Goal: Task Accomplishment & Management: Manage account settings

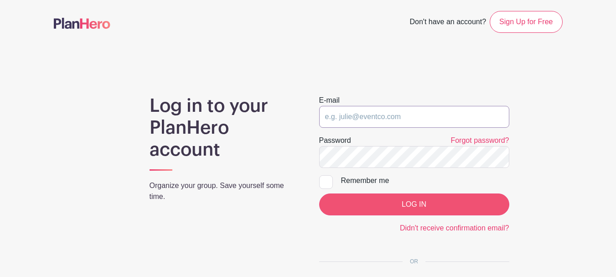
type input "Kenny@teacherwines.com"
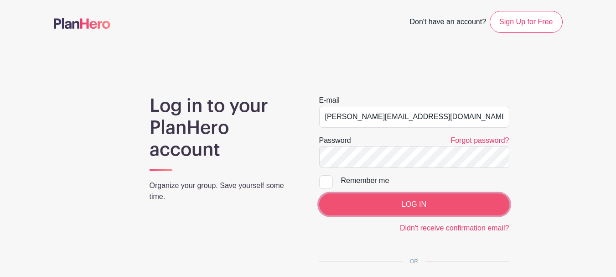
click at [400, 205] on input "LOG IN" at bounding box center [414, 204] width 190 height 22
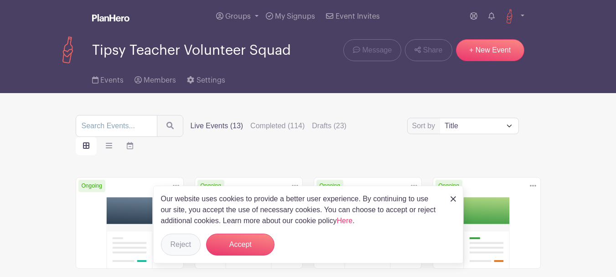
drag, startPoint x: 155, startPoint y: 242, endPoint x: 180, endPoint y: 242, distance: 25.1
click at [158, 242] on div "Our website uses cookies to provide a better user experience. By continuing to …" at bounding box center [308, 225] width 310 height 78
click at [184, 242] on button "Reject" at bounding box center [181, 244] width 40 height 22
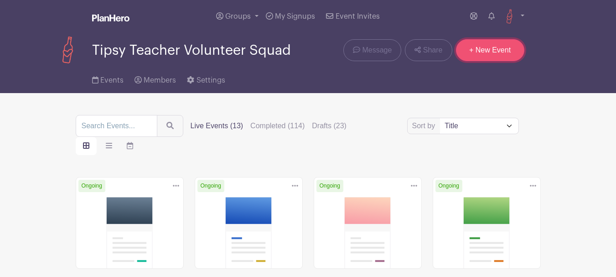
click at [480, 42] on link "+ New Event" at bounding box center [490, 50] width 68 height 22
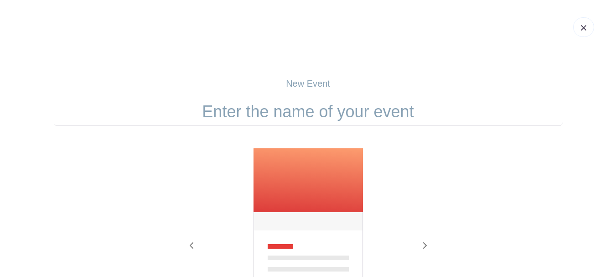
click at [291, 111] on input "text" at bounding box center [308, 112] width 509 height 28
paste input "Piney Orchard Street Festival"
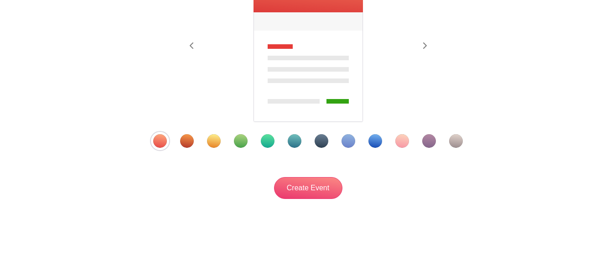
scroll to position [201, 0]
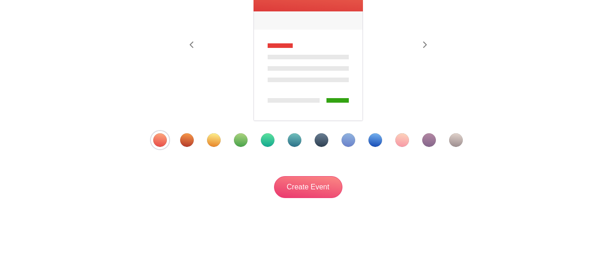
type input "Piney Orchard Street Festival"
click at [265, 143] on div "Template 5" at bounding box center [268, 140] width 14 height 14
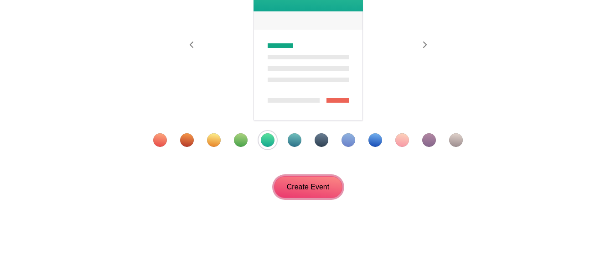
click at [321, 192] on input "Create Event" at bounding box center [308, 187] width 68 height 22
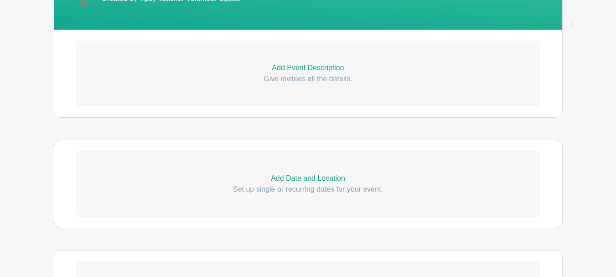
scroll to position [274, 0]
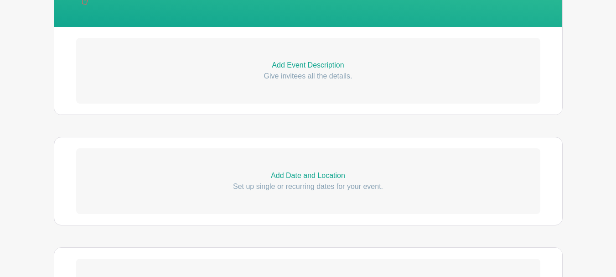
click at [289, 62] on p "Add Event Description" at bounding box center [308, 65] width 464 height 11
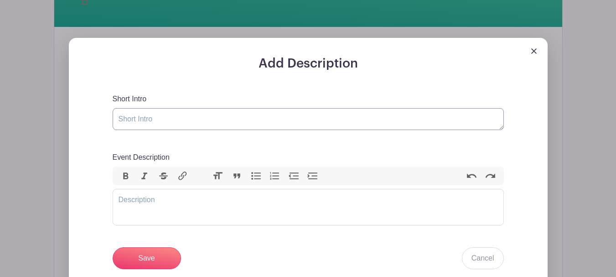
click at [213, 118] on textarea "Short Intro" at bounding box center [308, 119] width 391 height 22
paste textarea "Get ready to ignite your community spirit at the Piney Orchard Street Festival!…"
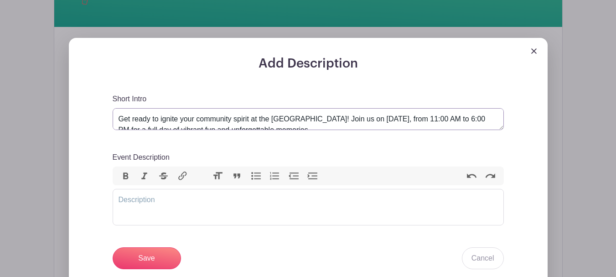
scroll to position [4, 0]
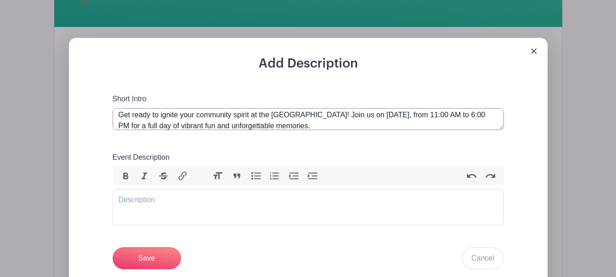
type textarea "Get ready to ignite your community spirit at the Piney Orchard Street Festival!…"
click at [171, 214] on trix-editor "Event Description" at bounding box center [308, 207] width 391 height 36
paste trix-editor "<div><strong>Mark your calendars — this is one celebration you won’t want to mi…"
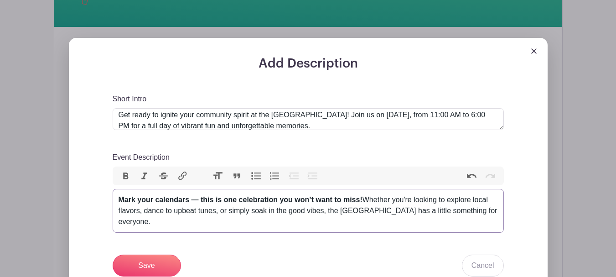
type trix-editor "<div><strong>Mark your calendars — this is one celebration you won’t want to mi…"
click at [153, 264] on input "Save" at bounding box center [147, 265] width 68 height 22
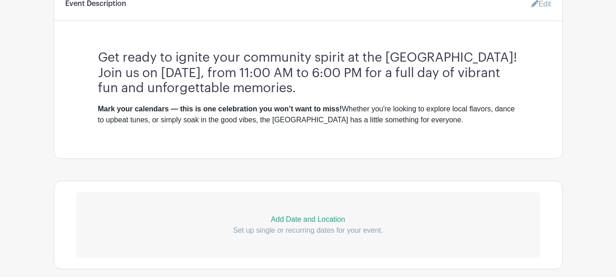
scroll to position [438, 0]
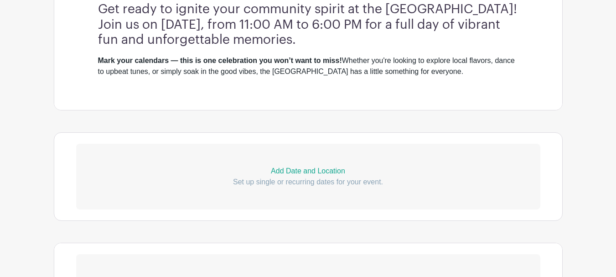
click at [283, 168] on p "Add Date and Location" at bounding box center [308, 171] width 464 height 11
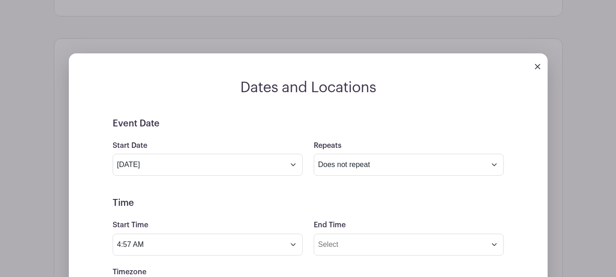
scroll to position [575, 0]
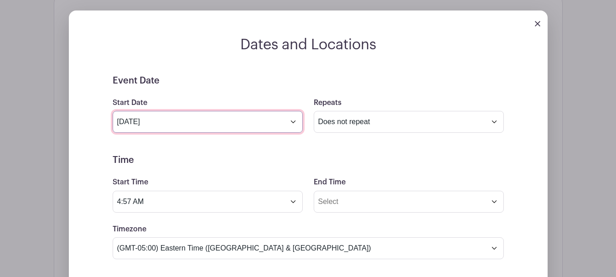
click at [291, 122] on input "[DATE]" at bounding box center [208, 122] width 190 height 22
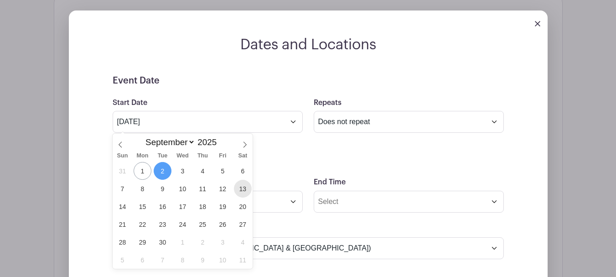
click at [237, 189] on span "13" at bounding box center [243, 189] width 18 height 18
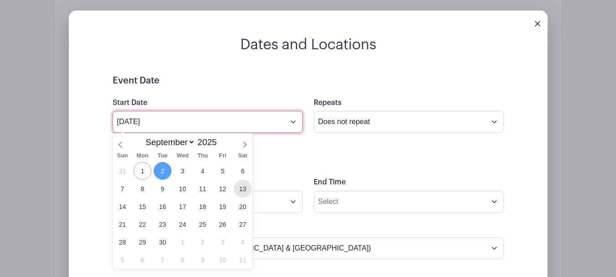
type input "Sep 13 2025"
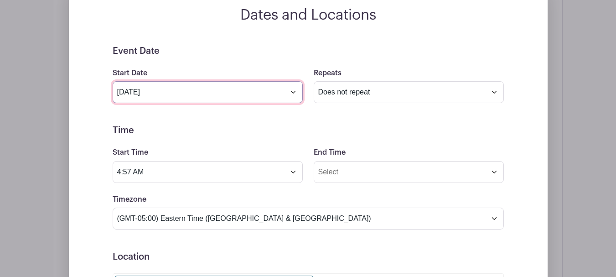
scroll to position [620, 0]
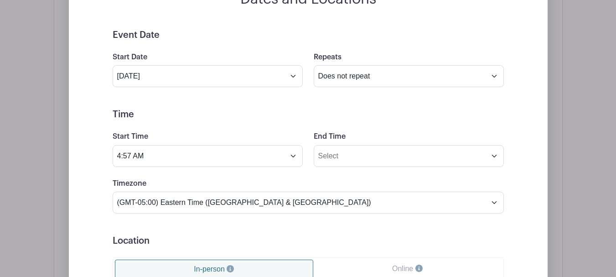
click at [304, 161] on div "Start Time 4:57 AM" at bounding box center [207, 149] width 201 height 36
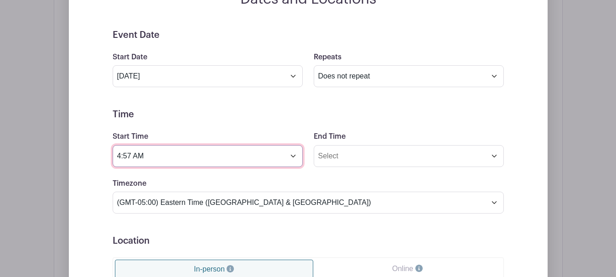
click at [277, 154] on input "4:57 AM" at bounding box center [208, 156] width 190 height 22
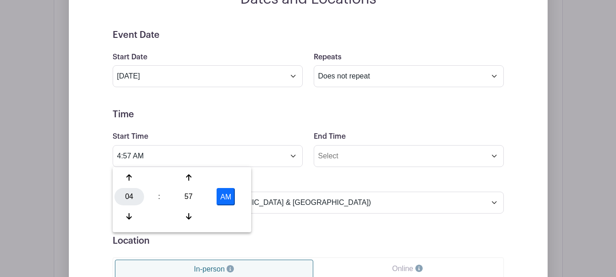
click at [139, 198] on div "04" at bounding box center [129, 196] width 30 height 17
click at [225, 212] on div "11" at bounding box center [231, 215] width 31 height 17
click at [182, 193] on div "57" at bounding box center [189, 196] width 30 height 17
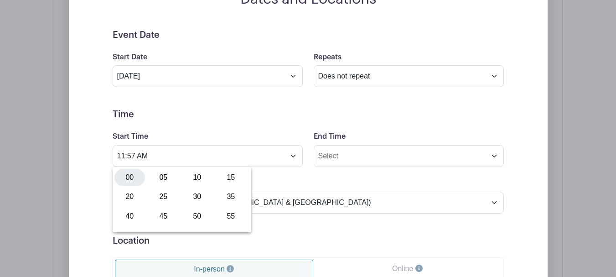
click at [134, 177] on div "00" at bounding box center [129, 177] width 31 height 17
type input "11:00 AM"
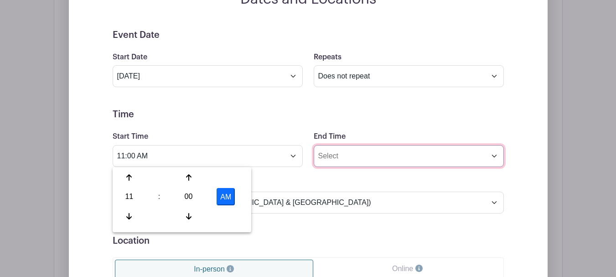
click at [371, 163] on input "End Time" at bounding box center [409, 156] width 190 height 22
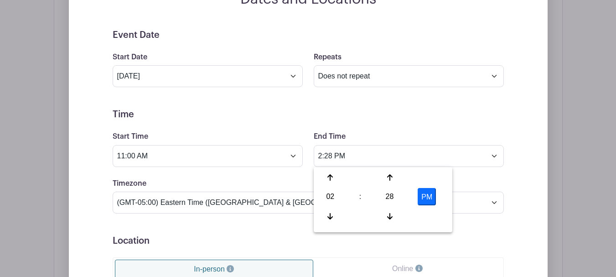
click at [323, 192] on div "02" at bounding box center [331, 196] width 30 height 17
click at [389, 192] on div "06" at bounding box center [398, 196] width 31 height 17
click at [380, 193] on div "28" at bounding box center [390, 196] width 30 height 17
click at [317, 176] on div "00" at bounding box center [331, 177] width 31 height 17
type input "6:00 PM"
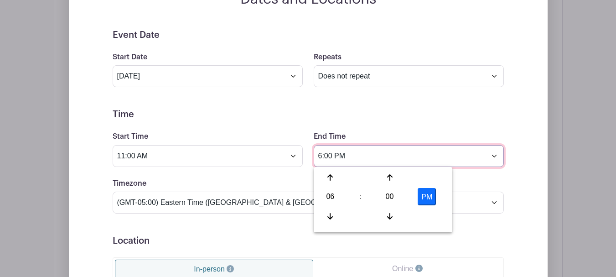
click at [444, 145] on input "6:00 PM" at bounding box center [409, 156] width 190 height 22
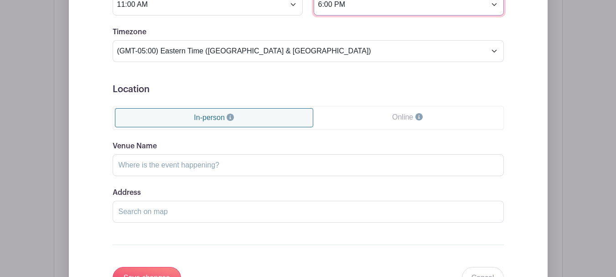
scroll to position [757, 0]
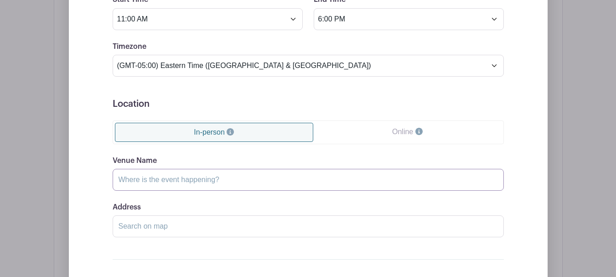
click at [155, 180] on input "Venue Name" at bounding box center [308, 180] width 391 height 22
paste input "Piney Orchard"
type input "Piney Orchard"
click at [188, 231] on input "Address" at bounding box center [308, 226] width 391 height 22
click at [174, 178] on input "Piney Orchard" at bounding box center [308, 180] width 391 height 22
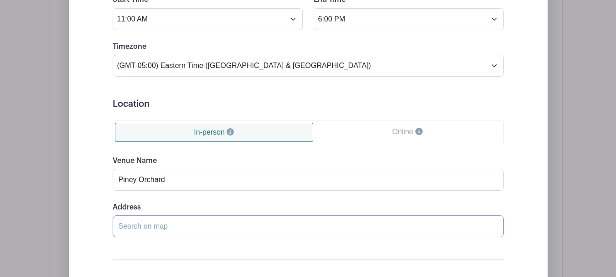
click at [166, 225] on input "Address" at bounding box center [308, 226] width 391 height 22
paste input "Piney Orchard Community Center"
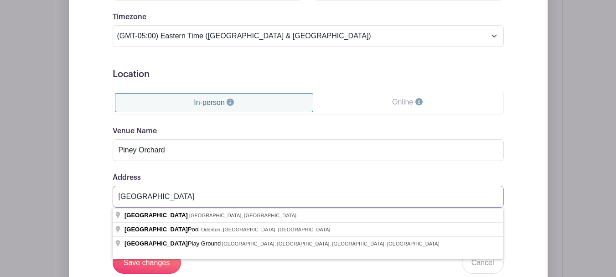
scroll to position [802, 0]
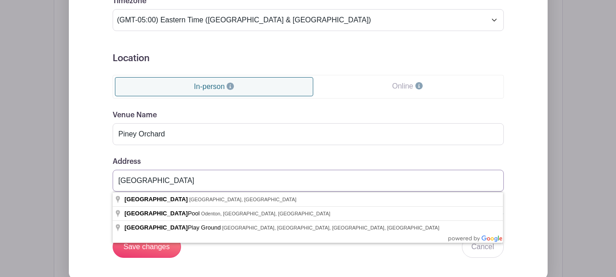
paste input "2400 Stream Valley Drive, Odenton, MD 21113, USA"
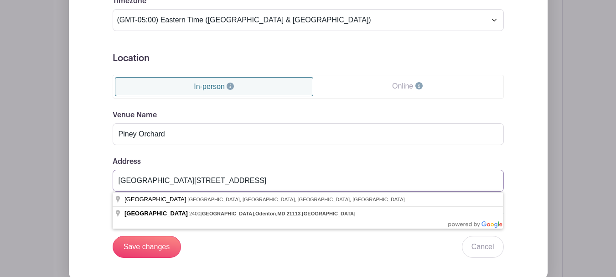
click at [229, 180] on input "Piney Orchard Community Center2400 Stream Valley Drive, Odenton, MD 21113, USA" at bounding box center [308, 181] width 391 height 22
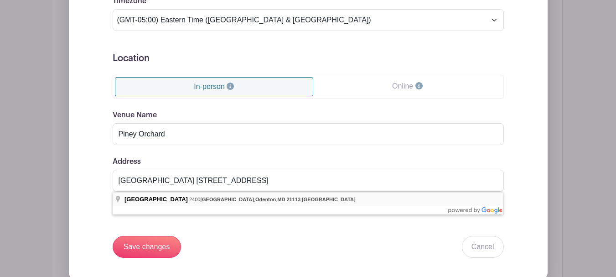
type input "Piney Orchard Community Center, 2400 Stream Valley Drive, Odenton, MD 21113, USA"
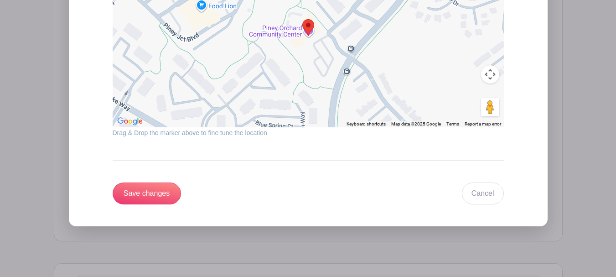
scroll to position [1076, 0]
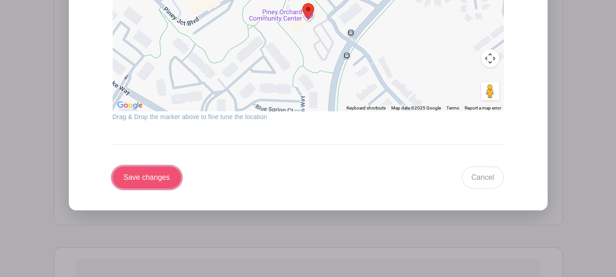
click at [170, 178] on input "Save changes" at bounding box center [147, 177] width 68 height 22
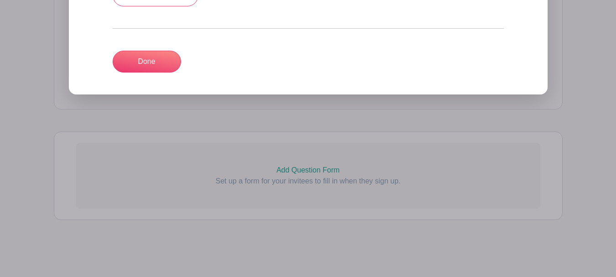
scroll to position [484, 0]
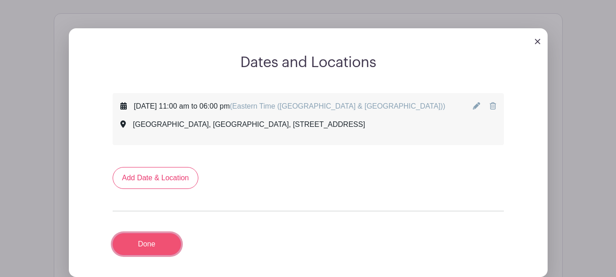
click at [160, 241] on link "Done" at bounding box center [147, 244] width 68 height 22
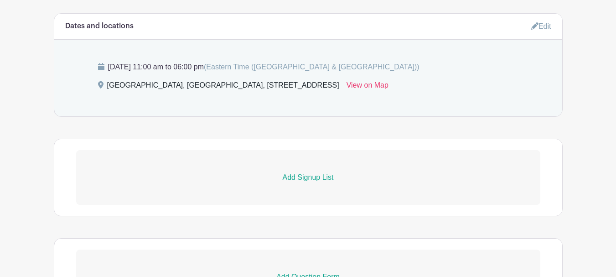
click at [309, 176] on p "Add Signup List" at bounding box center [308, 177] width 464 height 11
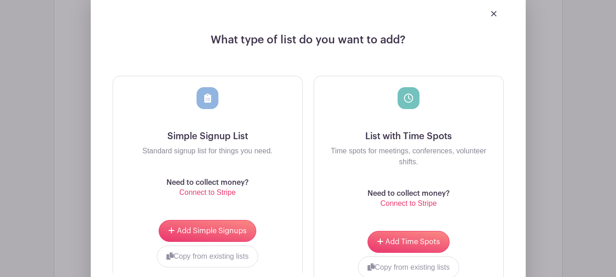
scroll to position [712, 0]
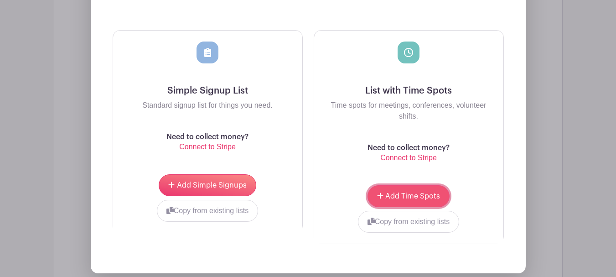
click at [405, 193] on span "Add Time Spots" at bounding box center [412, 195] width 55 height 7
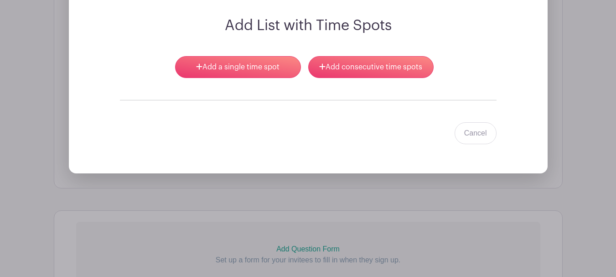
scroll to position [648, 0]
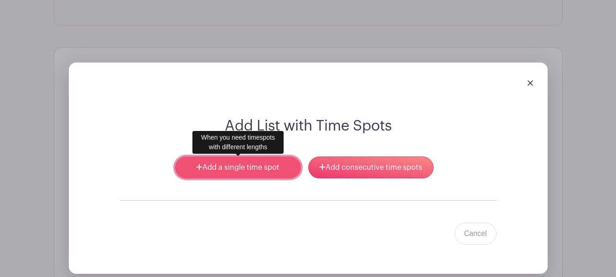
click at [266, 169] on link "Add a single time spot" at bounding box center [237, 167] width 125 height 22
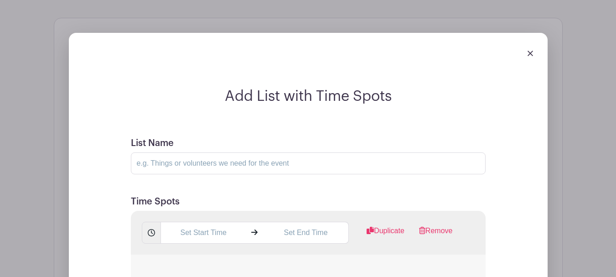
scroll to position [694, 0]
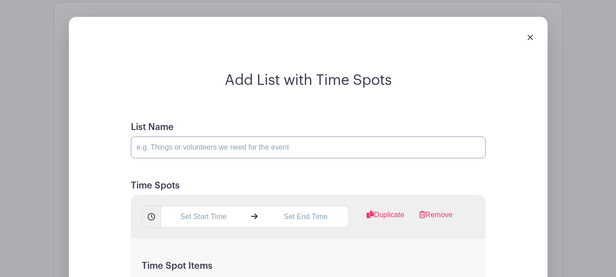
click at [205, 149] on input "List Name" at bounding box center [308, 147] width 355 height 22
drag, startPoint x: 248, startPoint y: 148, endPoint x: 239, endPoint y: 147, distance: 8.8
click at [248, 148] on input "List Name" at bounding box center [308, 147] width 355 height 22
click at [185, 147] on input "List Name" at bounding box center [308, 147] width 355 height 22
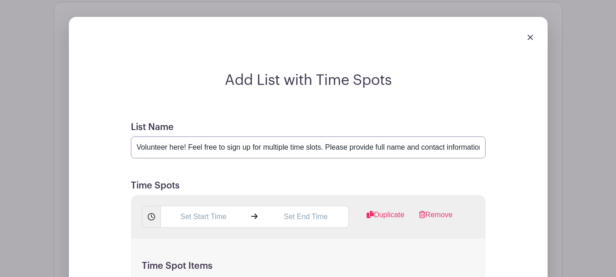
click at [371, 147] on input "Volunteer here! Feel free to sign up for multiple time slots. Please provide fu…" at bounding box center [308, 147] width 355 height 22
drag, startPoint x: 434, startPoint y: 147, endPoint x: 494, endPoint y: 147, distance: 60.2
paste input "43-286-6541"
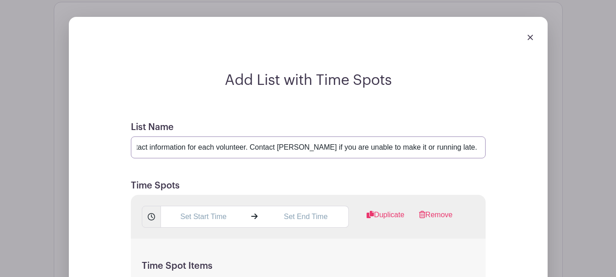
drag, startPoint x: 293, startPoint y: 148, endPoint x: 275, endPoint y: 149, distance: 17.8
click at [275, 149] on input "Volunteer here! Feel free to sign up for multiple time slots. Please provide fu…" at bounding box center [308, 147] width 355 height 22
click at [290, 147] on input "Volunteer here! Feel free to sign up for multiple time slots. Please provide fu…" at bounding box center [308, 147] width 355 height 22
click at [294, 146] on input "Volunteer here! Feel free to sign up for multiple time slots. Please provide fu…" at bounding box center [308, 147] width 355 height 22
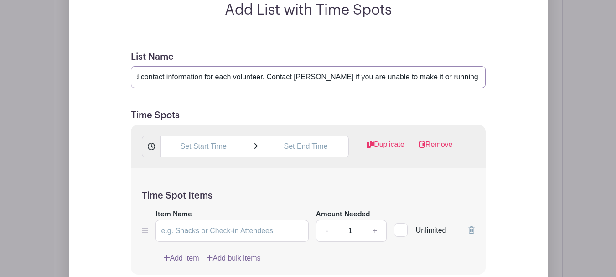
scroll to position [785, 0]
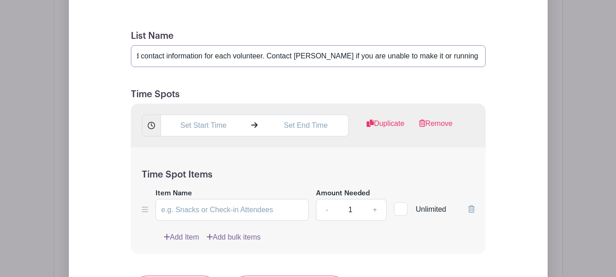
type input "Volunteer here! Feel free to sign up for multiple time slots. Please provide fu…"
click at [208, 120] on input "text" at bounding box center [203, 125] width 86 height 22
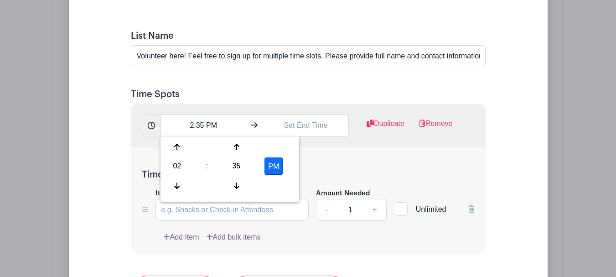
click at [183, 166] on div "02" at bounding box center [177, 165] width 30 height 17
click at [248, 187] on div "10" at bounding box center [245, 185] width 31 height 17
click at [236, 170] on div "35" at bounding box center [237, 165] width 30 height 17
click at [215, 183] on div "45" at bounding box center [211, 185] width 31 height 17
type input "10:45 PM"
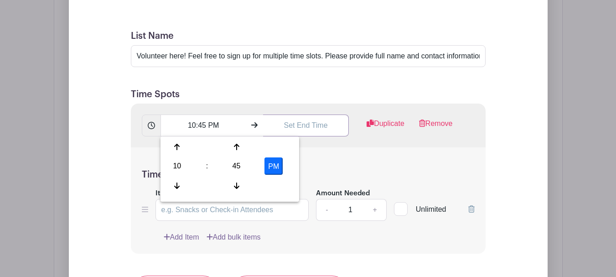
click at [288, 131] on input "text" at bounding box center [306, 125] width 86 height 22
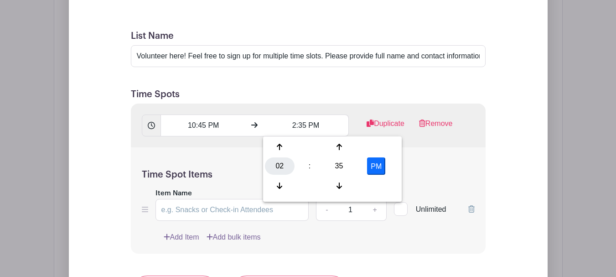
click at [274, 165] on div "02" at bounding box center [280, 165] width 30 height 17
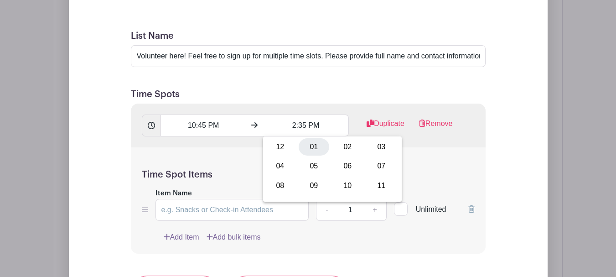
click at [308, 145] on div "01" at bounding box center [314, 146] width 31 height 17
click at [336, 165] on div "35" at bounding box center [339, 165] width 30 height 17
click at [350, 164] on div "30" at bounding box center [347, 165] width 31 height 17
type input "1:30 PM"
click at [231, 154] on div "Time Spot Items Item Name Amount Needed - 1 + Unlimited Add Item Add bulk items" at bounding box center [308, 200] width 355 height 106
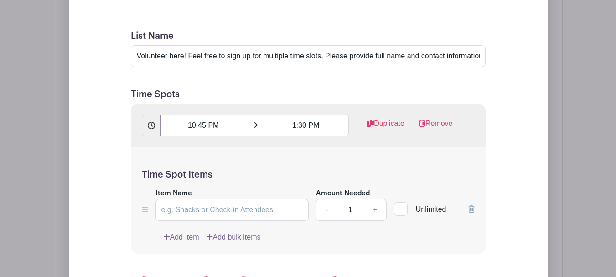
click at [221, 128] on input "10:45 PM" at bounding box center [203, 125] width 86 height 22
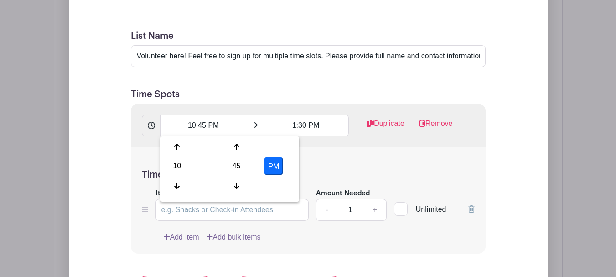
click at [276, 164] on button "PM" at bounding box center [273, 165] width 18 height 17
type input "10:45 AM"
click at [311, 161] on div "Time Spot Items Item Name Amount Needed - 1 + Unlimited Add Item Add bulk items" at bounding box center [308, 200] width 355 height 106
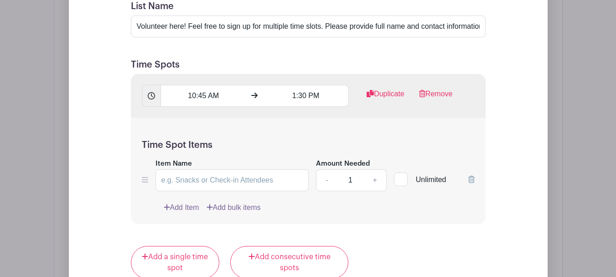
scroll to position [830, 0]
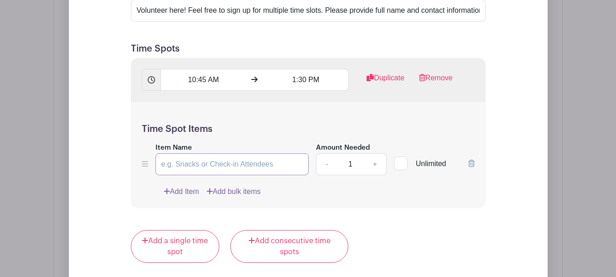
click at [254, 161] on input "Item Name" at bounding box center [232, 164] width 154 height 22
type input "pour wine"
click at [378, 166] on link "+" at bounding box center [374, 164] width 23 height 22
type input "2"
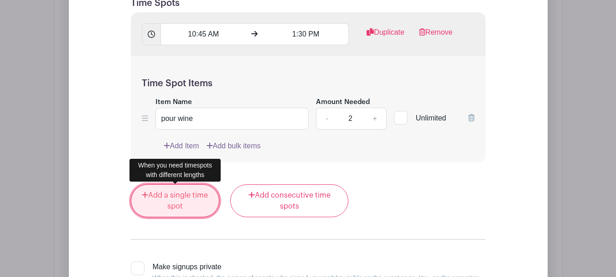
click at [172, 198] on link "Add a single time spot" at bounding box center [175, 200] width 89 height 33
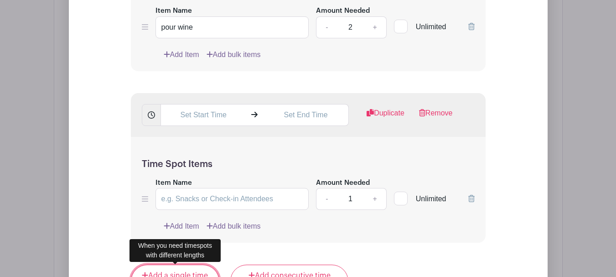
scroll to position [940, 0]
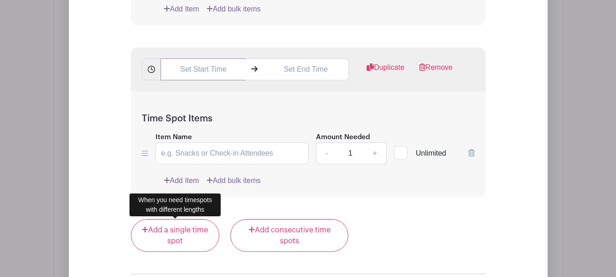
click at [212, 74] on input "text" at bounding box center [203, 69] width 86 height 22
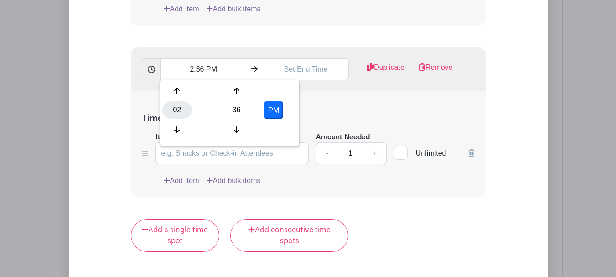
click at [181, 111] on div "02" at bounding box center [177, 109] width 30 height 17
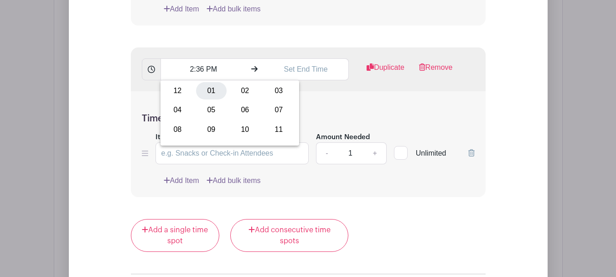
click at [219, 93] on div "01" at bounding box center [211, 90] width 31 height 17
click at [237, 107] on div "36" at bounding box center [237, 109] width 30 height 17
click at [274, 86] on div "15" at bounding box center [279, 90] width 31 height 17
type input "1:15 PM"
click at [303, 68] on input "text" at bounding box center [306, 69] width 86 height 22
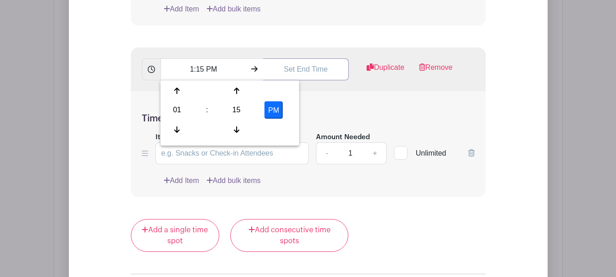
type input "2:36 PM"
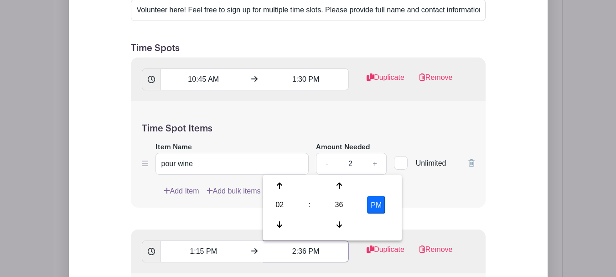
scroll to position [757, 0]
click at [302, 77] on input "1:30 PM" at bounding box center [306, 80] width 86 height 22
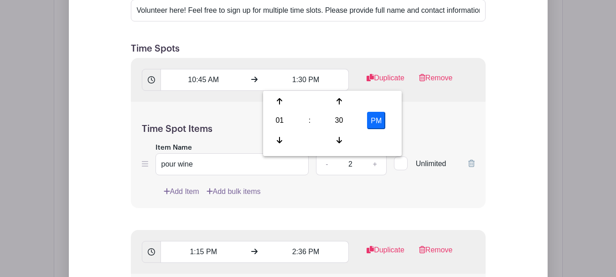
click at [278, 123] on div "01" at bounding box center [280, 120] width 30 height 17
click at [352, 100] on div "02" at bounding box center [347, 101] width 31 height 17
type input "2:30 PM"
click at [226, 108] on div "Time Spot Items Item Name pour wine Amount Needed - 2 + Unlimited Add Item Add …" at bounding box center [308, 155] width 355 height 106
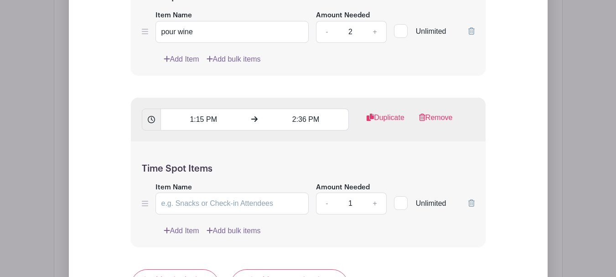
scroll to position [894, 0]
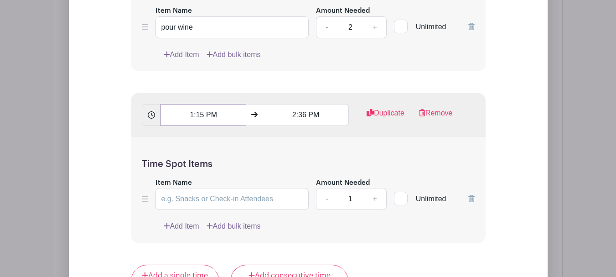
click at [203, 116] on input "1:15 PM" at bounding box center [203, 115] width 86 height 22
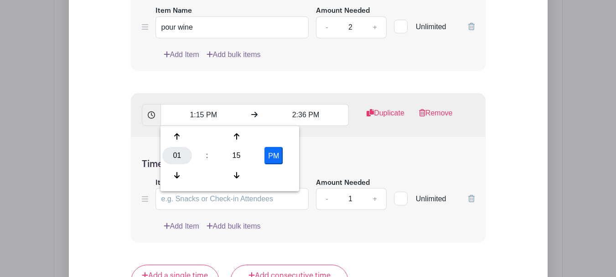
click at [183, 157] on div "01" at bounding box center [177, 155] width 30 height 17
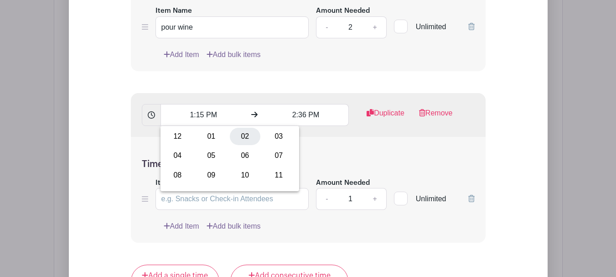
click at [246, 132] on div "02" at bounding box center [245, 136] width 31 height 17
type input "2:15 PM"
click at [248, 95] on div "2:15 PM 2:36 PM Duplicate Remove" at bounding box center [308, 115] width 355 height 44
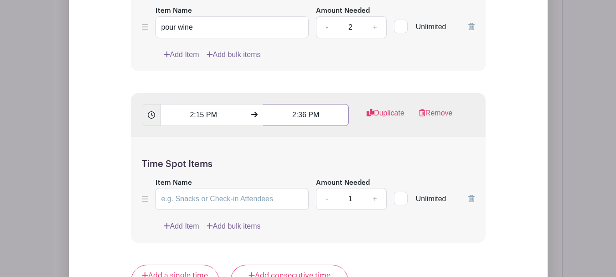
click at [297, 115] on input "2:36 PM" at bounding box center [306, 115] width 86 height 22
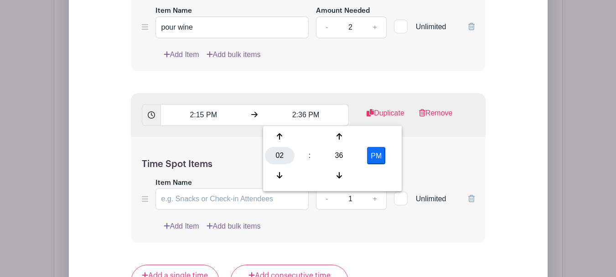
click at [281, 154] on div "02" at bounding box center [280, 155] width 30 height 17
click at [375, 158] on div "07" at bounding box center [381, 155] width 31 height 17
click at [336, 151] on div "36" at bounding box center [339, 155] width 30 height 17
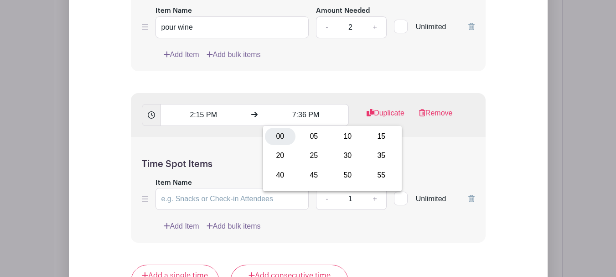
click at [280, 130] on div "00" at bounding box center [280, 136] width 31 height 17
type input "7:00 PM"
click at [316, 86] on form "List Name Volunteer here! Feel free to sign up for multiple time slots. Please …" at bounding box center [308, 138] width 377 height 603
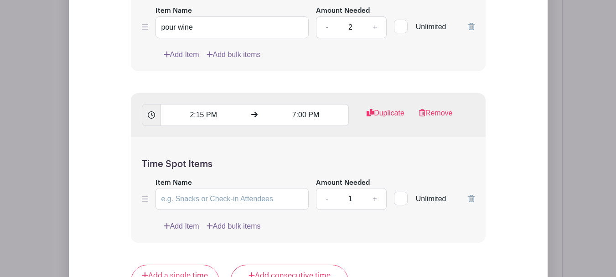
click at [221, 187] on div "Item Name" at bounding box center [232, 193] width 154 height 33
click at [221, 197] on input "Item Name" at bounding box center [232, 199] width 154 height 22
type input "pour wine"
click at [373, 201] on link "+" at bounding box center [374, 199] width 23 height 22
type input "2"
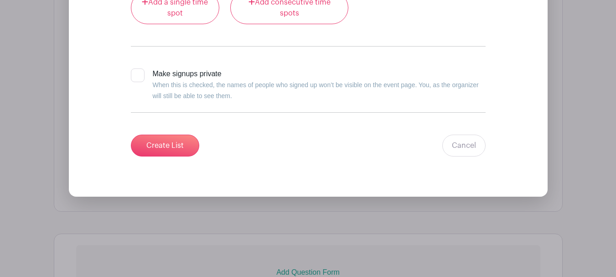
scroll to position [1168, 0]
click at [135, 78] on div at bounding box center [138, 75] width 14 height 14
click at [135, 74] on input "Make signups private When this is checked, the names of people who signed up wo…" at bounding box center [134, 71] width 6 height 6
checkbox input "true"
click at [159, 138] on input "Create List" at bounding box center [165, 145] width 68 height 22
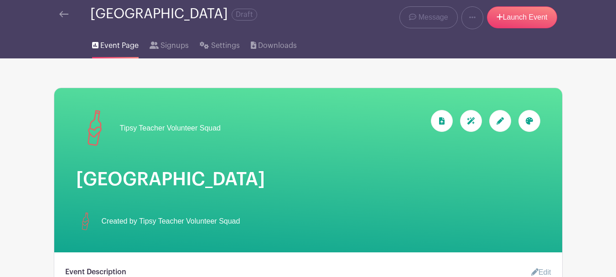
scroll to position [0, 0]
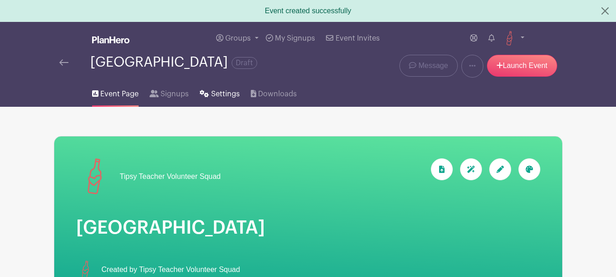
click at [212, 93] on span "Settings" at bounding box center [225, 93] width 29 height 11
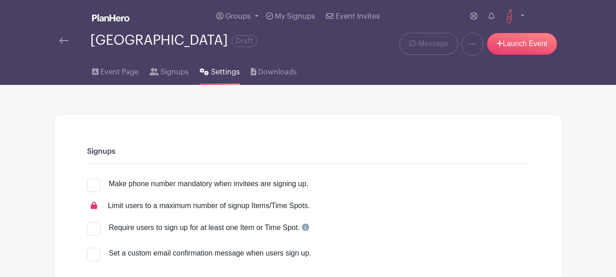
click at [92, 181] on input "Make phone number mandatory when invitees are signing up." at bounding box center [90, 181] width 6 height 6
checkbox input "true"
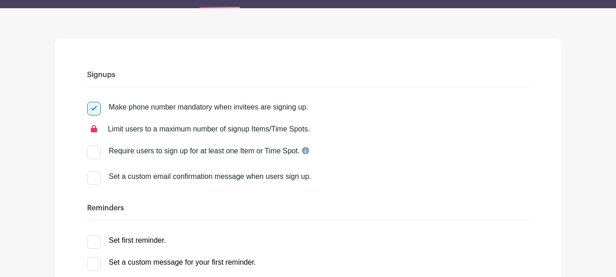
scroll to position [91, 0]
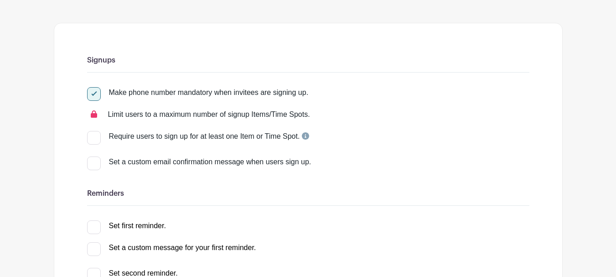
click at [96, 159] on div at bounding box center [94, 163] width 14 height 14
click at [93, 159] on input "Set a custom email confirmation message when users sign up." at bounding box center [90, 159] width 6 height 6
checkbox input "true"
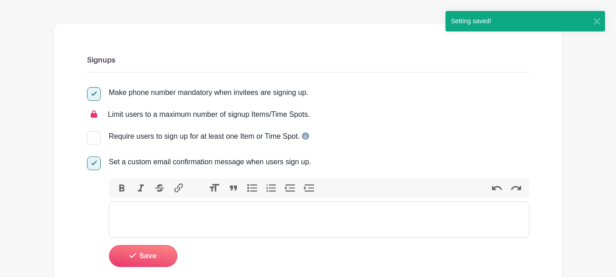
click at [155, 214] on trix-editor at bounding box center [319, 219] width 420 height 36
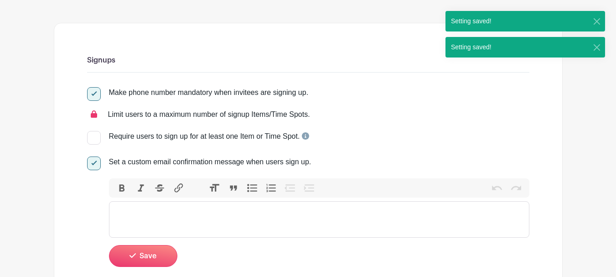
paste trix-editor "<div>Thank you for Volunteering with Tipsy Teacher and supporting our mission o…"
type trix-editor "<div>Thank you for Volunteering with Tipsy Teacher and supporting our mission o…"
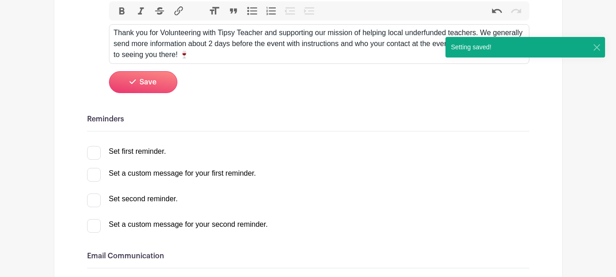
scroll to position [274, 0]
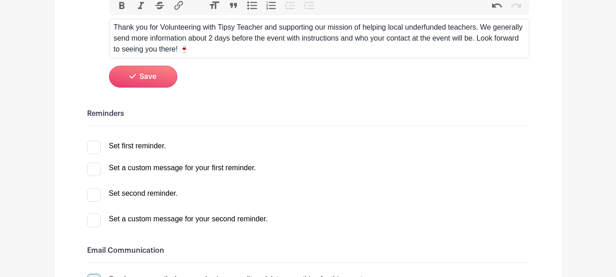
click at [90, 150] on div at bounding box center [94, 147] width 14 height 14
click at [90, 146] on input "Set first reminder." at bounding box center [90, 143] width 6 height 6
checkbox input "true"
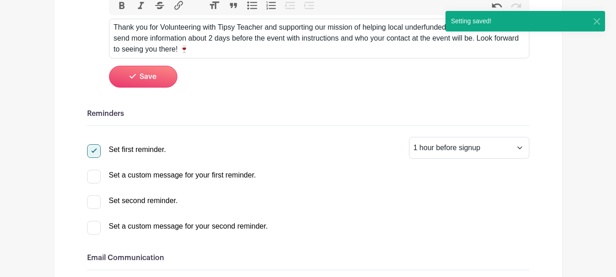
click at [90, 170] on input "Set a custom message for your first reminder." at bounding box center [90, 173] width 6 height 6
checkbox input "true"
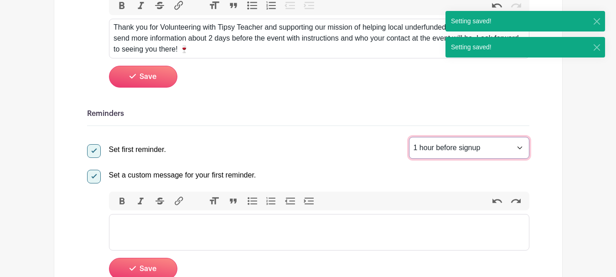
click at [521, 147] on select "1 hour before signup 2 hours before signup 3 hours before signup 4 hours before…" at bounding box center [469, 148] width 120 height 22
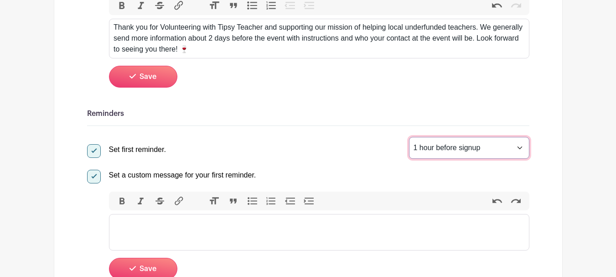
select select "48"
click at [409, 137] on select "1 hour before signup 2 hours before signup 3 hours before signup 4 hours before…" at bounding box center [469, 148] width 120 height 22
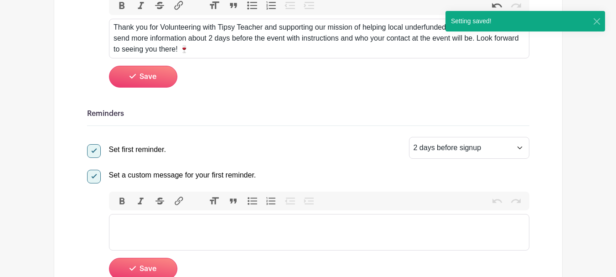
click at [180, 241] on trix-editor at bounding box center [319, 232] width 420 height 36
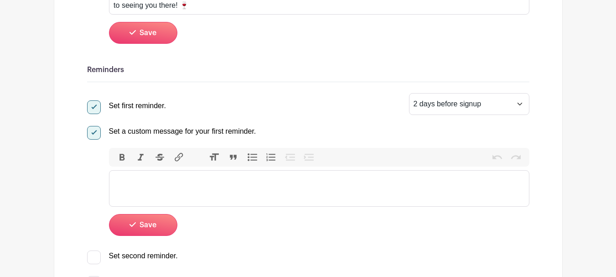
scroll to position [319, 0]
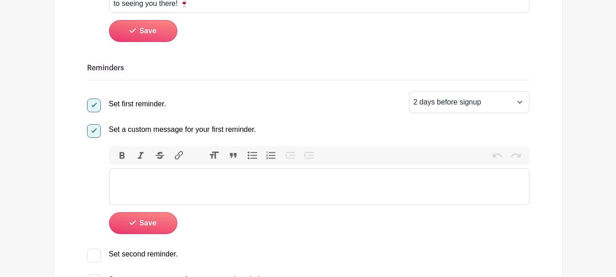
paste trix-editor "<div>Hey there! Quick reminder: the event is only 2 days away now! 🍷 We're so e…"
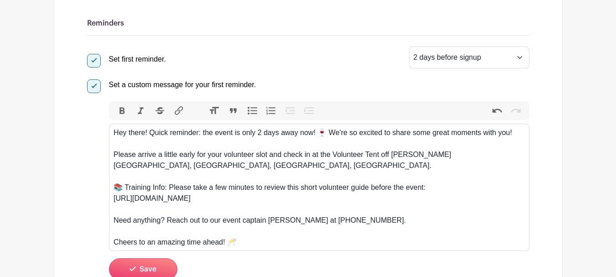
scroll to position [365, 0]
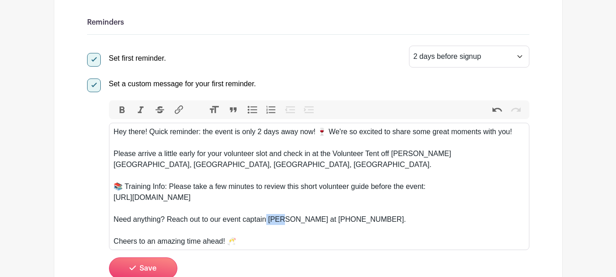
drag, startPoint x: 267, startPoint y: 217, endPoint x: 282, endPoint y: 222, distance: 15.9
click at [282, 222] on div "Need anything? Reach out to our event captain Jess at (410) 271-8914." at bounding box center [319, 219] width 411 height 11
click at [267, 221] on div "Need anything? Reach out to our event captainTracy at (410) 271-8914." at bounding box center [319, 219] width 411 height 11
click at [334, 221] on div "Need anything? Reach out to our event captain Tracy at (410) 271-8914." at bounding box center [319, 219] width 411 height 11
drag, startPoint x: 297, startPoint y: 219, endPoint x: 364, endPoint y: 219, distance: 67.5
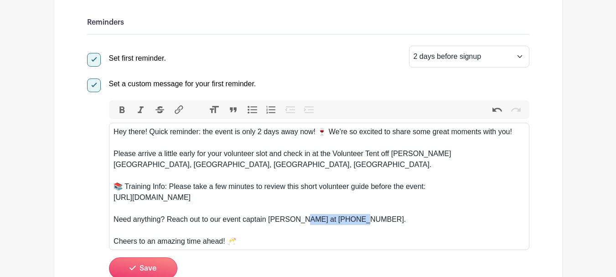
click at [364, 219] on div "Need anything? Reach out to our event captain Tracy at (410) 271-8914." at bounding box center [319, 219] width 411 height 11
paste trix-editor "<div>Hey there! Quick reminder: the event is only 2 days away now! 🍷 We're so e…"
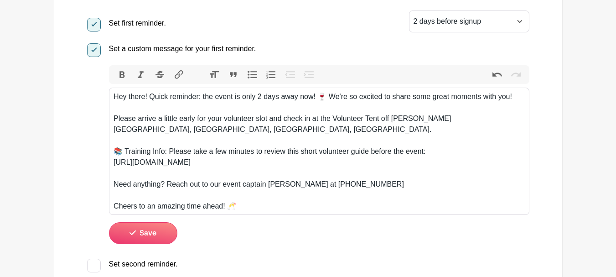
scroll to position [410, 0]
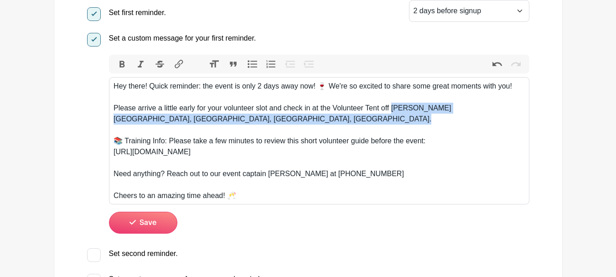
drag, startPoint x: 390, startPoint y: 106, endPoint x: 475, endPoint y: 125, distance: 86.8
click at [475, 125] on trix-editor "Hey there! Quick reminder: the event is only 2 days away now! 🍷 We're so excite…" at bounding box center [319, 140] width 420 height 127
paste trix-editor "<div>Hey there! Quick reminder: the event is only 2 days away now! 🍷 We're so e…"
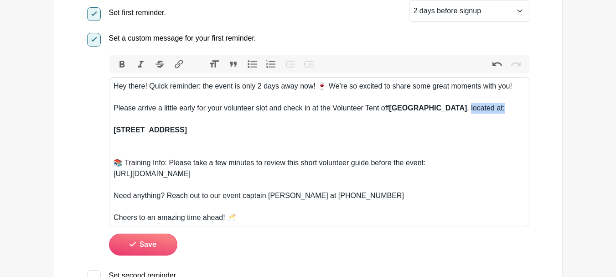
drag, startPoint x: 157, startPoint y: 122, endPoint x: 91, endPoint y: 115, distance: 67.0
click at [91, 115] on div "Set a custom message for your first reminder. Bold Italic Strikethrough Link He…" at bounding box center [308, 142] width 442 height 226
click at [113, 127] on trix-editor "Hey there! Quick reminder: the event is only 2 days away now! 🍷 We're so excite…" at bounding box center [319, 151] width 420 height 149
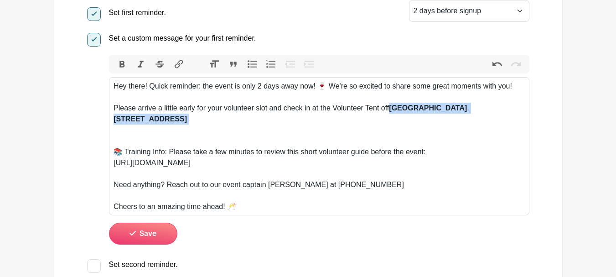
drag, startPoint x: 392, startPoint y: 106, endPoint x: 413, endPoint y: 125, distance: 28.1
click at [413, 125] on div "Please arrive a little early for your volunteer slot and check in at the Volunt…" at bounding box center [319, 119] width 411 height 33
click at [122, 64] on button "Bold" at bounding box center [122, 64] width 19 height 12
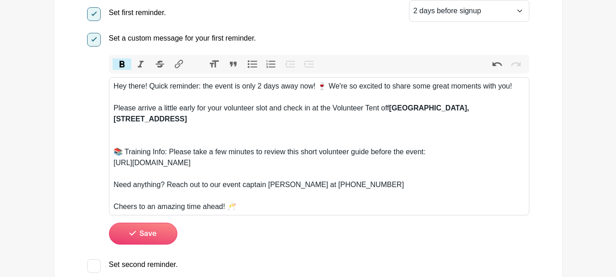
click at [275, 126] on div "Please arrive a little early for your volunteer slot and check in at the Volunt…" at bounding box center [319, 119] width 411 height 33
click at [120, 65] on button "Bold" at bounding box center [122, 64] width 19 height 12
click at [284, 140] on div "📚 Training Info: Please take a few minutes to review this short volunteer guide…" at bounding box center [319, 146] width 411 height 22
type trix-editor "<div>Hey there! Quick reminder: the event is only 2 days away now! 🍷 We're so e…"
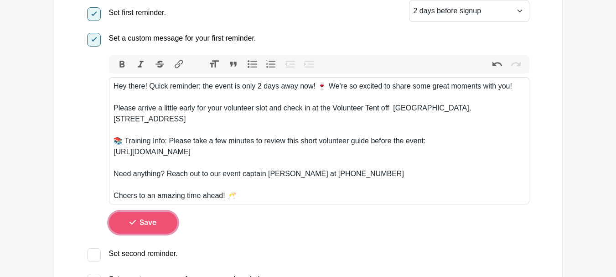
click at [142, 219] on span "Save" at bounding box center [148, 222] width 17 height 7
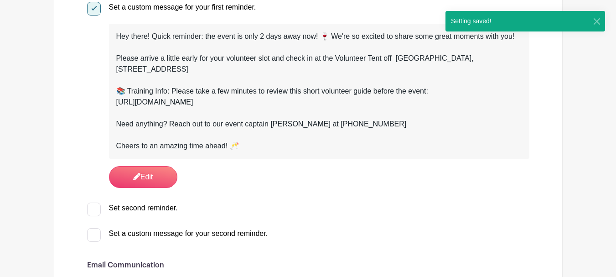
click at [93, 208] on div at bounding box center [94, 209] width 14 height 14
click at [93, 208] on input "Set second reminder." at bounding box center [90, 205] width 6 height 6
checkbox input "true"
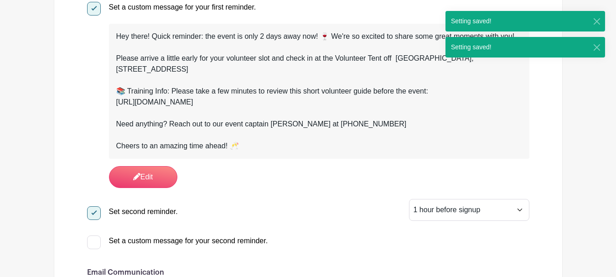
click at [98, 244] on div at bounding box center [94, 242] width 14 height 14
click at [93, 241] on input "Set a custom message for your second reminder." at bounding box center [90, 238] width 6 height 6
checkbox input "true"
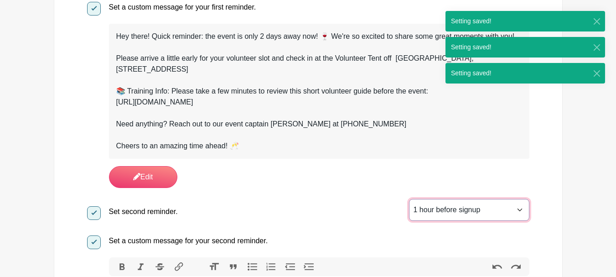
click at [456, 216] on select "1 hour before signup 2 hours before signup 3 hours before signup 4 hours before…" at bounding box center [469, 210] width 120 height 22
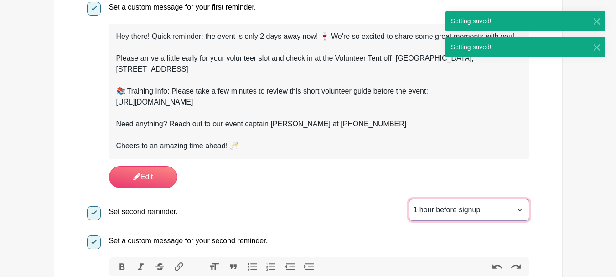
select select "3"
click at [409, 199] on select "1 hour before signup 2 hours before signup 3 hours before signup 4 hours before…" at bounding box center [469, 210] width 120 height 22
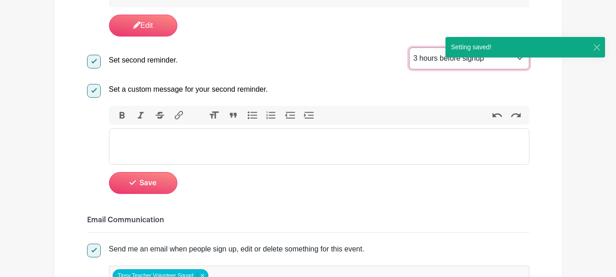
scroll to position [624, 0]
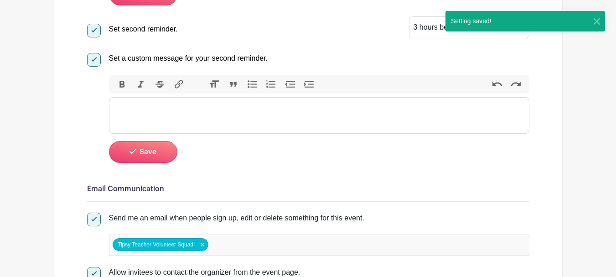
drag, startPoint x: 238, startPoint y: 105, endPoint x: 232, endPoint y: 107, distance: 6.5
click at [238, 105] on trix-editor at bounding box center [319, 115] width 420 height 36
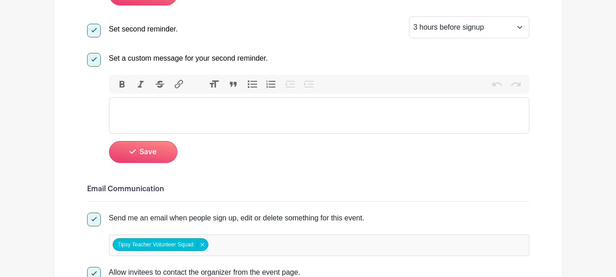
paste trix-editor "<div>Hey! Can you believe it? We're just 3 hours away from kicking off the even…"
type trix-editor "<div>Hey! Can you believe it? We're just 3 hours away from kicking off the even…"
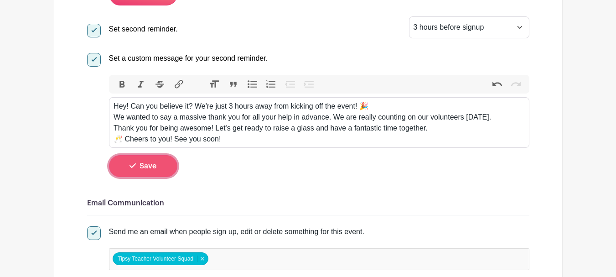
click at [144, 170] on button "Save" at bounding box center [143, 166] width 68 height 22
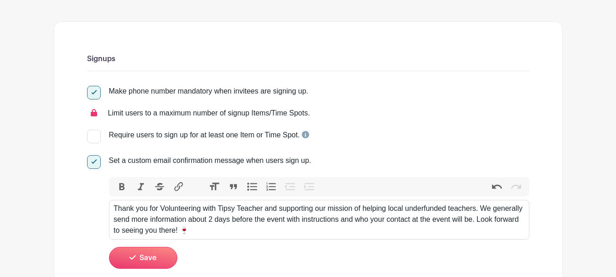
scroll to position [0, 0]
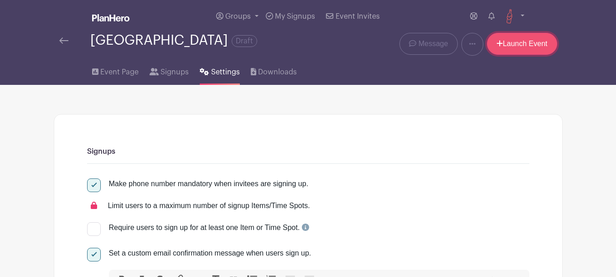
click at [502, 41] on link "Launch Event" at bounding box center [522, 44] width 70 height 22
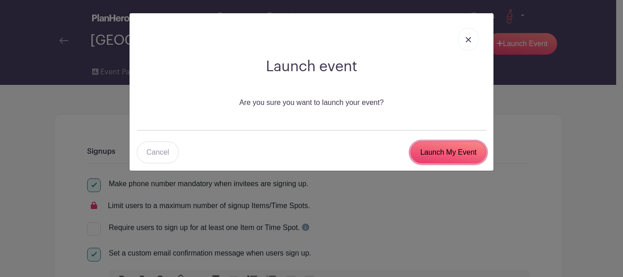
click at [422, 150] on input "Launch My Event" at bounding box center [448, 152] width 76 height 22
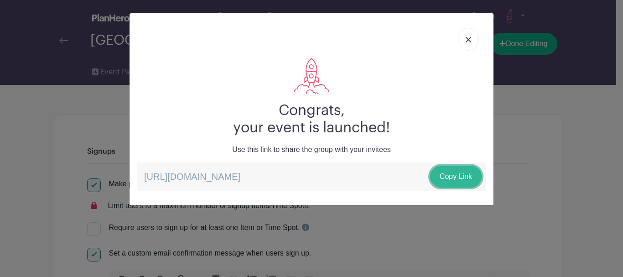
click at [452, 176] on link "Copy Link" at bounding box center [456, 177] width 52 height 22
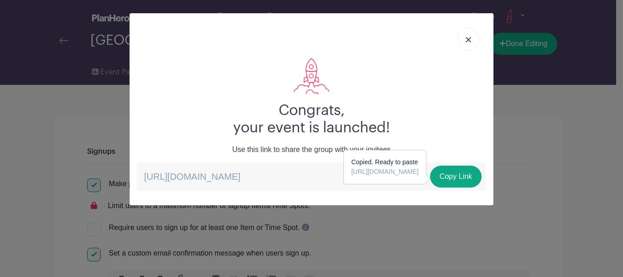
click at [472, 41] on link at bounding box center [468, 39] width 21 height 23
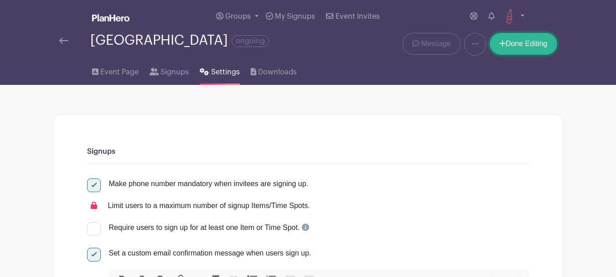
click at [533, 46] on link "Done Editing" at bounding box center [523, 44] width 67 height 22
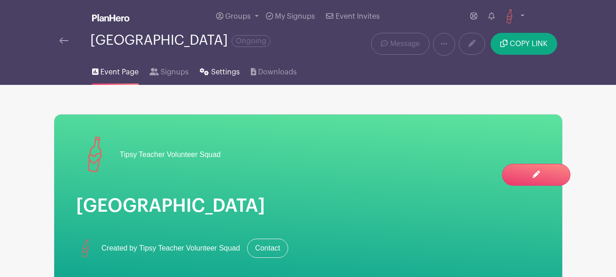
click at [215, 69] on span "Settings" at bounding box center [225, 72] width 29 height 11
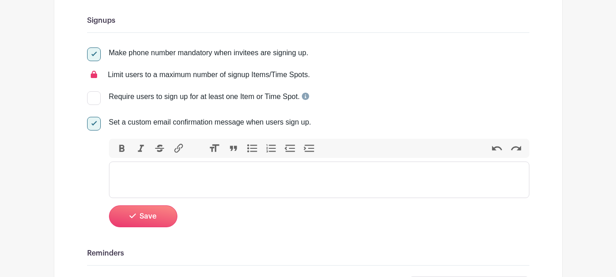
scroll to position [91, 0]
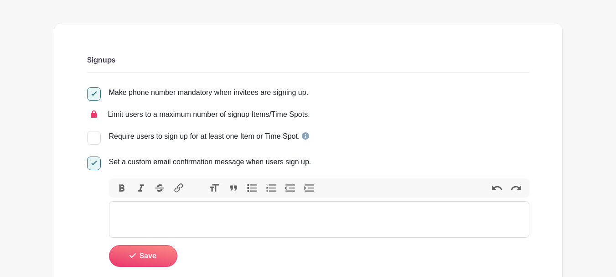
click at [214, 226] on trix-editor at bounding box center [319, 219] width 420 height 36
paste trix-editor "<div>Thank you for Volunteering with Tipsy Teacher and supporting our mission o…"
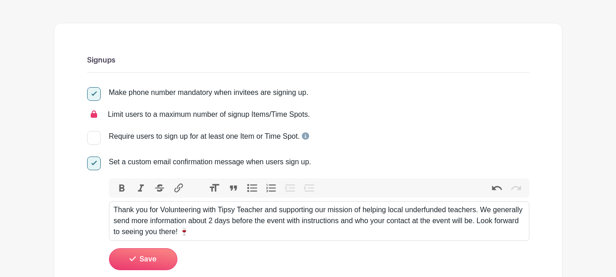
type trix-editor "<div>Thank you for Volunteering with Tipsy Teacher and supporting our mission o…"
click at [159, 256] on button "Save" at bounding box center [143, 259] width 68 height 22
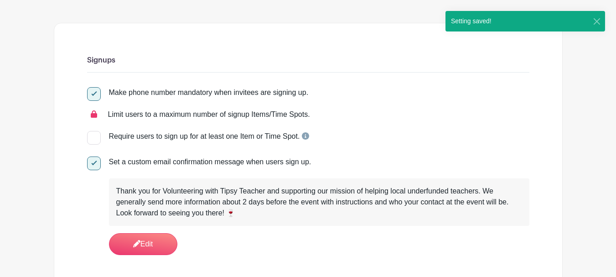
scroll to position [0, 0]
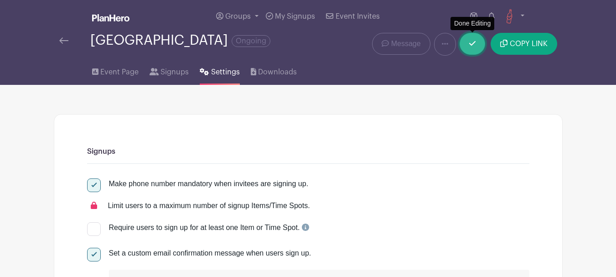
click at [467, 40] on link at bounding box center [473, 44] width 26 height 22
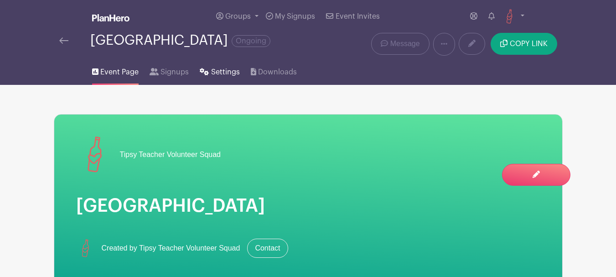
click at [223, 62] on link "Settings" at bounding box center [220, 70] width 40 height 29
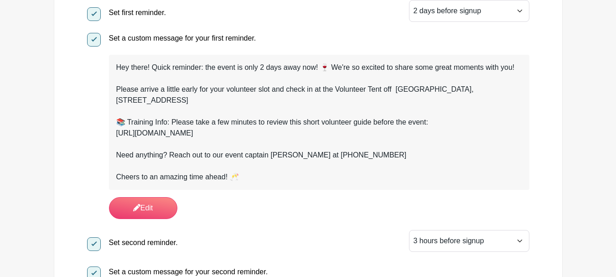
scroll to position [411, 0]
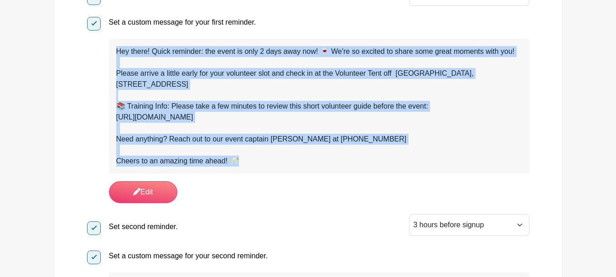
drag, startPoint x: 249, startPoint y: 161, endPoint x: 116, endPoint y: 48, distance: 174.0
click at [116, 48] on div "Hey there! Quick reminder: the event is only 2 days away now! 🍷 We're so excite…" at bounding box center [319, 106] width 406 height 120
copy div "Hey there! Quick reminder: the event is only 2 days away now! 🍷 We're so excite…"
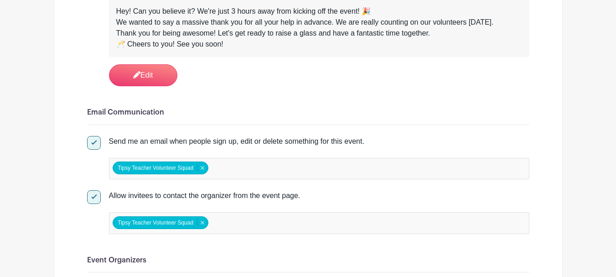
scroll to position [594, 0]
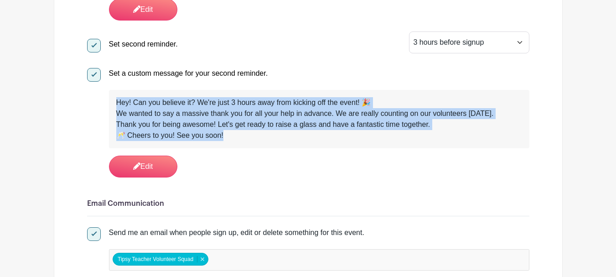
drag, startPoint x: 229, startPoint y: 132, endPoint x: 110, endPoint y: 98, distance: 123.6
click at [110, 98] on div "Hey! Can you believe it? We're just 3 hours away from kicking off the event! 🎉 …" at bounding box center [319, 119] width 420 height 58
copy div "Hey! Can you believe it? We're just 3 hours away from kicking off the event! 🎉 …"
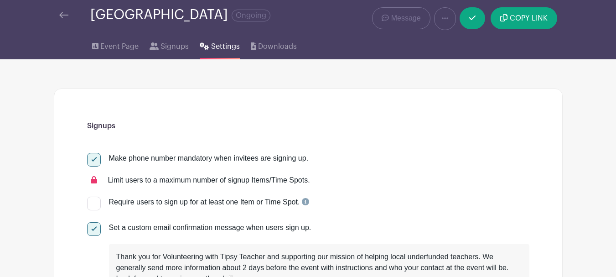
scroll to position [0, 0]
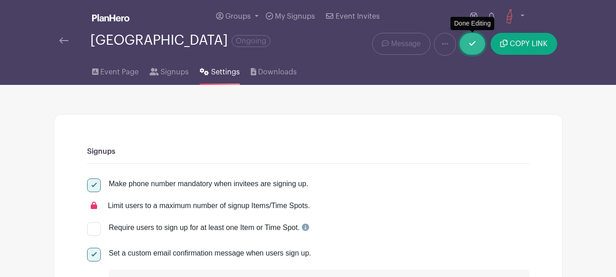
click at [472, 48] on link at bounding box center [473, 44] width 26 height 22
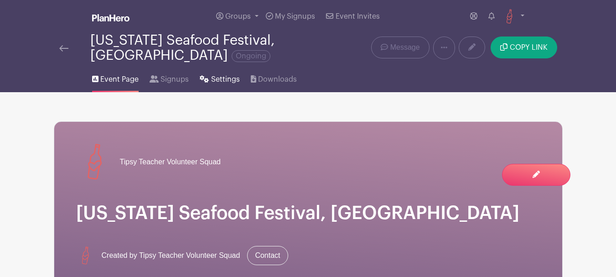
click at [219, 78] on span "Settings" at bounding box center [225, 79] width 29 height 11
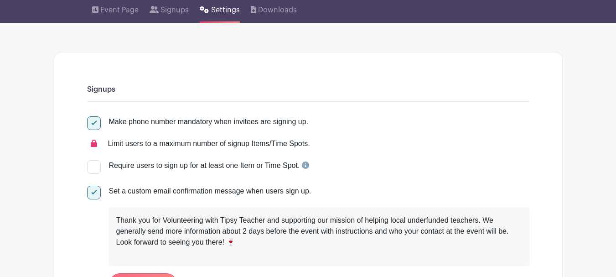
scroll to position [91, 0]
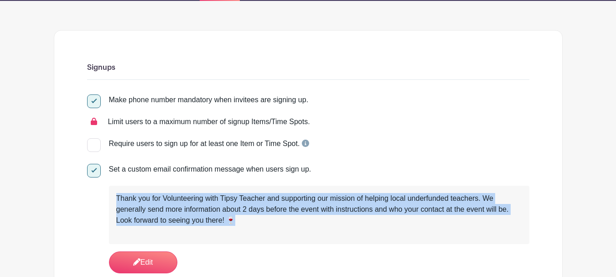
drag, startPoint x: 244, startPoint y: 222, endPoint x: 116, endPoint y: 195, distance: 130.9
click at [116, 195] on div "Thank you for Volunteering with Tipsy Teacher and supporting our mission of hel…" at bounding box center [319, 209] width 406 height 33
copy div "Thank you for Volunteering with Tipsy Teacher and supporting our mission of hel…"
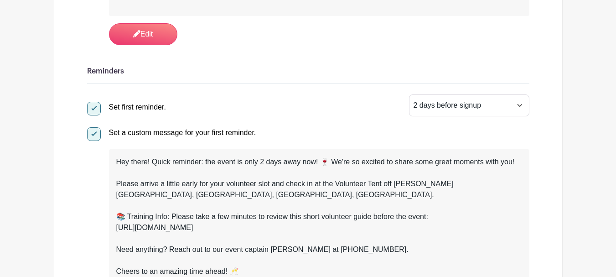
scroll to position [365, 0]
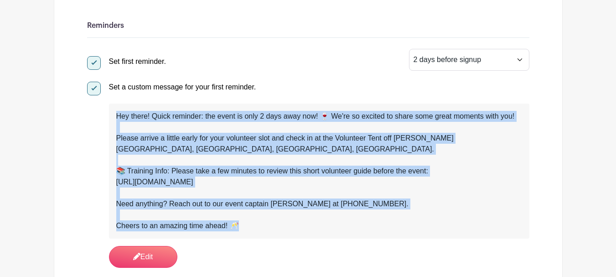
drag, startPoint x: 247, startPoint y: 229, endPoint x: 113, endPoint y: 107, distance: 181.4
click at [113, 107] on div "Hey there! Quick reminder: the event is only 2 days away now! 🍷 We're so excite…" at bounding box center [319, 171] width 420 height 135
copy div "Hey there! Quick reminder: the event is only 2 days away now! 🍷 We're so excite…"
click at [257, 187] on div "[URL][DOMAIN_NAME]" at bounding box center [319, 181] width 406 height 11
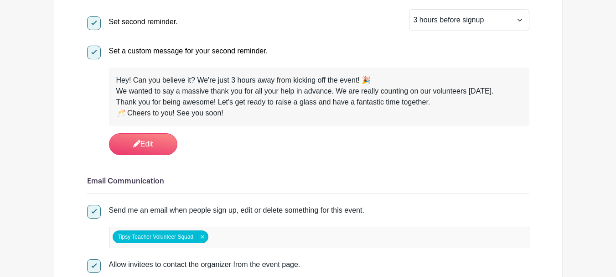
scroll to position [638, 0]
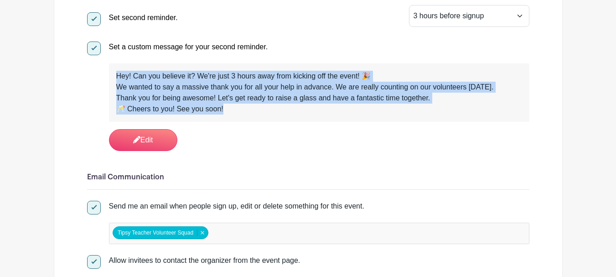
drag, startPoint x: 211, startPoint y: 109, endPoint x: 108, endPoint y: 77, distance: 108.0
click at [108, 77] on div "Set a custom message for your second reminder. Hey! Can you believe it? We're j…" at bounding box center [308, 94] width 442 height 113
copy div "Hey! Can you believe it? We're just 3 hours away from kicking off the event! 🎉 …"
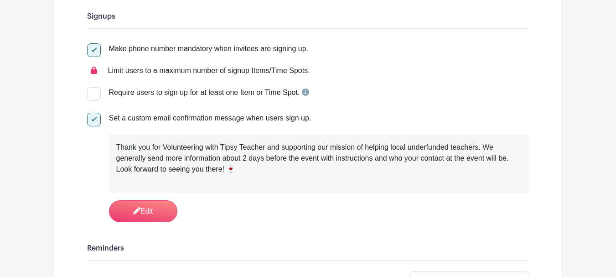
scroll to position [137, 0]
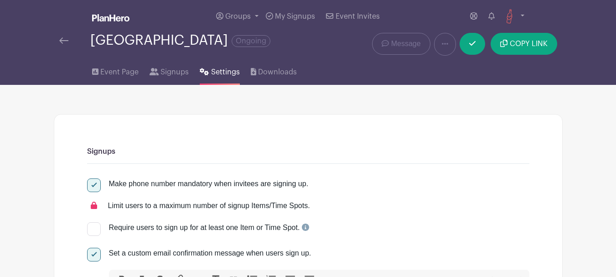
click at [66, 44] on link at bounding box center [63, 40] width 9 height 11
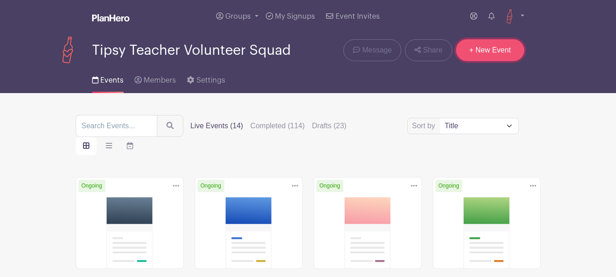
click at [490, 51] on link "+ New Event" at bounding box center [490, 50] width 68 height 22
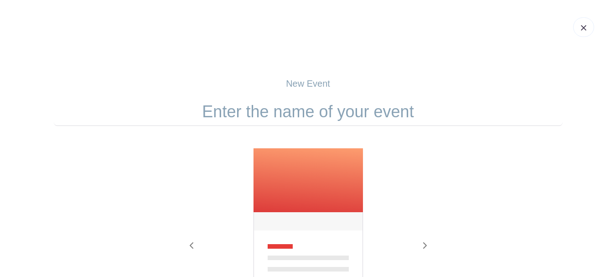
click at [337, 86] on p "New Event" at bounding box center [308, 84] width 509 height 14
drag, startPoint x: 332, startPoint y: 103, endPoint x: 303, endPoint y: 93, distance: 30.7
click at [332, 104] on input "text" at bounding box center [308, 112] width 509 height 28
paste input "Sykesville Holiday Marketplace"
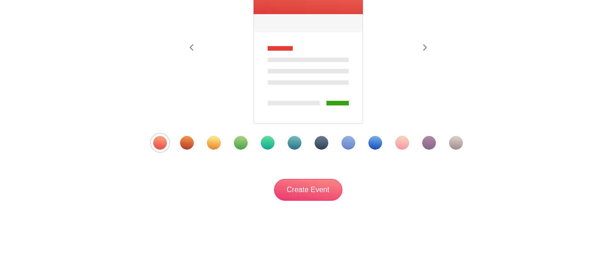
scroll to position [201, 0]
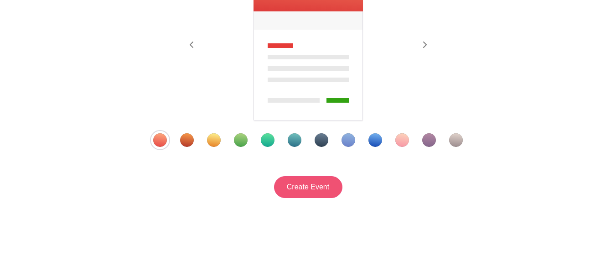
type input "Sykesville Holiday Marketplace"
click at [293, 189] on input "Create Event" at bounding box center [308, 187] width 68 height 22
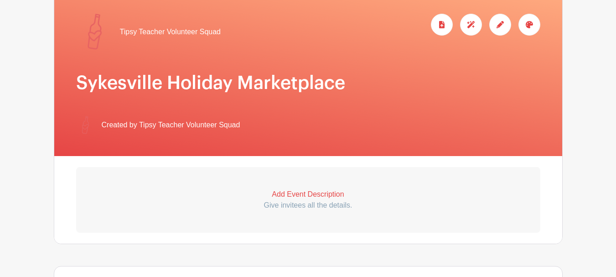
scroll to position [137, 0]
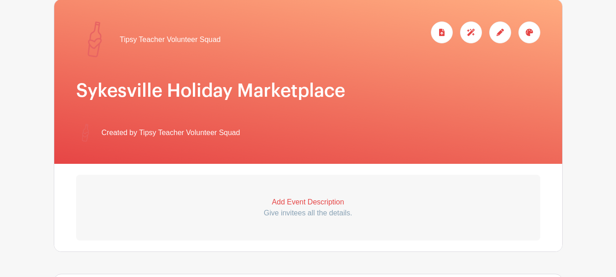
click at [300, 209] on p "Give invitees all the details." at bounding box center [308, 212] width 464 height 11
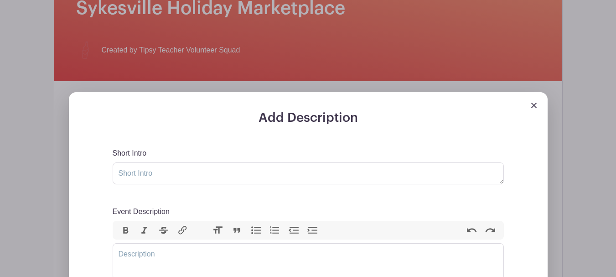
scroll to position [228, 0]
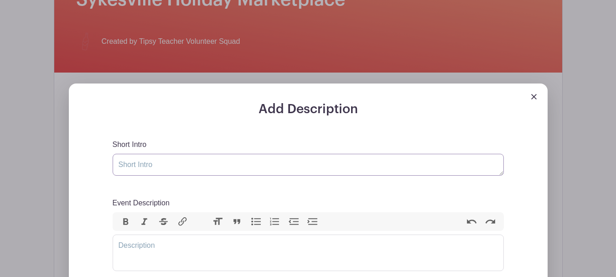
click at [241, 160] on textarea "Short Intro" at bounding box center [308, 165] width 391 height 22
paste textarea "✨ Kick off the holiday season at the 12th Annual Sykesville Holiday Marketplace…"
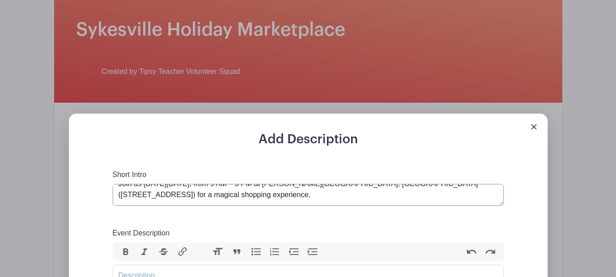
scroll to position [182, 0]
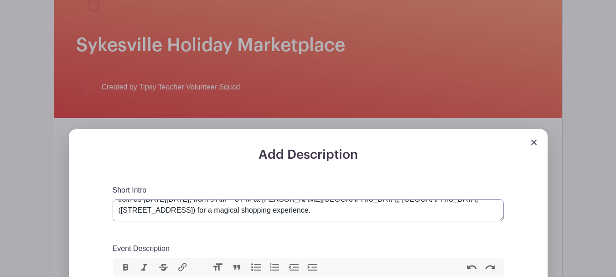
click at [302, 208] on textarea "✨ Kick off the holiday season at the 12th Annual Sykesville Holiday Marketplace…" at bounding box center [308, 210] width 391 height 22
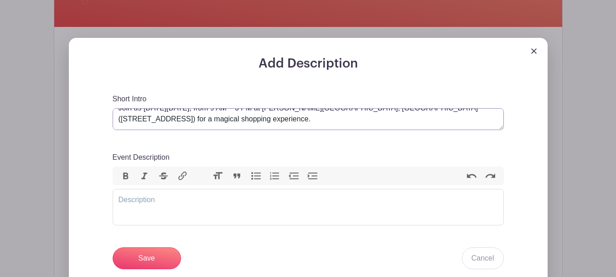
type textarea "✨ Kick off the holiday season at the 12th Annual Sykesville Holiday Marketplace…"
click at [257, 208] on trix-editor "Event Description" at bounding box center [308, 207] width 391 height 36
paste trix-editor "<div>&nbsp;Whether you're shopping for unique, handcrafted gifts or looking to …"
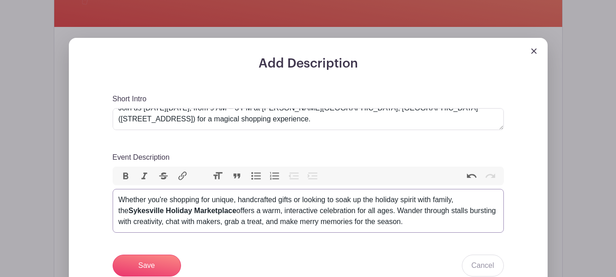
type trix-editor "<div>&nbsp;Whether you're shopping for unique, handcrafted gifts or looking to …"
click at [154, 261] on input "Save" at bounding box center [147, 265] width 68 height 22
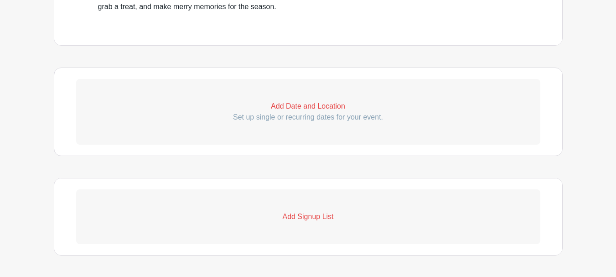
scroll to position [529, 0]
click at [300, 105] on p "Add Date and Location" at bounding box center [308, 105] width 464 height 11
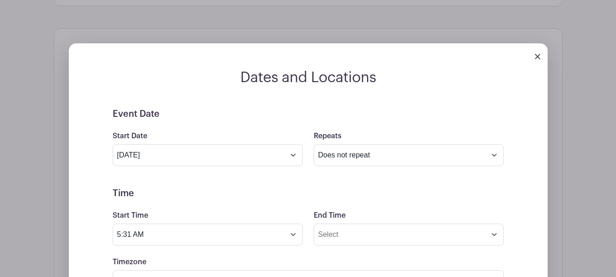
scroll to position [620, 0]
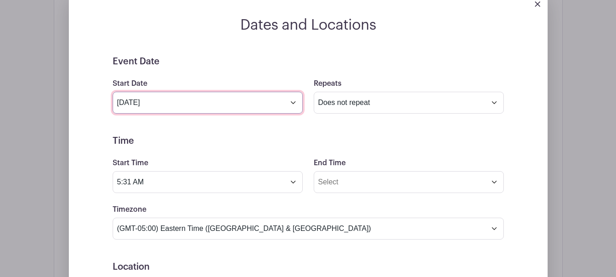
click at [293, 102] on input "[DATE]" at bounding box center [208, 103] width 190 height 22
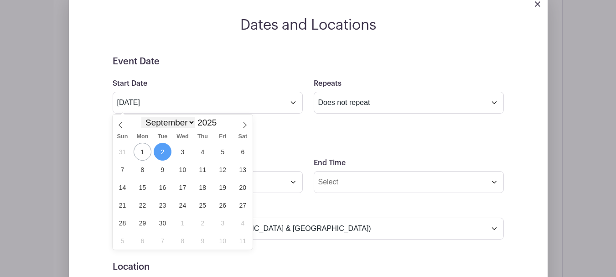
click at [176, 120] on select "January February March April May June July August September October November De…" at bounding box center [168, 122] width 54 height 10
select select "10"
click at [141, 117] on select "January February March April May June July August September October November De…" at bounding box center [168, 122] width 54 height 10
click at [240, 224] on span "29" at bounding box center [243, 223] width 18 height 18
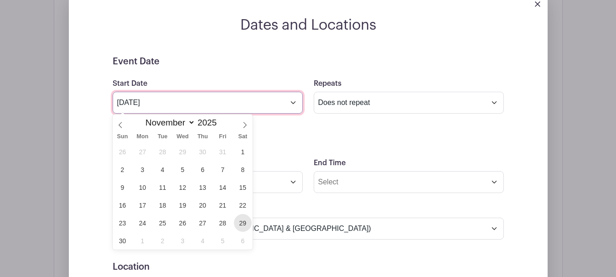
type input "Nov 29 2025"
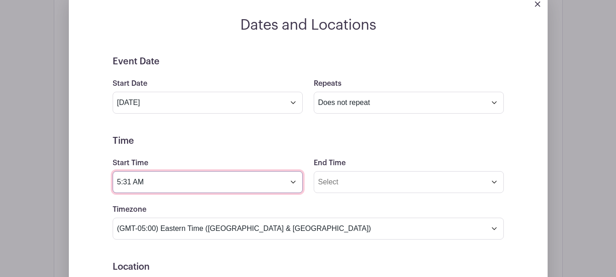
click at [200, 190] on input "5:31 AM" at bounding box center [208, 182] width 190 height 22
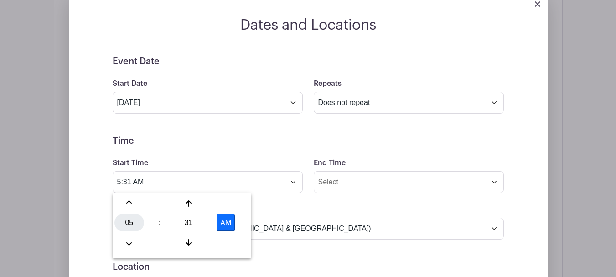
click at [133, 218] on div "05" at bounding box center [129, 222] width 30 height 17
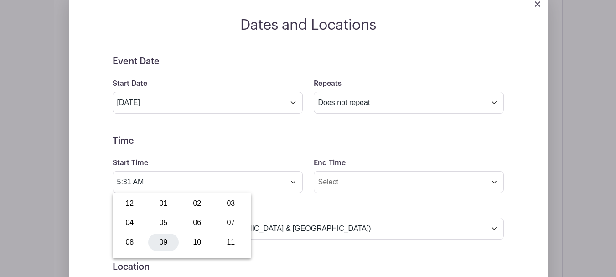
click at [158, 239] on div "09" at bounding box center [163, 241] width 31 height 17
click at [190, 221] on div "31" at bounding box center [189, 222] width 30 height 17
click at [127, 200] on div "00" at bounding box center [129, 203] width 31 height 17
type input "9:00 AM"
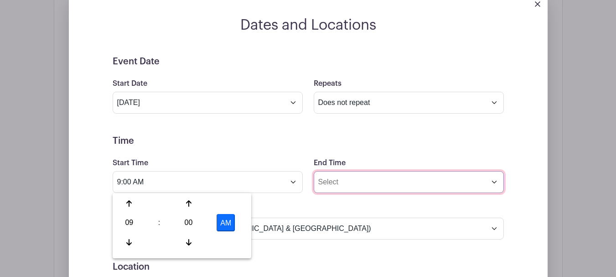
click at [386, 183] on input "End Time" at bounding box center [409, 182] width 190 height 22
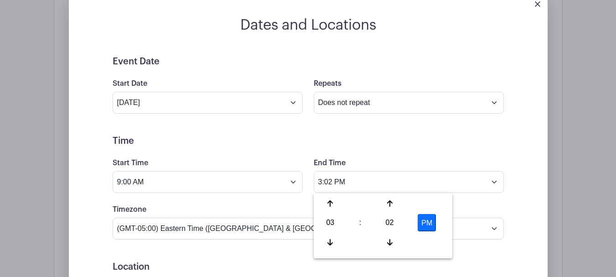
click at [386, 223] on div "02" at bounding box center [390, 222] width 30 height 17
click at [324, 205] on div "00" at bounding box center [331, 203] width 31 height 17
type input "3:00 PM"
click at [269, 201] on form "Event Date Start Date Nov 29 2025 Repeats Does not repeat Daily Weekly Monthly …" at bounding box center [308, 261] width 391 height 410
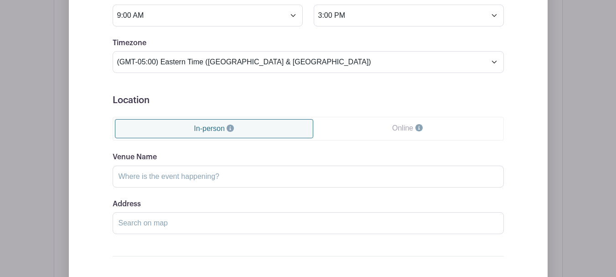
scroll to position [802, 0]
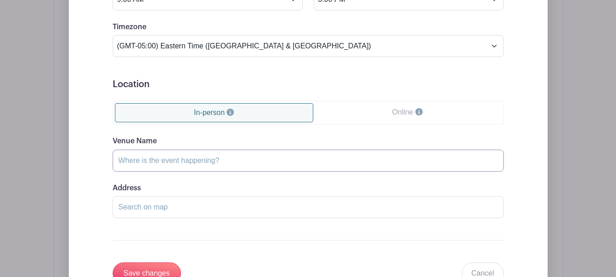
click at [228, 162] on input "Venue Name" at bounding box center [308, 161] width 391 height 22
paste input "Westminster"
type input "Westminster"
click at [157, 205] on input "Address" at bounding box center [308, 207] width 391 height 22
paste input "Shipley Arena at the Carroll County Agriculture Center, 706 Agriculture Center …"
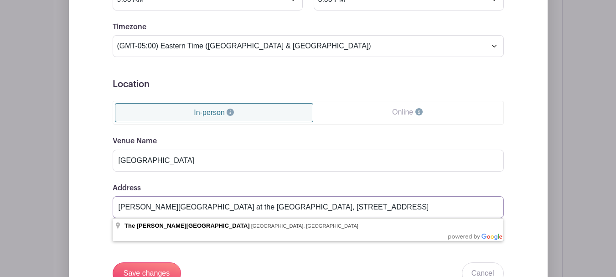
drag, startPoint x: 173, startPoint y: 208, endPoint x: 106, endPoint y: 203, distance: 66.8
click at [106, 203] on div "Event Date Start Date Nov 29 2025 Repeats Does not repeat Daily Weekly Monthly …" at bounding box center [308, 79] width 435 height 410
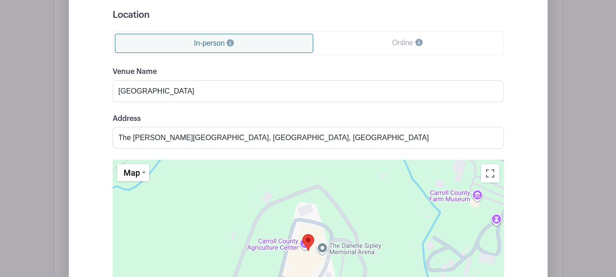
scroll to position [939, 0]
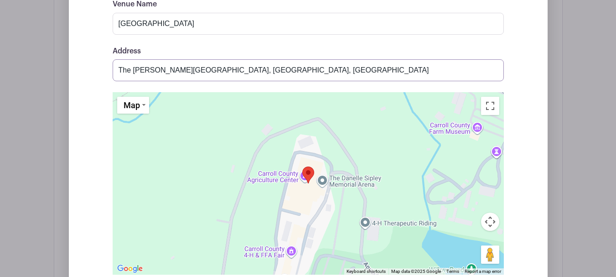
drag, startPoint x: 400, startPoint y: 70, endPoint x: 378, endPoint y: 79, distance: 23.7
click at [378, 79] on input "The Danelle Sipley Memorial Arena, Agricultural Center Drive, Westminster, MD, …" at bounding box center [308, 70] width 391 height 22
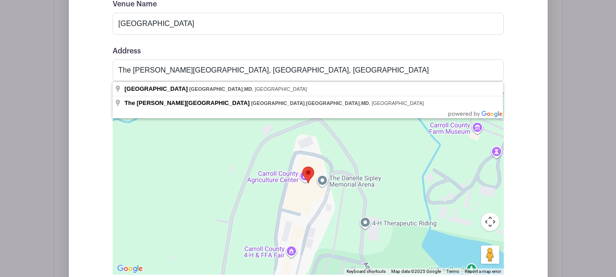
type input "Agricultural Center Drive, Westminster, MD, USA"
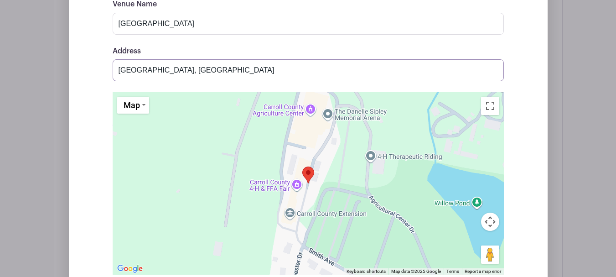
click at [362, 67] on input "Agricultural Center Drive, Westminster, MD, USA" at bounding box center [308, 70] width 391 height 22
drag, startPoint x: 235, startPoint y: 59, endPoint x: 79, endPoint y: 70, distance: 156.4
click at [79, 70] on div "Dates and Locations Event Date Start Date Nov 29 2025 Repeats Does not repeat D…" at bounding box center [308, 35] width 479 height 676
paste input "Shipley Arena at the Carroll County Agriculture Center, 706 Agriculture Center …"
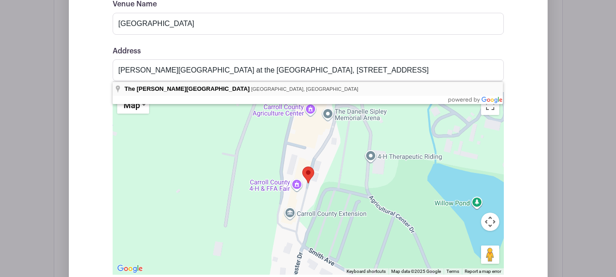
type input "The Danelle Sipley Memorial Arena, Agricultural Center Drive, Westminster, MD, …"
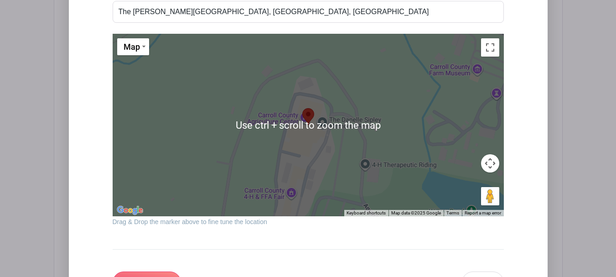
scroll to position [1076, 0]
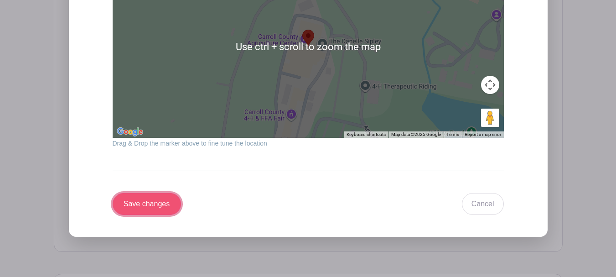
click at [121, 205] on input "Save changes" at bounding box center [147, 204] width 68 height 22
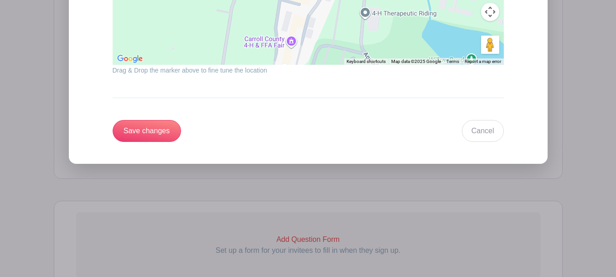
scroll to position [693, 0]
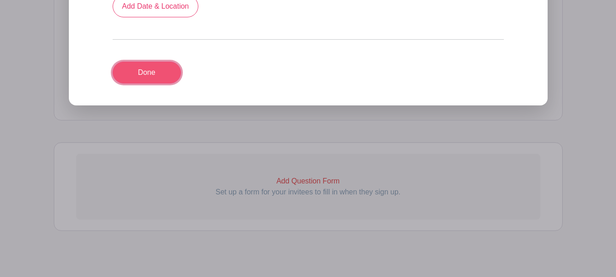
click at [149, 62] on link "Done" at bounding box center [147, 73] width 68 height 22
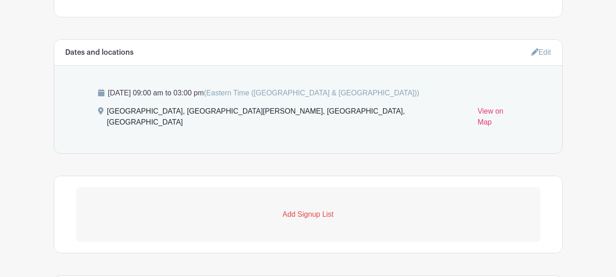
scroll to position [480, 0]
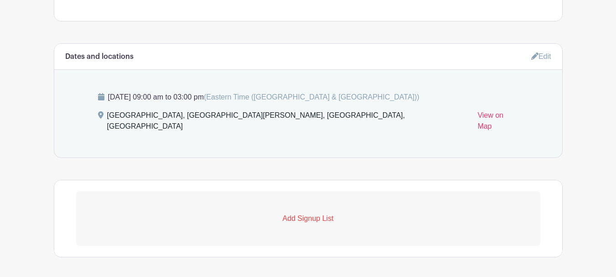
click at [302, 213] on p "Add Signup List" at bounding box center [308, 218] width 464 height 11
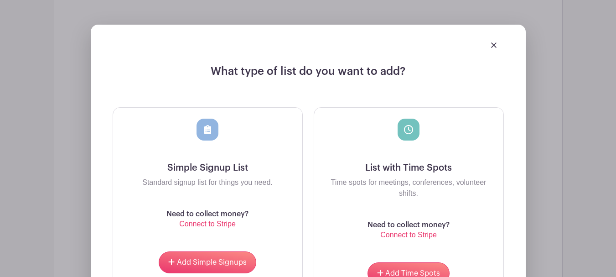
scroll to position [708, 0]
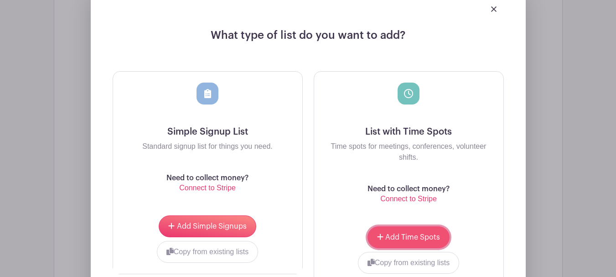
click at [426, 233] on span "Add Time Spots" at bounding box center [412, 236] width 55 height 7
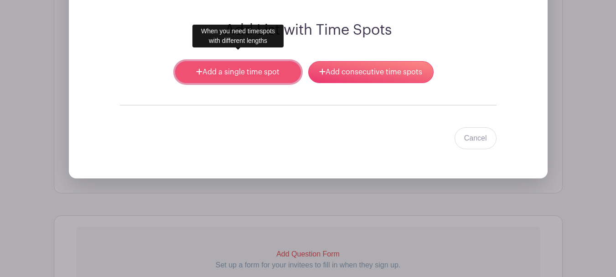
click at [255, 65] on link "Add a single time spot" at bounding box center [237, 72] width 125 height 22
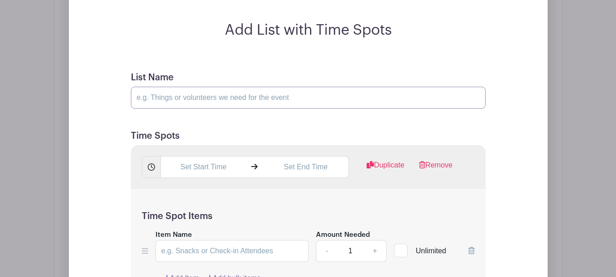
click at [189, 88] on input "List Name" at bounding box center [308, 98] width 355 height 22
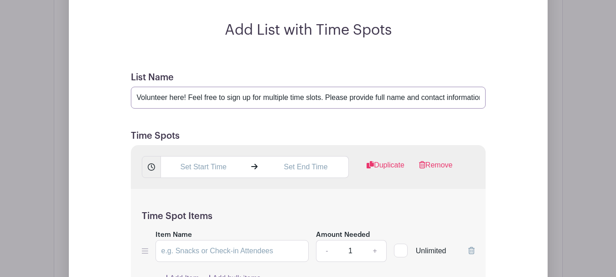
click at [449, 87] on input "Volunteer here! Feel free to sign up for multiple time slots. Please provide fu…" at bounding box center [308, 98] width 355 height 22
drag, startPoint x: 434, startPoint y: 86, endPoint x: 509, endPoint y: 87, distance: 74.8
click at [509, 87] on div "Add List with Time Spots List Name Volunteer here! Feel free to sign up for mul…" at bounding box center [308, 256] width 420 height 471
paste input "43-867-917"
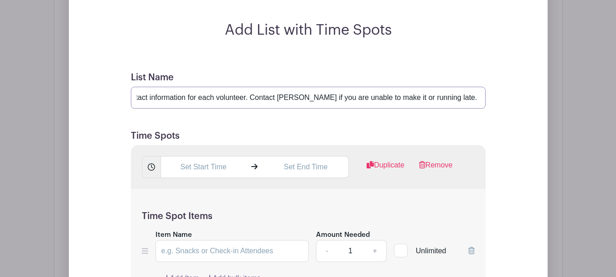
drag, startPoint x: 291, startPoint y: 86, endPoint x: 273, endPoint y: 95, distance: 20.2
click at [273, 95] on input "Volunteer here! Feel free to sign up for multiple time slots. Please provide fu…" at bounding box center [308, 98] width 355 height 22
click at [277, 87] on input "Volunteer here! Feel free to sign up for multiple time slots. Please provide fu…" at bounding box center [308, 98] width 355 height 22
drag, startPoint x: 277, startPoint y: 83, endPoint x: 285, endPoint y: 84, distance: 8.2
click at [285, 87] on input "Volunteer here! Feel free to sign up for multiple time slots. Please provide fu…" at bounding box center [308, 98] width 355 height 22
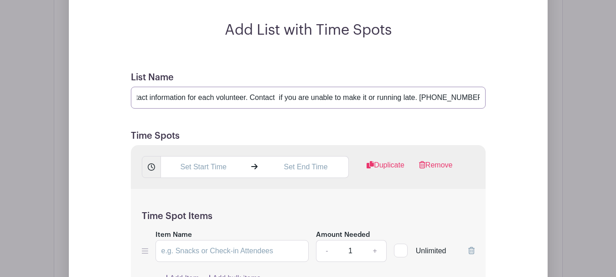
scroll to position [0, 282]
type input "Volunteer here! Feel free to sign up for multiple time slots. Please provide fu…"
click at [193, 158] on input "text" at bounding box center [203, 167] width 86 height 22
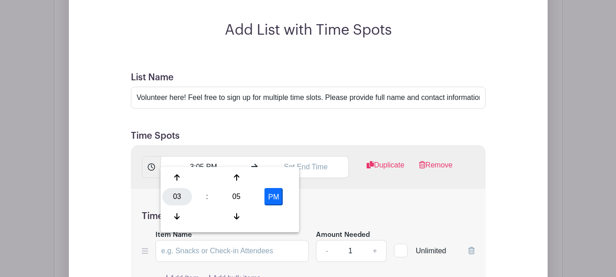
click at [176, 201] on div "03" at bounding box center [177, 196] width 30 height 17
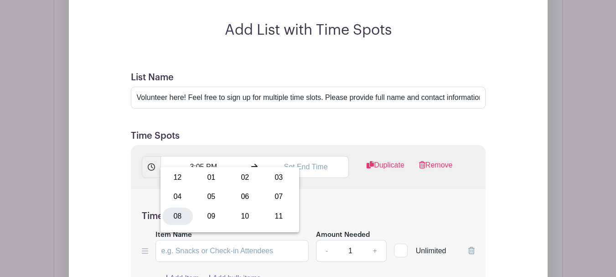
click at [180, 214] on div "08" at bounding box center [177, 215] width 31 height 17
click at [232, 197] on div "05" at bounding box center [237, 196] width 30 height 17
click at [203, 214] on div "45" at bounding box center [211, 215] width 31 height 17
click at [268, 200] on button "PM" at bounding box center [273, 196] width 18 height 17
type input "8:45 AM"
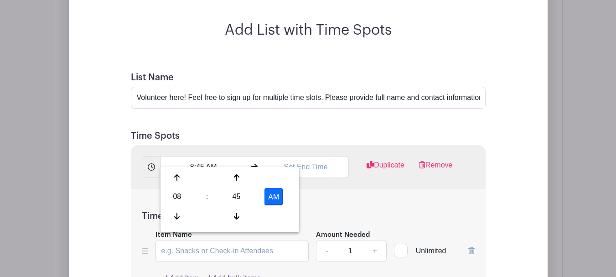
click at [310, 211] on h5 "Time Spot Items" at bounding box center [308, 216] width 333 height 11
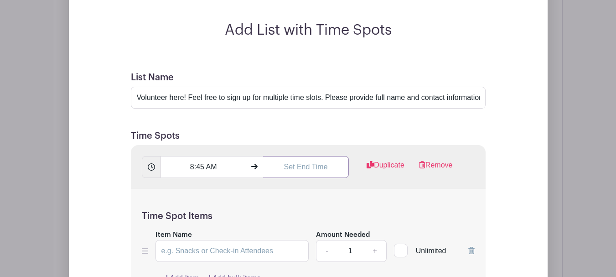
click at [304, 160] on input "text" at bounding box center [306, 167] width 86 height 22
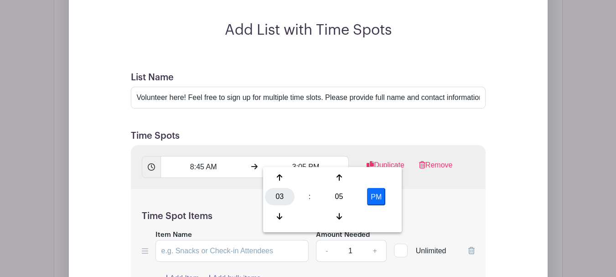
click at [280, 201] on div "03" at bounding box center [280, 196] width 30 height 17
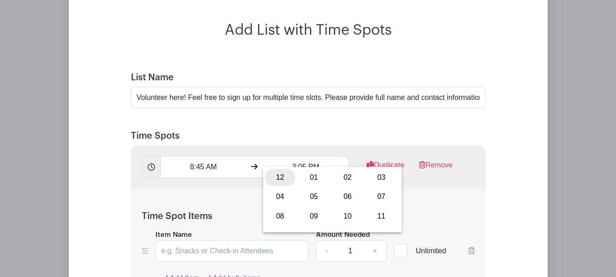
click at [283, 184] on div "12" at bounding box center [280, 177] width 31 height 17
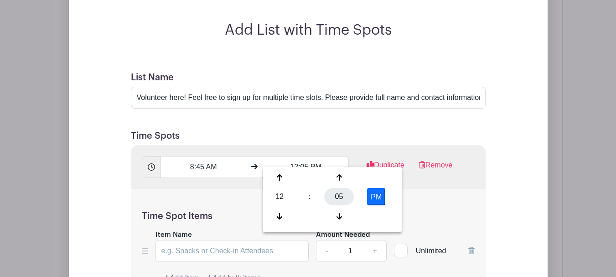
click at [340, 195] on div "05" at bounding box center [339, 196] width 30 height 17
click at [288, 180] on div "00" at bounding box center [280, 177] width 31 height 17
type input "12:00 PM"
click at [227, 189] on div "Time Spot Items Item Name Amount Needed - 1 + Unlimited Add Item Add bulk items" at bounding box center [308, 242] width 355 height 106
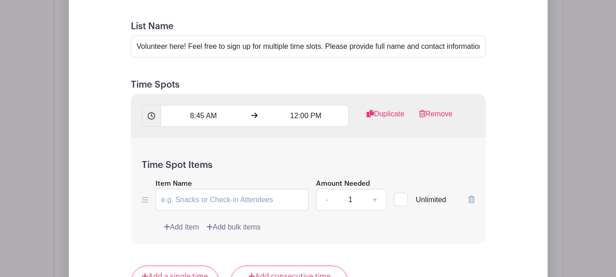
scroll to position [872, 0]
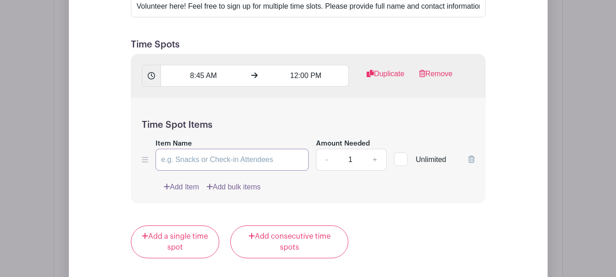
click at [270, 157] on input "Item Name" at bounding box center [232, 160] width 154 height 22
type input "pour wine"
click at [375, 149] on link "+" at bounding box center [374, 160] width 23 height 22
type input "2"
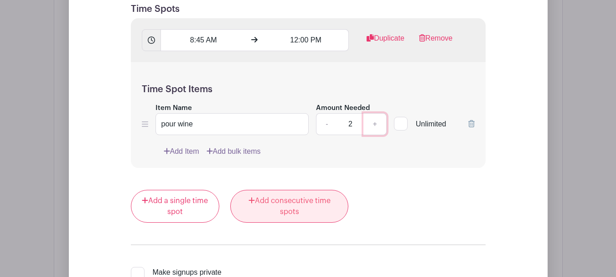
scroll to position [917, 0]
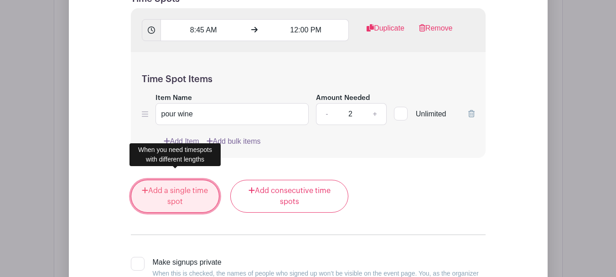
click at [185, 198] on link "Add a single time spot" at bounding box center [175, 196] width 89 height 33
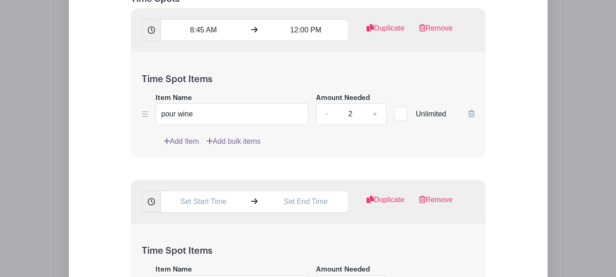
scroll to position [890, 0]
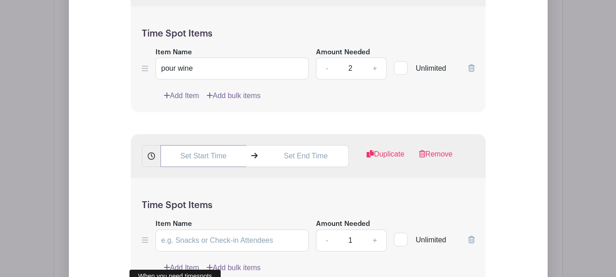
click at [201, 145] on input "text" at bounding box center [203, 156] width 86 height 22
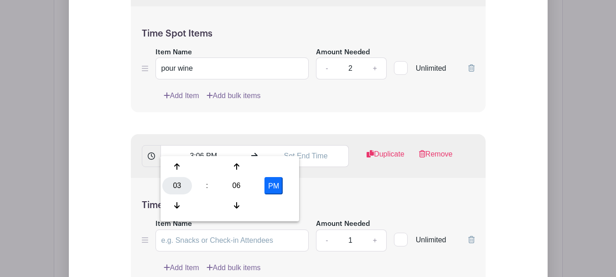
click at [170, 189] on div "03" at bounding box center [177, 185] width 30 height 17
click at [287, 202] on div "11" at bounding box center [279, 205] width 31 height 17
click at [247, 186] on div "06" at bounding box center [237, 185] width 30 height 17
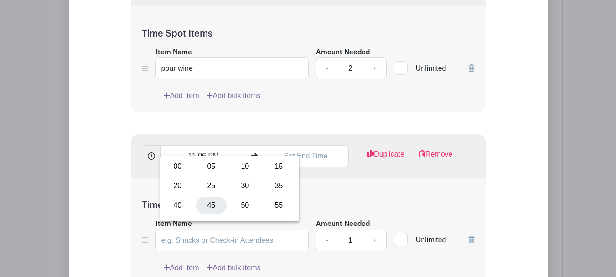
click at [214, 206] on div "45" at bounding box center [211, 205] width 31 height 17
type input "11:45 PM"
click at [305, 145] on input "text" at bounding box center [306, 156] width 86 height 22
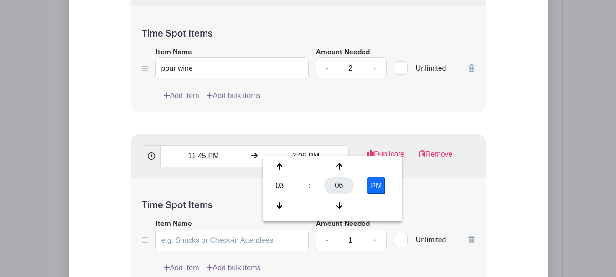
click at [343, 181] on div "06" at bounding box center [339, 185] width 30 height 17
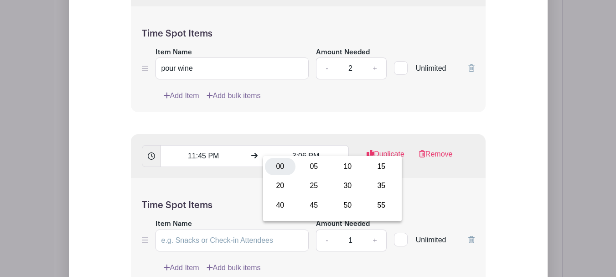
click at [284, 168] on div "00" at bounding box center [280, 166] width 31 height 17
type input "3:00 PM"
click at [434, 181] on div "Time Spot Items Item Name Amount Needed - 1 + Unlimited Add Item Add bulk items" at bounding box center [308, 231] width 355 height 106
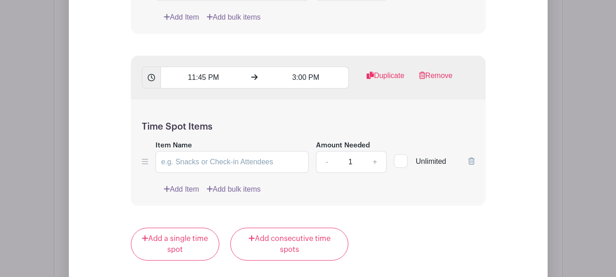
scroll to position [981, 0]
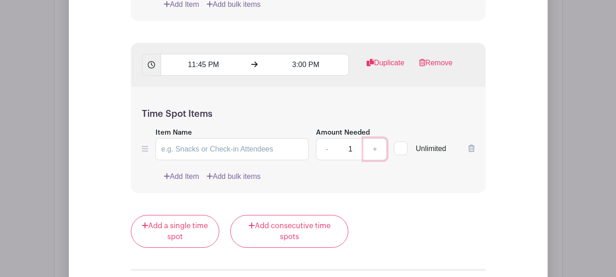
click at [377, 138] on link "+" at bounding box center [374, 149] width 23 height 22
type input "2"
click at [279, 139] on input "Item Name" at bounding box center [232, 149] width 154 height 22
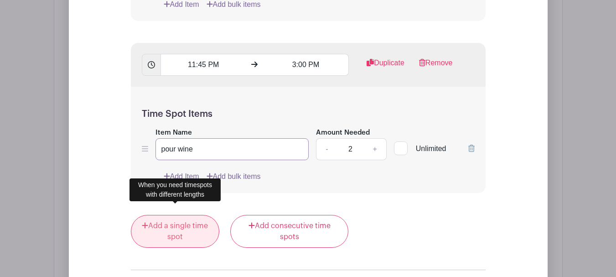
type input "pour wine"
click at [173, 215] on link "Add a single time spot" at bounding box center [175, 231] width 89 height 33
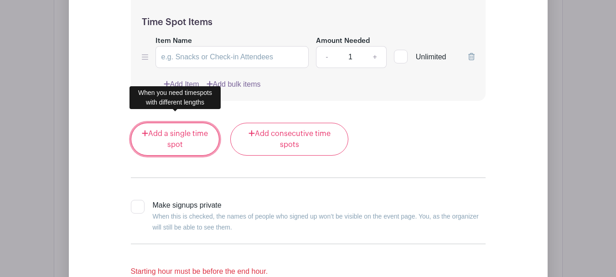
scroll to position [1255, 0]
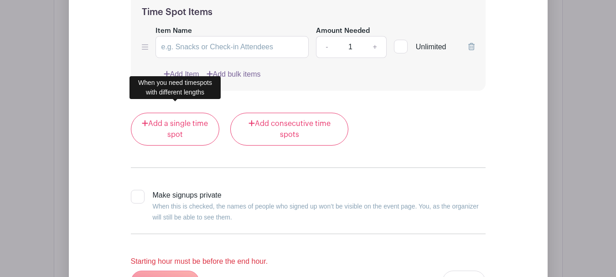
click at [141, 190] on div at bounding box center [138, 197] width 14 height 14
click at [137, 190] on input "Make signups private When this is checked, the names of people who signed up wo…" at bounding box center [134, 193] width 6 height 6
checkbox input "true"
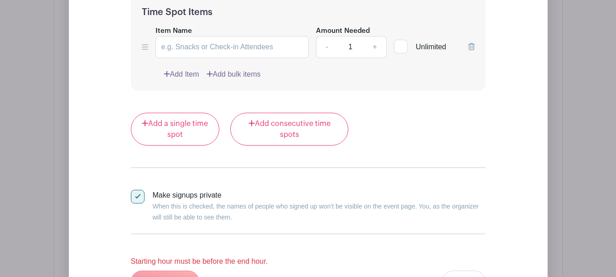
scroll to position [1346, 0]
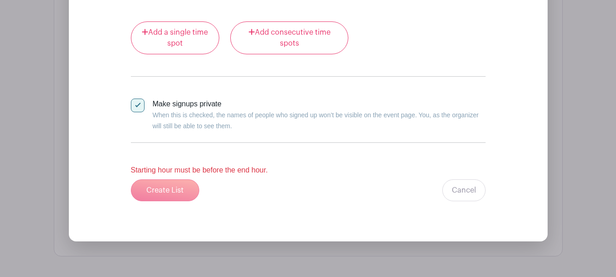
click at [182, 183] on div "Create List Cancel" at bounding box center [308, 190] width 355 height 22
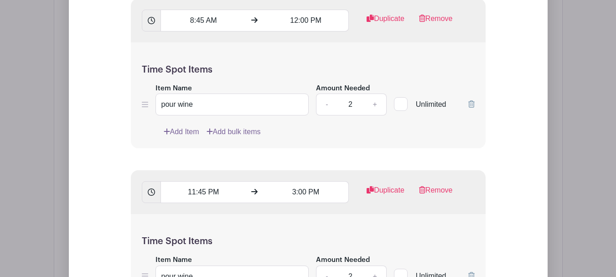
scroll to position [844, 0]
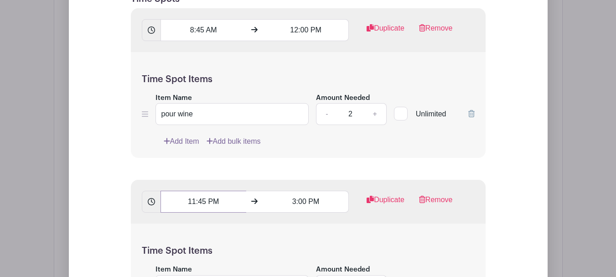
click at [220, 196] on input "11:45 PM" at bounding box center [203, 202] width 86 height 22
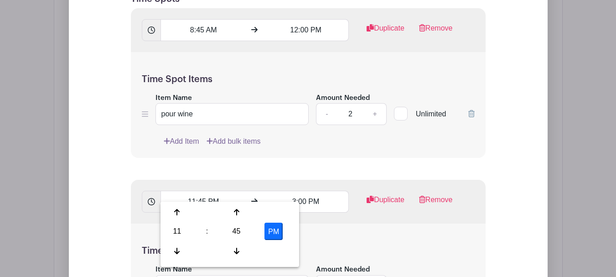
click at [272, 231] on button "PM" at bounding box center [273, 231] width 18 height 17
type input "11:45 AM"
click at [304, 229] on div "Time Spot Items Item Name pour wine Amount Needed - 2 + Unlimited Add Item Add …" at bounding box center [308, 276] width 355 height 106
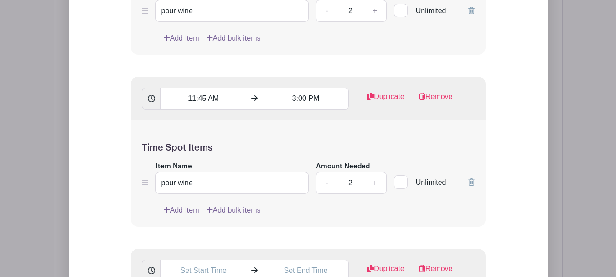
scroll to position [981, 0]
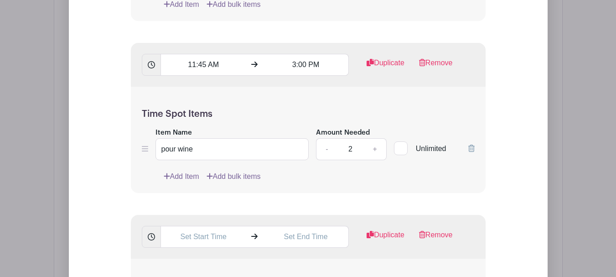
click at [145, 145] on icon at bounding box center [145, 148] width 6 height 7
drag, startPoint x: 143, startPoint y: 139, endPoint x: 100, endPoint y: 139, distance: 42.4
click at [100, 139] on div "Add List with Time Spots List Name Volunteer here! Feel free to sign up for mul…" at bounding box center [308, 162] width 420 height 829
click at [435, 57] on link "Remove" at bounding box center [436, 66] width 34 height 18
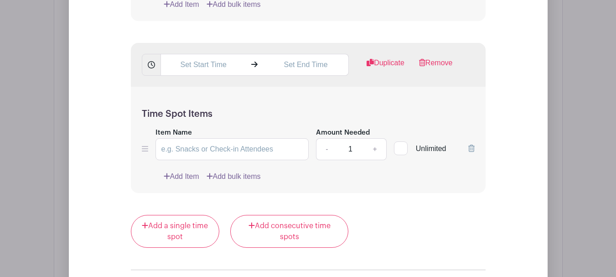
click at [434, 57] on link "Remove" at bounding box center [436, 66] width 34 height 18
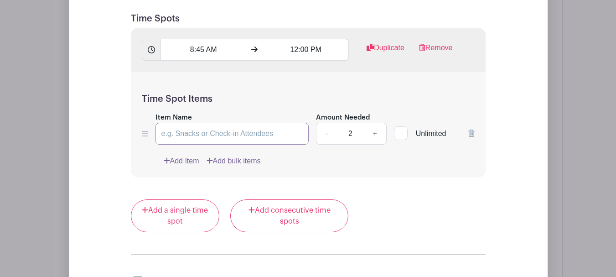
scroll to position [753, 0]
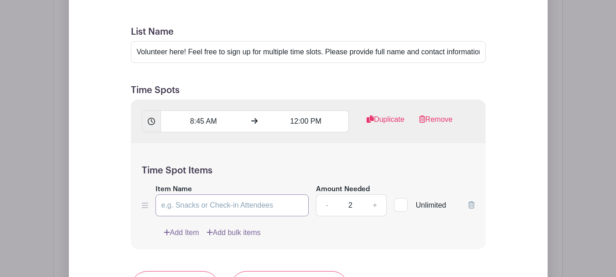
click at [258, 194] on input "Item Name" at bounding box center [232, 205] width 154 height 22
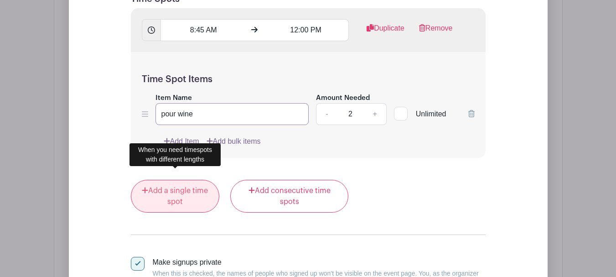
type input "pour wine"
click at [172, 191] on link "Add a single time spot" at bounding box center [175, 196] width 89 height 33
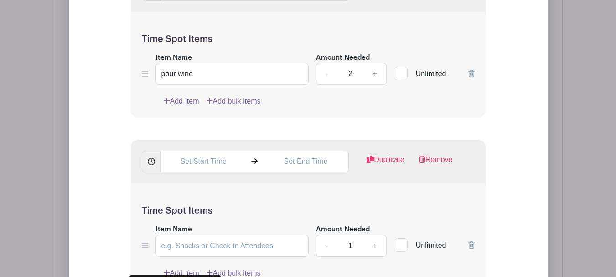
scroll to position [890, 0]
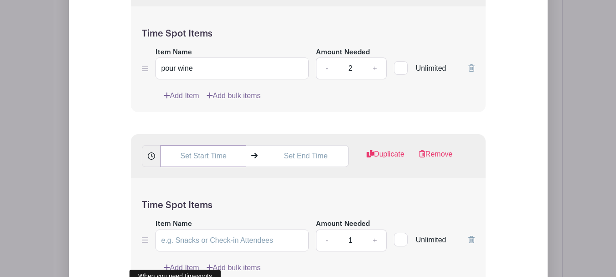
click at [214, 146] on input "text" at bounding box center [203, 156] width 86 height 22
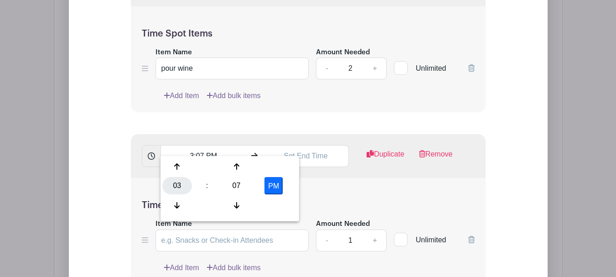
click at [169, 184] on div "03" at bounding box center [177, 185] width 30 height 17
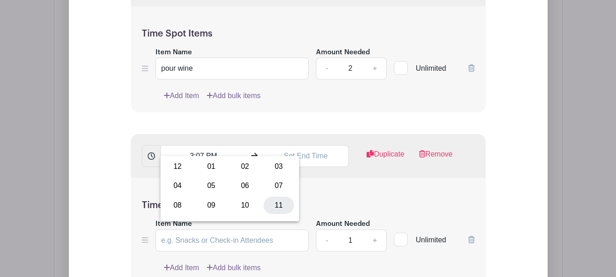
click at [278, 201] on div "11" at bounding box center [279, 205] width 31 height 17
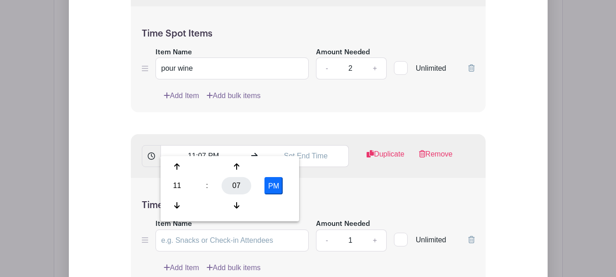
click at [239, 182] on div "07" at bounding box center [237, 185] width 30 height 17
click at [207, 204] on div "45" at bounding box center [211, 205] width 31 height 17
click at [276, 186] on button "PM" at bounding box center [273, 185] width 18 height 17
type input "11:45 AM"
click at [320, 148] on input "text" at bounding box center [306, 156] width 86 height 22
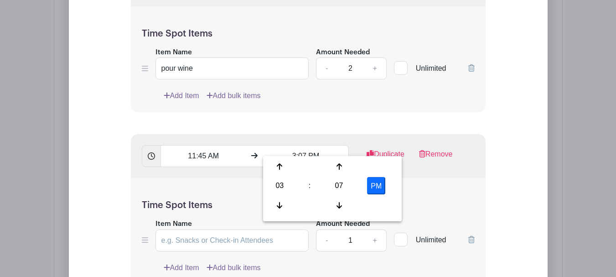
click at [333, 181] on div "07" at bounding box center [339, 185] width 30 height 17
click at [284, 165] on div "00" at bounding box center [280, 166] width 31 height 17
type input "3:00 PM"
click at [329, 119] on form "List Name Volunteer here! Feel free to sign up for multiple time slots. Please …" at bounding box center [308, 180] width 377 height 603
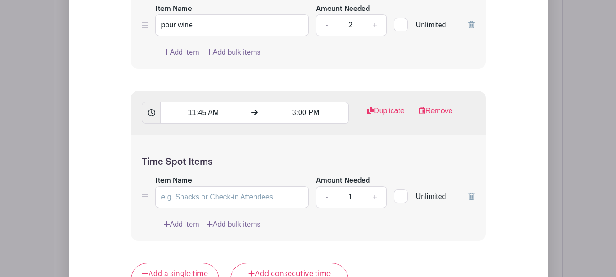
scroll to position [936, 0]
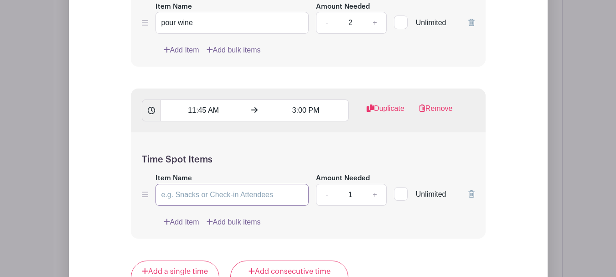
click at [257, 184] on input "Item Name" at bounding box center [232, 195] width 154 height 22
type input "o"
type input "pour wine"
click at [377, 184] on link "+" at bounding box center [374, 195] width 23 height 22
type input "2"
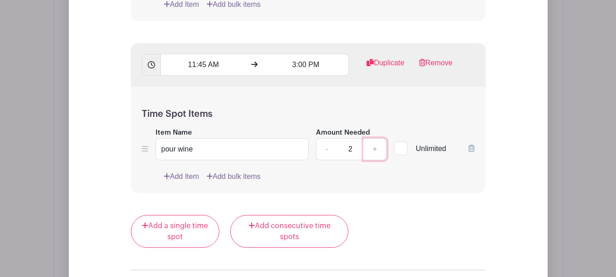
scroll to position [1164, 0]
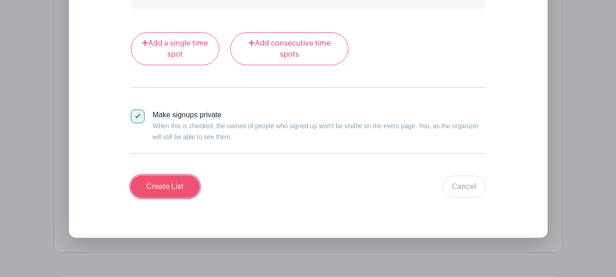
click at [188, 178] on input "Create List" at bounding box center [165, 187] width 68 height 22
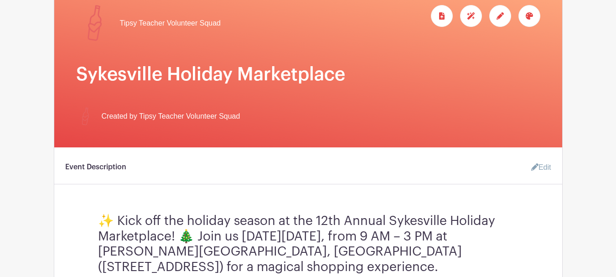
scroll to position [0, 0]
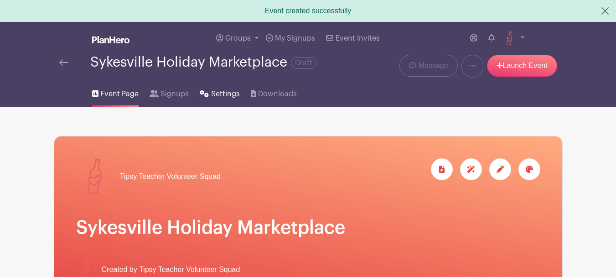
click at [228, 94] on span "Settings" at bounding box center [225, 93] width 29 height 11
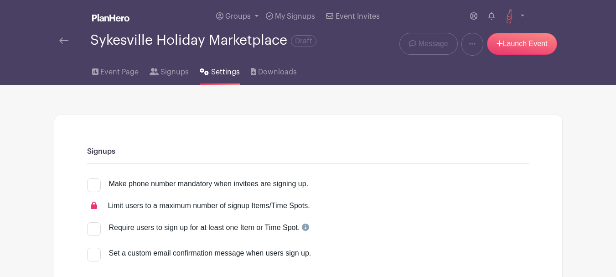
scroll to position [46, 0]
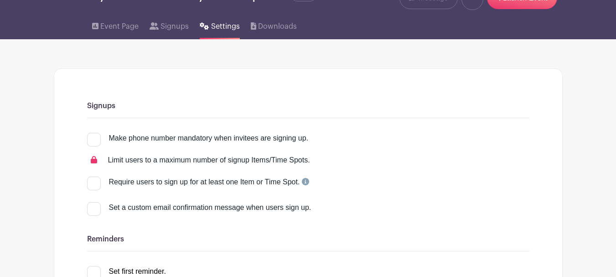
click at [97, 141] on div at bounding box center [94, 140] width 14 height 14
click at [93, 139] on input "Make phone number mandatory when invitees are signing up." at bounding box center [90, 136] width 6 height 6
checkbox input "true"
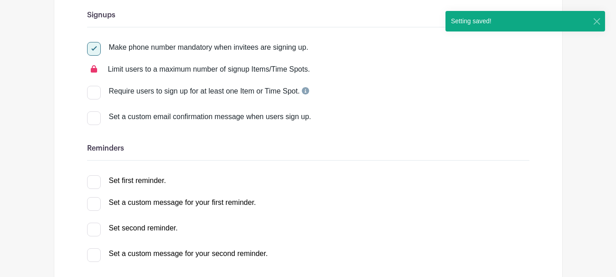
scroll to position [137, 0]
click at [95, 113] on div at bounding box center [94, 118] width 14 height 14
click at [93, 113] on input "Set a custom email confirmation message when users sign up." at bounding box center [90, 114] width 6 height 6
checkbox input "true"
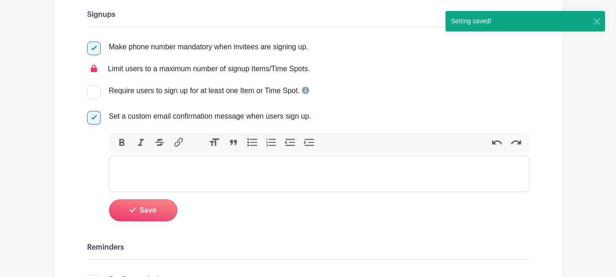
click at [160, 167] on trix-editor at bounding box center [319, 173] width 420 height 36
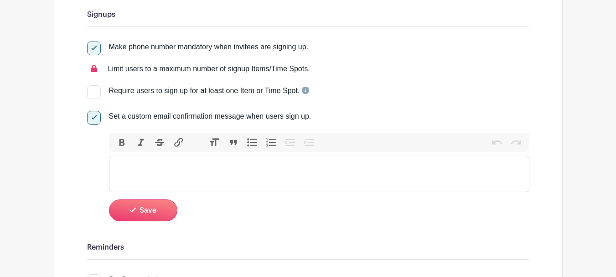
paste trix-editor "<div>Thank you for Volunteering with Tipsy Teacher and supporting our mission o…"
type trix-editor "<div>Thank you for Volunteering with Tipsy Teacher and supporting our mission o…"
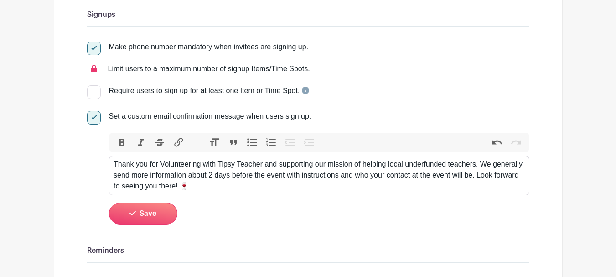
scroll to position [182, 0]
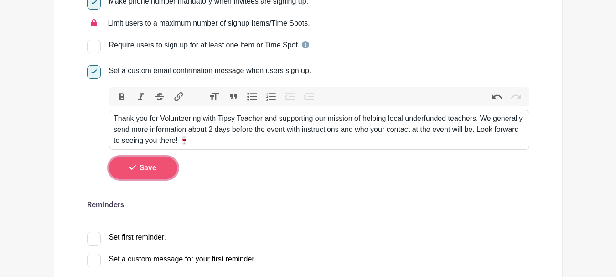
click at [158, 164] on button "Save" at bounding box center [143, 168] width 68 height 22
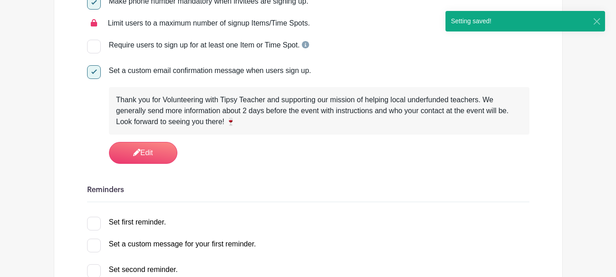
scroll to position [274, 0]
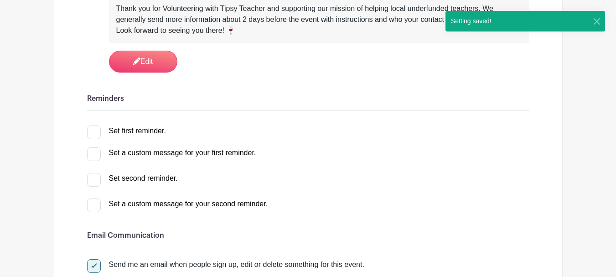
click at [94, 135] on div at bounding box center [94, 132] width 14 height 14
click at [93, 131] on input "Set first reminder." at bounding box center [90, 128] width 6 height 6
checkbox input "true"
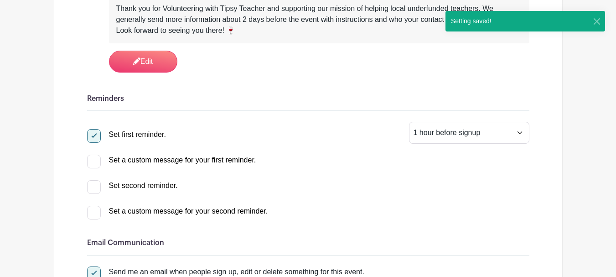
click at [89, 159] on input "Set a custom message for your first reminder." at bounding box center [90, 158] width 6 height 6
checkbox input "true"
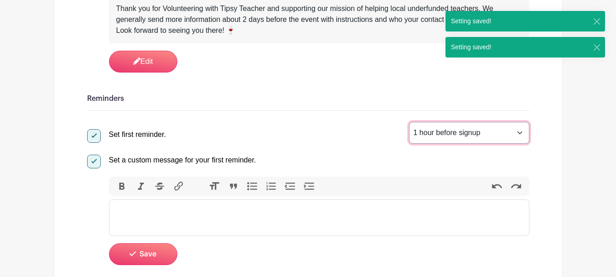
click at [520, 133] on select "1 hour before signup 2 hours before signup 3 hours before signup 4 hours before…" at bounding box center [469, 133] width 120 height 22
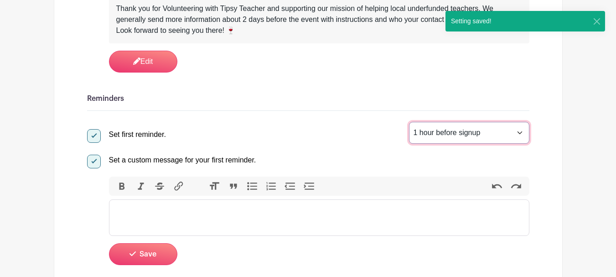
select select "48"
click at [409, 122] on select "1 hour before signup 2 hours before signup 3 hours before signup 4 hours before…" at bounding box center [469, 133] width 120 height 22
click at [233, 207] on trix-editor at bounding box center [319, 217] width 420 height 36
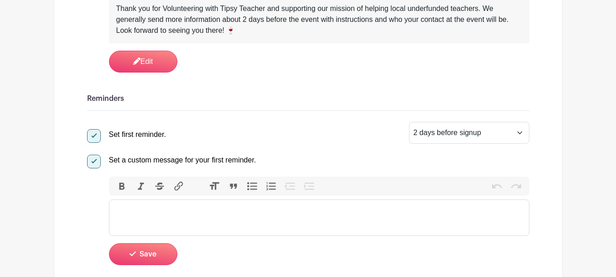
scroll to position [319, 0]
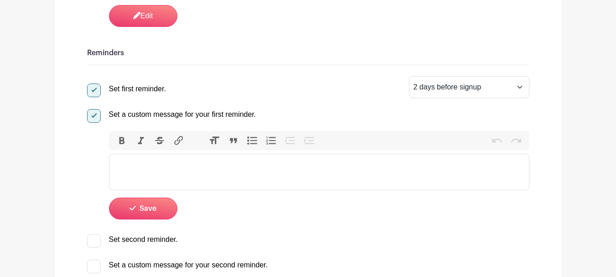
paste trix-editor "<div>Hey there! Quick reminder: the event is only 2 days away now! 🍷 We're so e…"
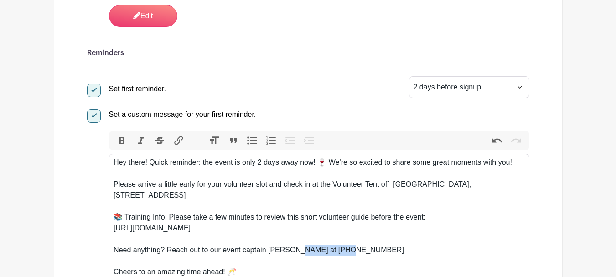
drag, startPoint x: 313, startPoint y: 248, endPoint x: 386, endPoint y: 251, distance: 72.5
click at [385, 251] on div "Need anything? Reach out to our event captain Tracy at 443-286-6541" at bounding box center [319, 249] width 411 height 11
copy div "[PHONE_NUMBER]"
drag, startPoint x: 286, startPoint y: 249, endPoint x: 269, endPoint y: 255, distance: 17.9
click at [269, 255] on div "Need anything? Reach out to our event captain Tracy at 443-286-6541" at bounding box center [319, 249] width 411 height 11
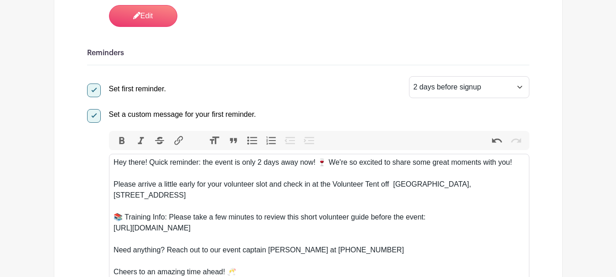
drag, startPoint x: 395, startPoint y: 181, endPoint x: 415, endPoint y: 194, distance: 24.0
click at [415, 194] on div "Please arrive a little early for your volunteer slot and check in at the Volunt…" at bounding box center [319, 195] width 411 height 33
paste trix-editor "<div>Hey there! Quick reminder: the event is only 2 days away now! 🍷 We're so e…"
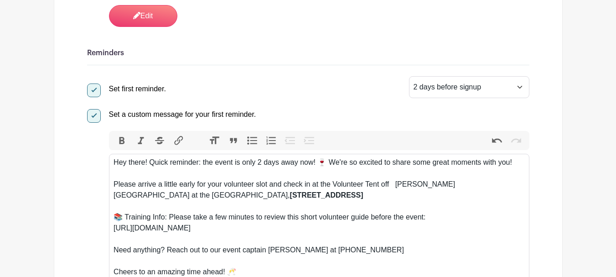
drag, startPoint x: 275, startPoint y: 195, endPoint x: 172, endPoint y: 200, distance: 103.6
click at [172, 200] on div "Please arrive a little early for your volunteer slot and check in at the Volunt…" at bounding box center [319, 195] width 411 height 33
drag, startPoint x: 176, startPoint y: 192, endPoint x: 280, endPoint y: 207, distance: 104.9
click at [280, 207] on div "Please arrive a little early for your volunteer slot and check in at the Volunt…" at bounding box center [319, 195] width 411 height 33
click at [121, 141] on button "Bold" at bounding box center [122, 141] width 19 height 12
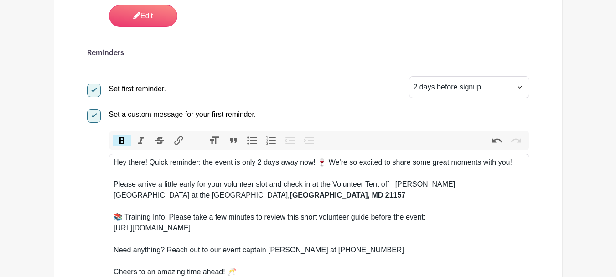
click at [122, 140] on button "Bold" at bounding box center [122, 141] width 19 height 12
click at [284, 218] on div "📚 Training Info: Please take a few minutes to review this short volunteer guide…" at bounding box center [319, 217] width 411 height 11
click at [259, 190] on div "Please arrive a little early for your volunteer slot and check in at the Volunt…" at bounding box center [319, 195] width 411 height 33
click at [259, 199] on div "Please arrive a little early for your volunteer slot and check in at the Volunt…" at bounding box center [319, 195] width 411 height 33
type trix-editor "<div>Hey there! Quick reminder: the event is only 2 days away now! 🍷 We're so e…"
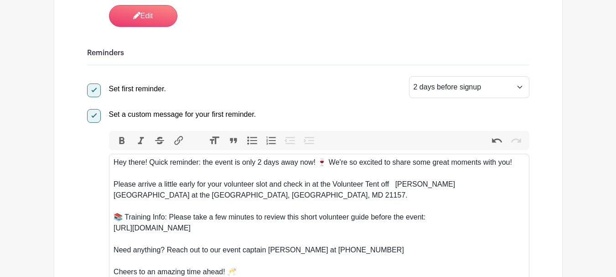
scroll to position [365, 0]
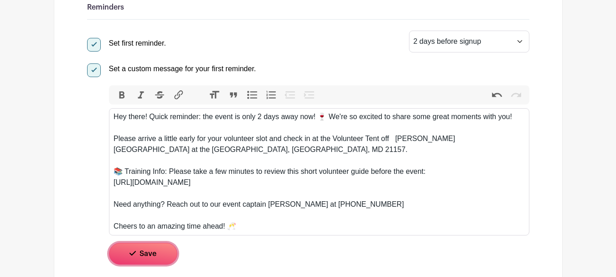
click at [150, 250] on span "Save" at bounding box center [148, 253] width 17 height 7
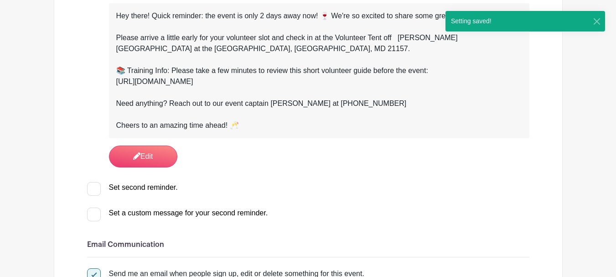
scroll to position [456, 0]
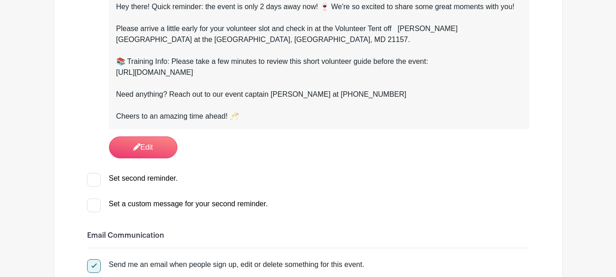
click at [97, 179] on div at bounding box center [94, 180] width 14 height 14
click at [93, 179] on input "Set second reminder." at bounding box center [90, 176] width 6 height 6
checkbox input "true"
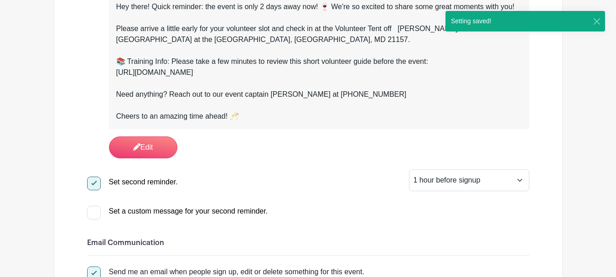
click at [97, 205] on div "Set a custom message for your second reminder. Bold Italic Strikethrough Link H…" at bounding box center [308, 209] width 442 height 15
click at [95, 214] on div at bounding box center [94, 213] width 14 height 14
click at [93, 212] on input "Set a custom message for your second reminder." at bounding box center [90, 209] width 6 height 6
checkbox input "true"
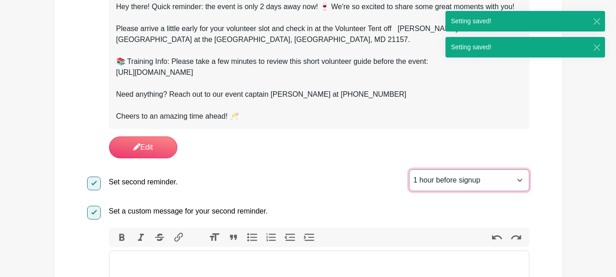
click at [518, 182] on select "1 hour before signup 2 hours before signup 3 hours before signup 4 hours before…" at bounding box center [469, 180] width 120 height 22
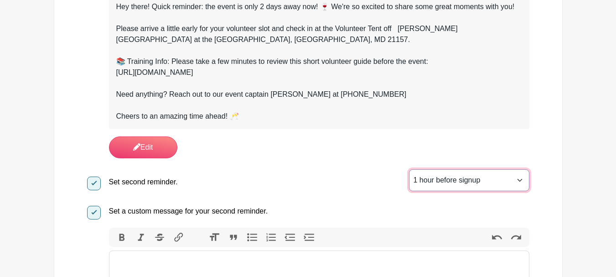
select select "3"
click at [409, 169] on select "1 hour before signup 2 hours before signup 3 hours before signup 4 hours before…" at bounding box center [469, 180] width 120 height 22
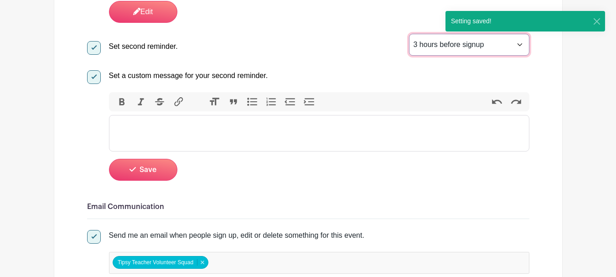
scroll to position [593, 0]
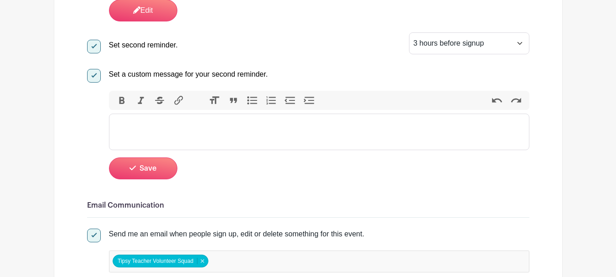
click at [276, 136] on trix-editor at bounding box center [319, 132] width 420 height 36
paste trix-editor "<div>Hey! Can you believe it? We're just 3 hours away from kicking off the even…"
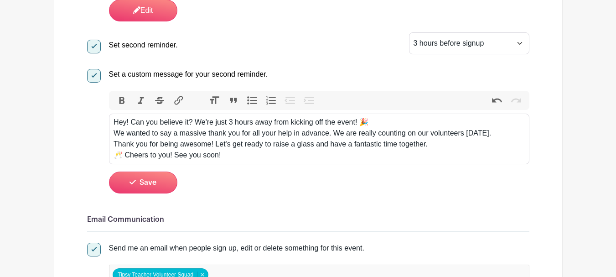
type trix-editor "<div>Hey! Can you believe it? We're just 3 hours away from kicking off the even…"
click at [159, 185] on button "Save" at bounding box center [143, 182] width 68 height 22
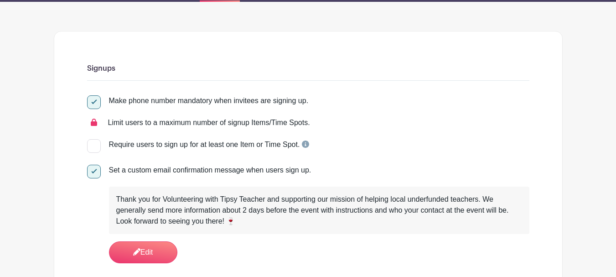
scroll to position [0, 0]
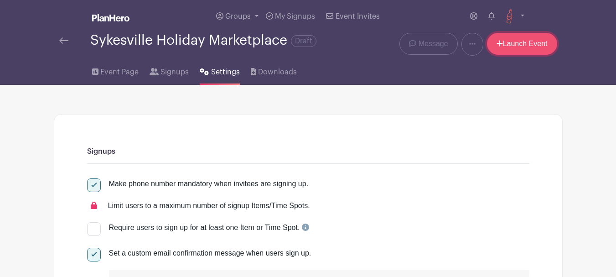
click at [507, 45] on link "Launch Event" at bounding box center [522, 44] width 70 height 22
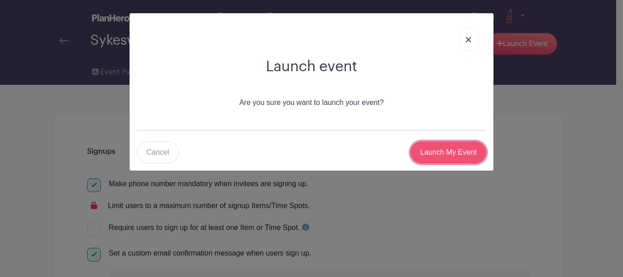
click at [458, 151] on input "Launch My Event" at bounding box center [448, 152] width 76 height 22
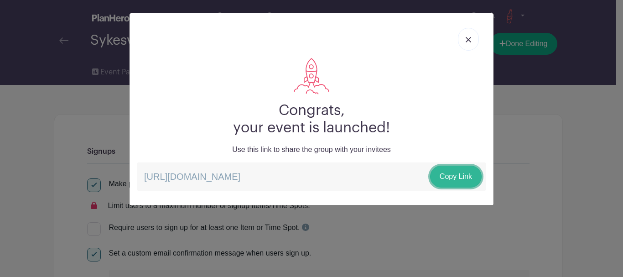
click at [458, 173] on link "Copy Link" at bounding box center [456, 177] width 52 height 22
click at [468, 40] on img at bounding box center [468, 39] width 5 height 5
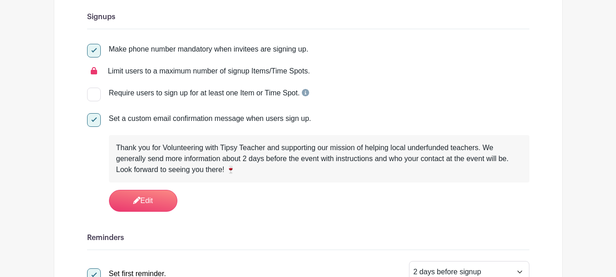
scroll to position [137, 0]
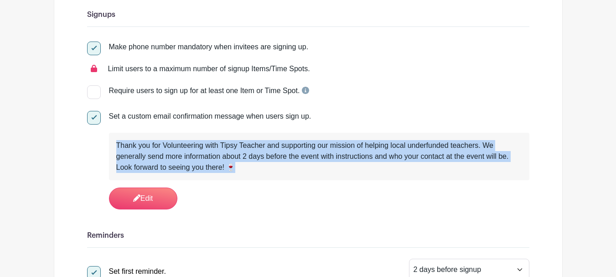
drag, startPoint x: 233, startPoint y: 168, endPoint x: 116, endPoint y: 142, distance: 120.0
click at [116, 142] on div "Thank you for Volunteering with Tipsy Teacher and supporting our mission of hel…" at bounding box center [319, 156] width 406 height 33
copy div "Thank you for Volunteering with Tipsy Teacher and supporting our mission of hel…"
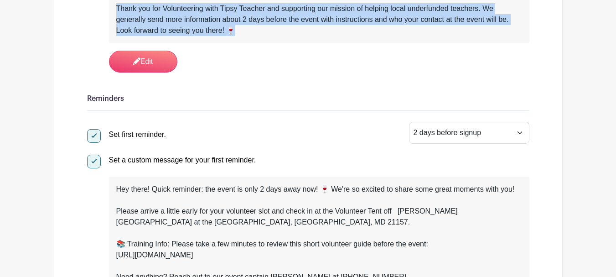
scroll to position [365, 0]
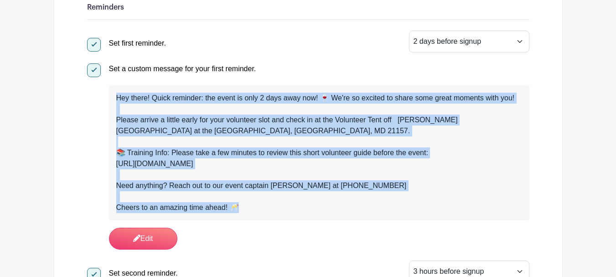
drag, startPoint x: 290, startPoint y: 204, endPoint x: 114, endPoint y: 82, distance: 214.9
click at [114, 82] on div "Set a custom message for your first reminder. Hey there! Quick reminder: the ev…" at bounding box center [308, 155] width 442 height 190
copy div "Hey there! Quick reminder: the event is only 2 days away now! 🍷 We're so excite…"
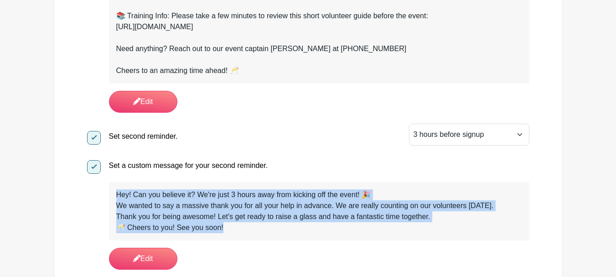
drag, startPoint x: 241, startPoint y: 229, endPoint x: 106, endPoint y: 193, distance: 140.0
click at [106, 193] on div "Set a custom message for your second reminder. Hey! Can you believe it? We're j…" at bounding box center [308, 212] width 442 height 113
copy div "Hey! Can you believe it? We're just 3 hours away from kicking off the event! 🎉 …"
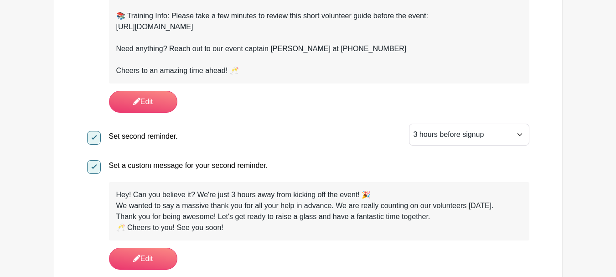
click at [288, 130] on div "Set second reminder. 1 hour before signup 2 hours before signup 3 hours before …" at bounding box center [308, 135] width 442 height 22
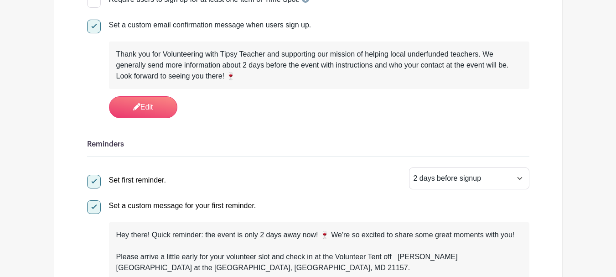
scroll to position [0, 0]
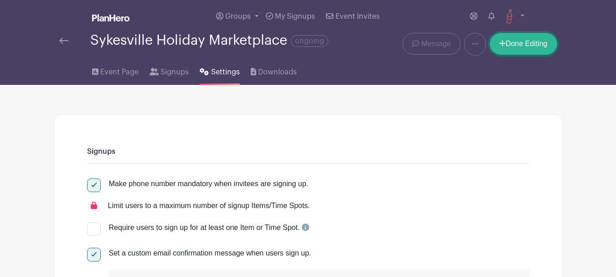
click at [510, 45] on link "Done Editing" at bounding box center [523, 44] width 67 height 22
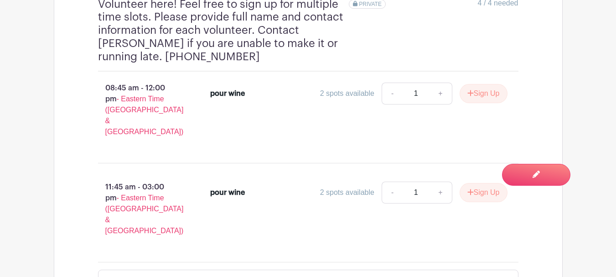
scroll to position [657, 0]
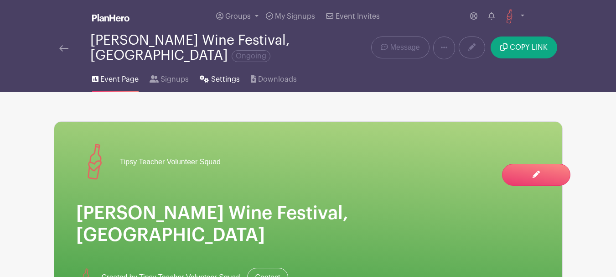
click at [218, 74] on span "Settings" at bounding box center [225, 79] width 29 height 11
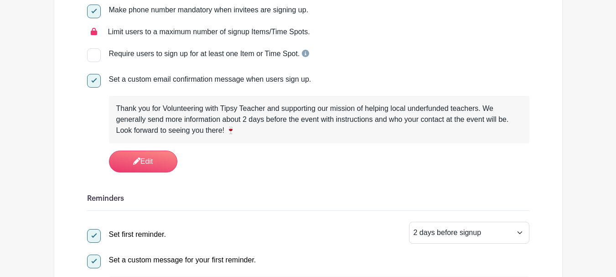
scroll to position [182, 0]
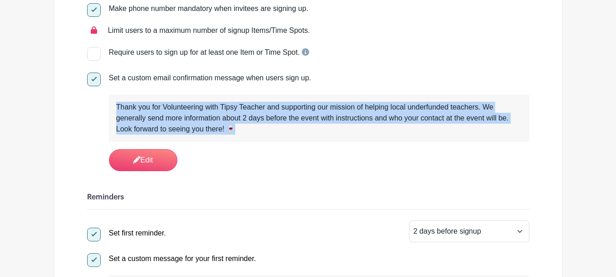
drag, startPoint x: 234, startPoint y: 119, endPoint x: 114, endPoint y: 98, distance: 122.7
click at [114, 98] on div "Thank you for Volunteering with Tipsy Teacher and supporting our mission of hel…" at bounding box center [319, 117] width 420 height 47
copy div "Thank you for Volunteering with Tipsy Teacher and supporting our mission of hel…"
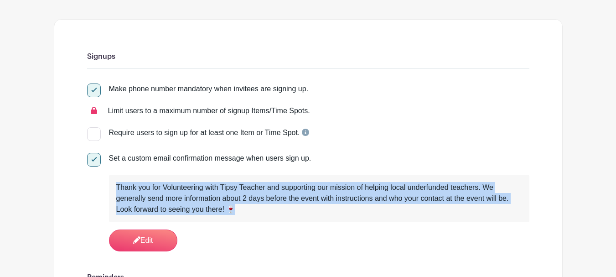
scroll to position [0, 0]
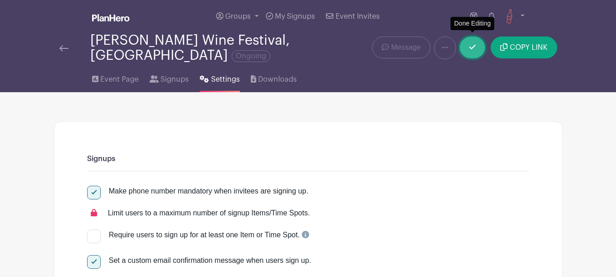
click at [481, 41] on link at bounding box center [473, 47] width 26 height 22
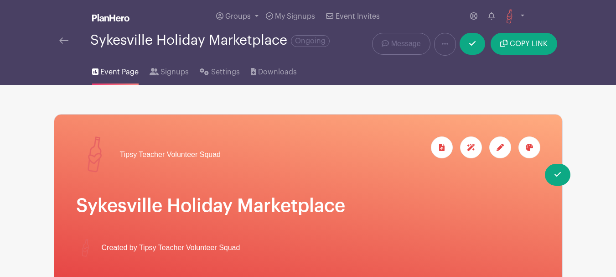
click at [65, 38] on img at bounding box center [63, 40] width 9 height 6
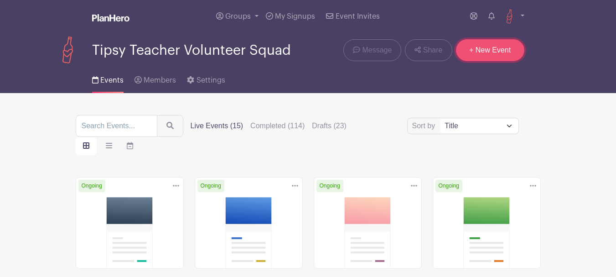
click at [492, 46] on link "+ New Event" at bounding box center [490, 50] width 68 height 22
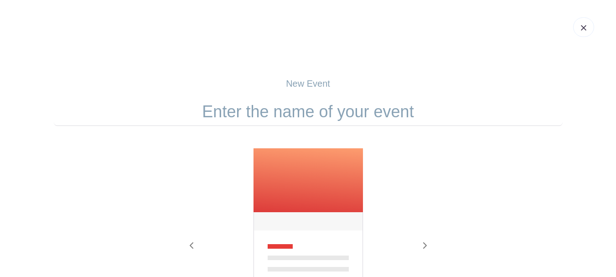
scroll to position [137, 0]
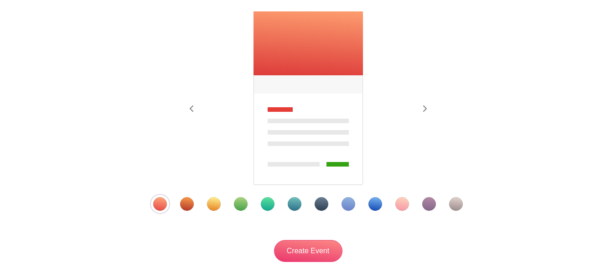
drag, startPoint x: 430, startPoint y: 205, endPoint x: 424, endPoint y: 200, distance: 7.1
click at [430, 205] on div "Template 11" at bounding box center [429, 204] width 14 height 14
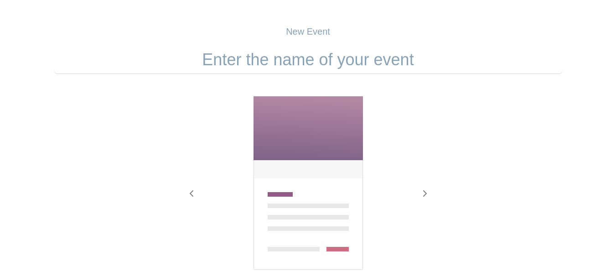
scroll to position [0, 0]
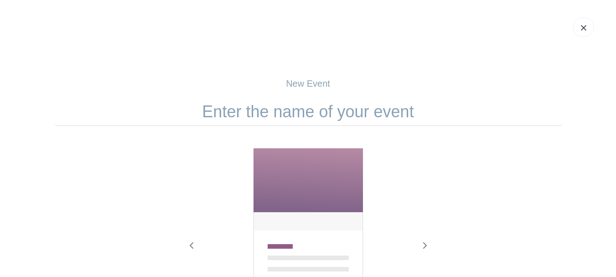
click at [297, 114] on input "text" at bounding box center [308, 112] width 509 height 28
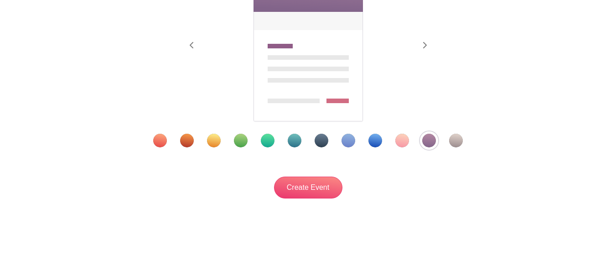
scroll to position [201, 0]
drag, startPoint x: 188, startPoint y: 144, endPoint x: 194, endPoint y: 144, distance: 5.5
click at [189, 144] on div "Template 2" at bounding box center [187, 140] width 14 height 14
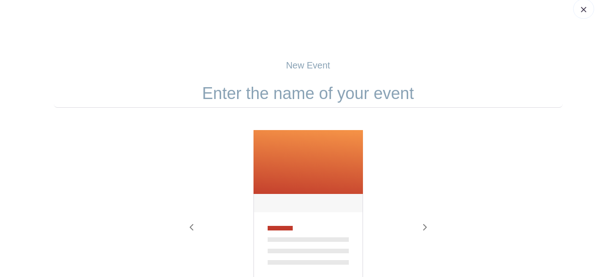
scroll to position [0, 0]
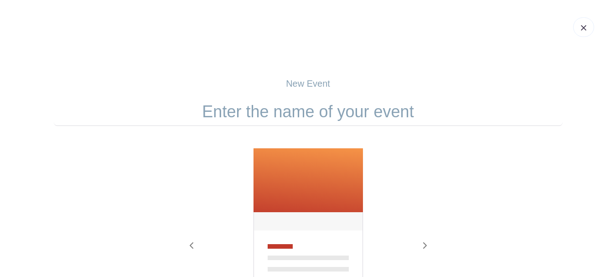
click at [322, 112] on input "text" at bounding box center [308, 112] width 509 height 28
paste input "Chocolate Binge Festival"
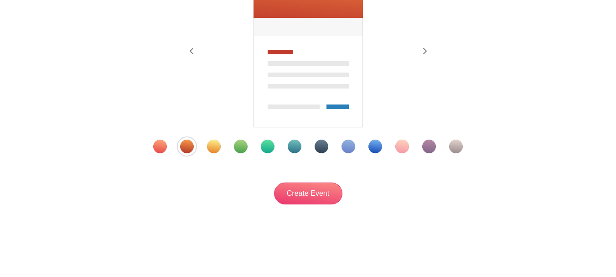
scroll to position [201, 0]
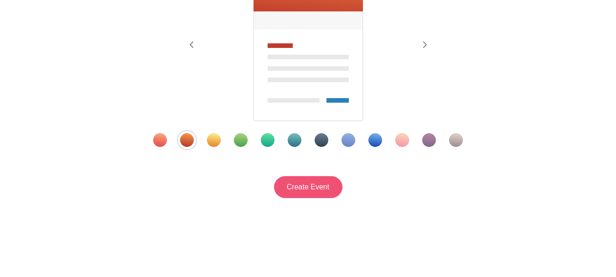
type input "Chocolate Binge Festival"
click at [294, 176] on input "Create Event" at bounding box center [308, 187] width 68 height 22
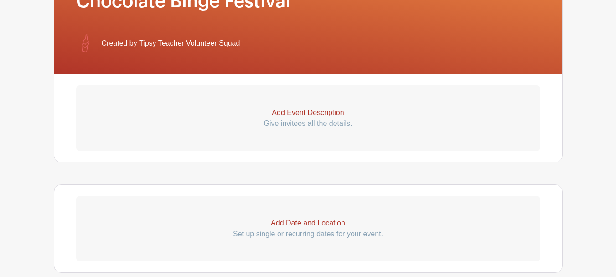
scroll to position [228, 0]
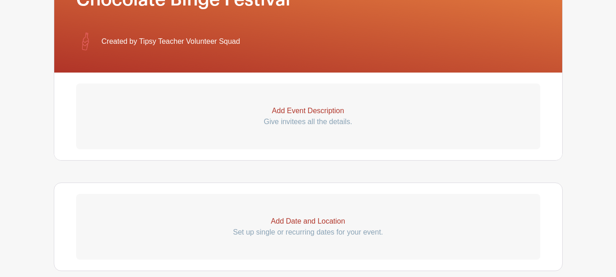
click at [297, 107] on p "Add Event Description" at bounding box center [308, 110] width 464 height 11
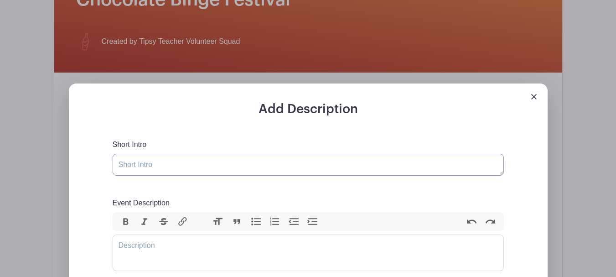
click at [212, 163] on textarea "Short Intro" at bounding box center [308, 165] width 391 height 22
paste textarea "Step into a chocolate lover’s dream this holiday season at the Annapolis Chocol…"
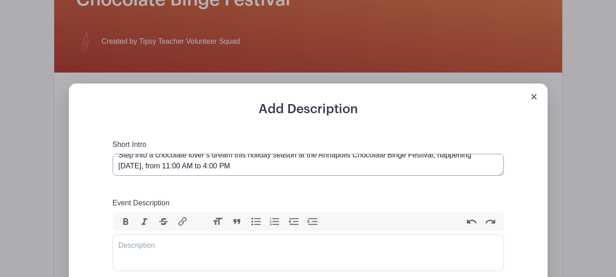
scroll to position [11, 0]
type textarea "Step into a chocolate lover’s dream this holiday season at the Annapolis Chocol…"
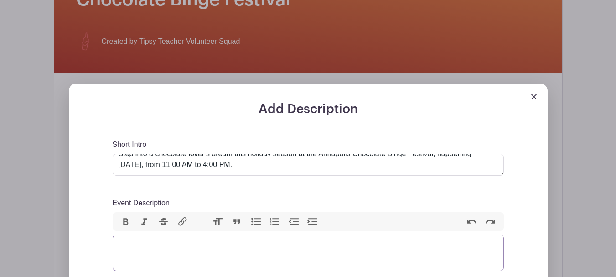
click at [205, 247] on trix-editor "Event Description" at bounding box center [308, 252] width 391 height 36
paste trix-editor "<div>&nbsp;Whether you're craving chocolate delights, unique holiday finds, or …"
type trix-editor "<div>&nbsp;Whether you're craving chocolate delights, unique holiday finds, or …"
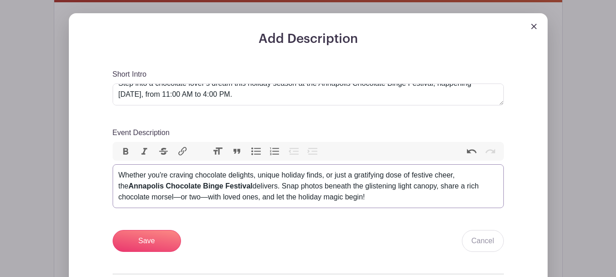
scroll to position [319, 0]
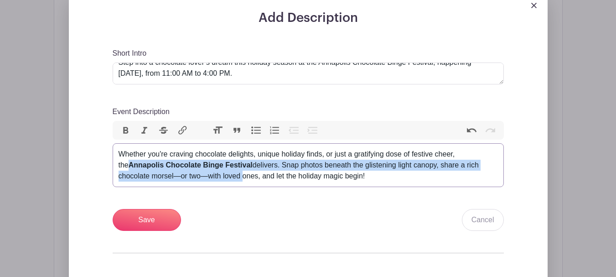
drag, startPoint x: 114, startPoint y: 165, endPoint x: 242, endPoint y: 173, distance: 128.0
click at [240, 174] on trix-editor "Whether you're craving chocolate delights, unique holiday finds, or just a grat…" at bounding box center [308, 165] width 391 height 44
click at [146, 219] on input "Save" at bounding box center [147, 220] width 68 height 22
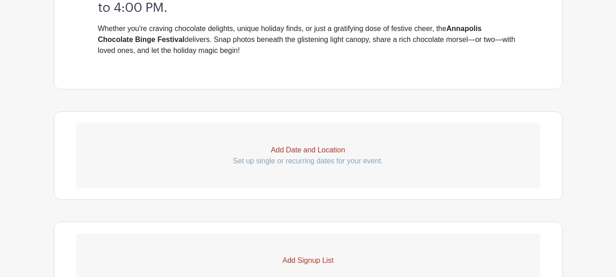
scroll to position [483, 0]
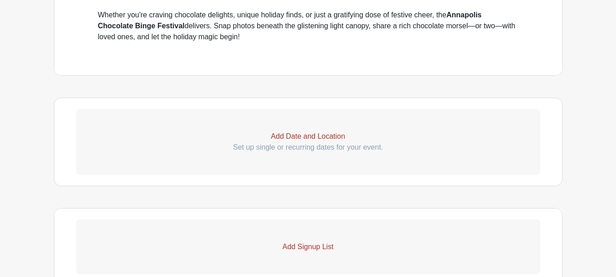
click at [320, 136] on p "Add Date and Location" at bounding box center [308, 136] width 464 height 11
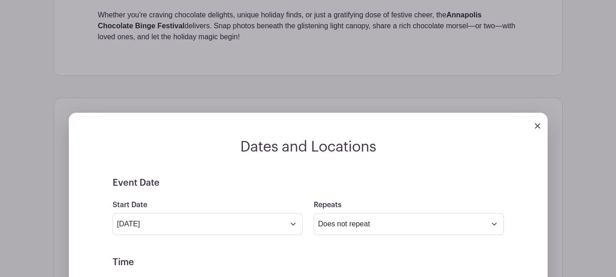
scroll to position [529, 0]
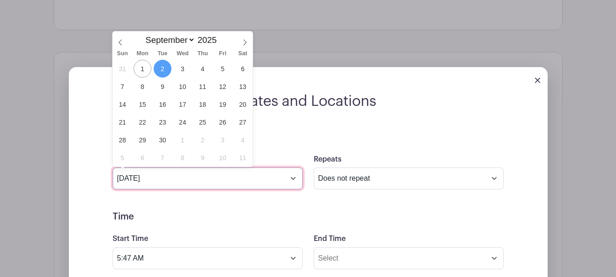
click at [292, 178] on input "[DATE]" at bounding box center [208, 178] width 190 height 22
click at [174, 35] on select "January February March April May June July August September October November De…" at bounding box center [168, 40] width 54 height 10
select select "11"
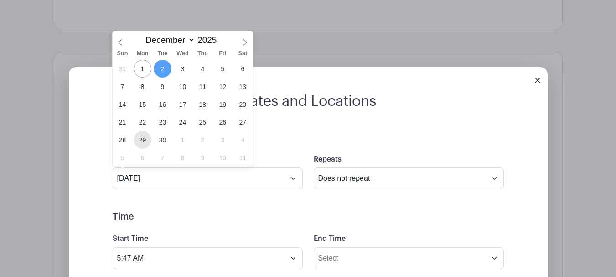
click at [141, 35] on select "January February March April May June July August September October November De…" at bounding box center [168, 40] width 54 height 10
click at [145, 140] on span "29" at bounding box center [143, 140] width 18 height 18
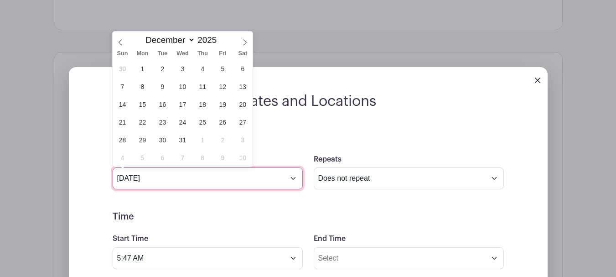
type input "[DATE]"
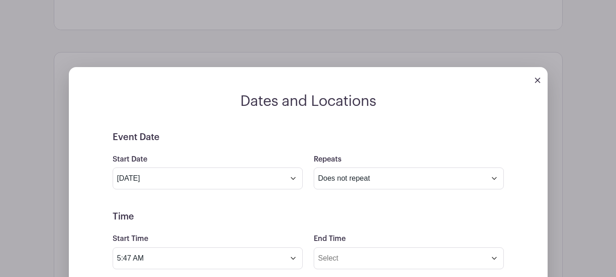
scroll to position [575, 0]
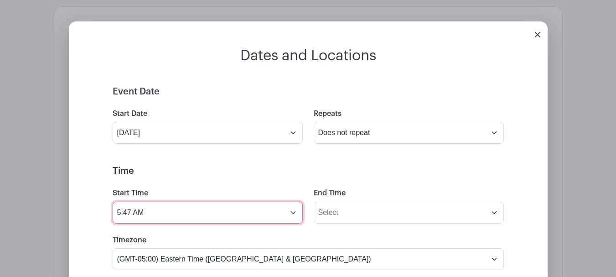
click at [161, 217] on input "5:47 AM" at bounding box center [208, 213] width 190 height 22
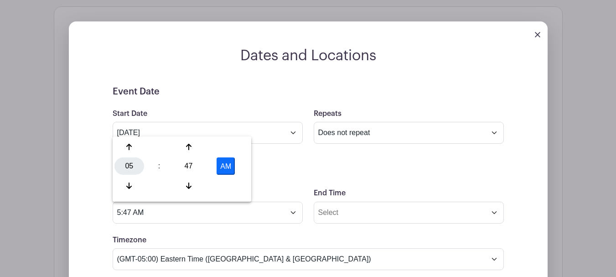
click at [125, 162] on div "05" at bounding box center [129, 165] width 30 height 17
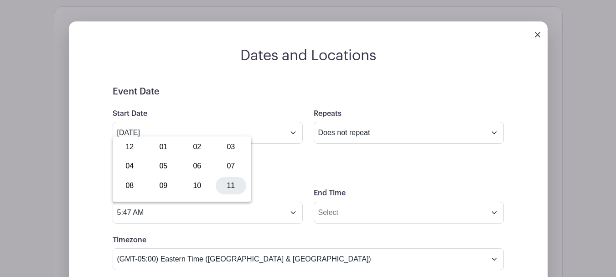
click at [227, 187] on div "11" at bounding box center [231, 185] width 31 height 17
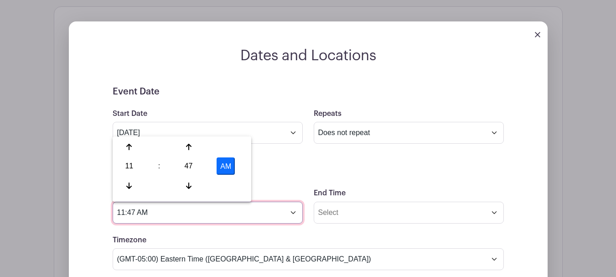
click at [166, 213] on input "11:47 AM" at bounding box center [208, 213] width 190 height 22
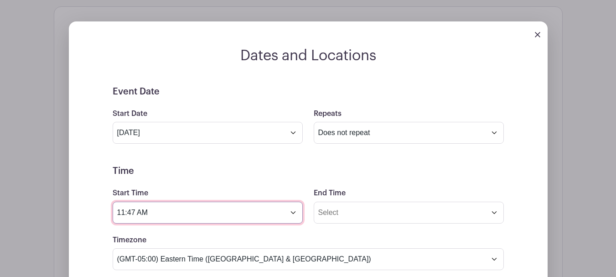
click at [144, 210] on input "11:47 AM" at bounding box center [208, 213] width 190 height 22
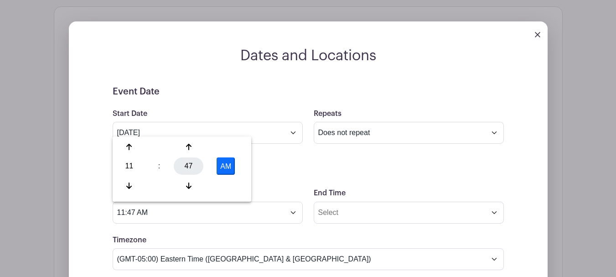
click at [192, 169] on div "47" at bounding box center [189, 165] width 30 height 17
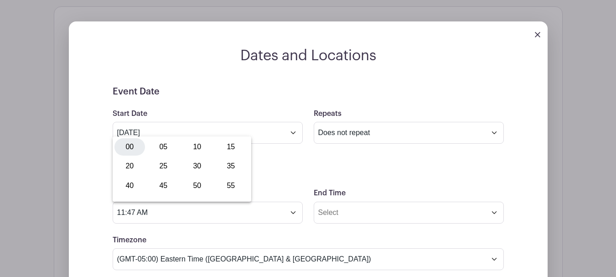
click at [136, 149] on div "00" at bounding box center [129, 146] width 31 height 17
type input "11:00 AM"
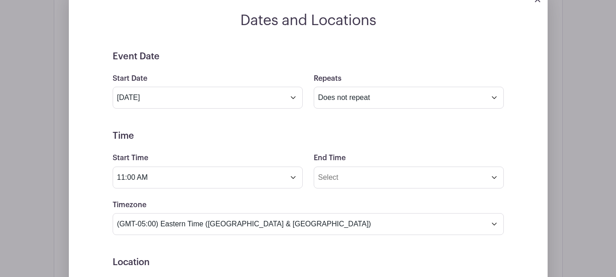
scroll to position [666, 0]
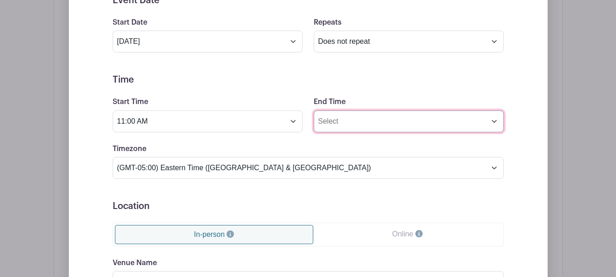
click at [338, 122] on input "End Time" at bounding box center [409, 121] width 190 height 22
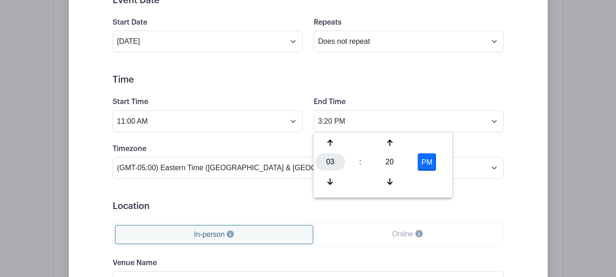
click at [330, 162] on div "03" at bounding box center [331, 161] width 30 height 17
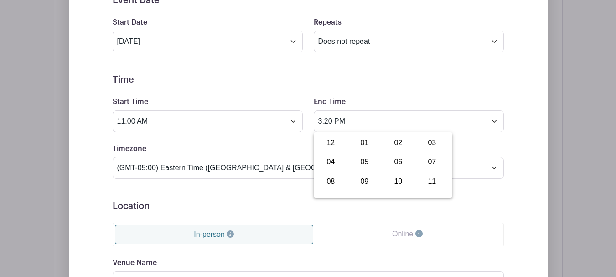
click at [481, 104] on div "End Time 3:20 PM" at bounding box center [408, 114] width 201 height 36
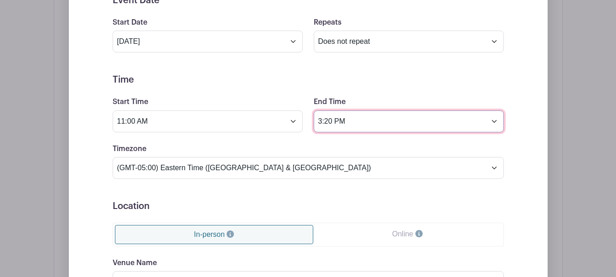
click at [492, 124] on input "3:20 PM" at bounding box center [409, 121] width 190 height 22
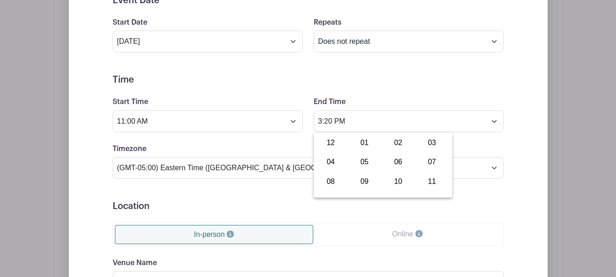
click at [402, 92] on form "Event Date Start Date [DATE] Repeats Does not repeat Daily Weekly Monthly on da…" at bounding box center [308, 200] width 391 height 410
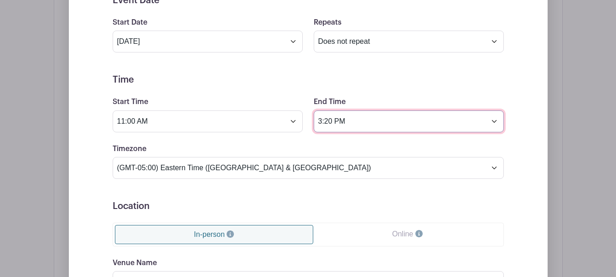
click at [368, 124] on input "3:20 PM" at bounding box center [409, 121] width 190 height 22
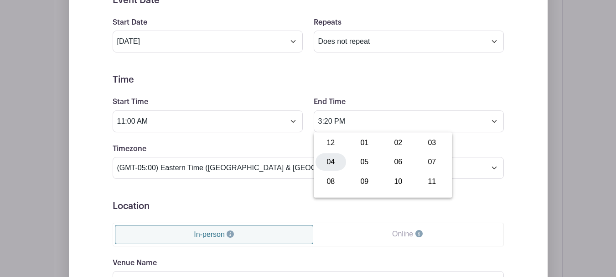
click at [330, 164] on div "04" at bounding box center [331, 161] width 31 height 17
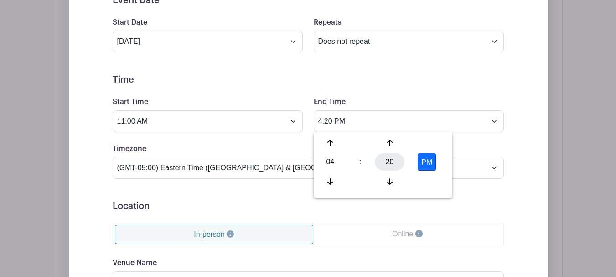
click at [383, 161] on div "20" at bounding box center [390, 161] width 30 height 17
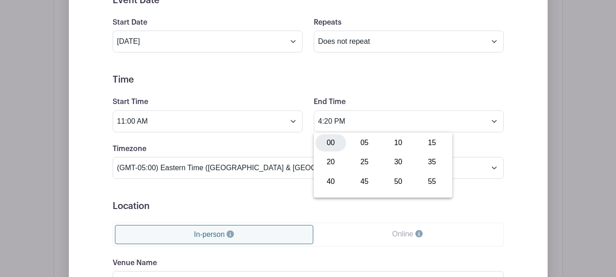
click at [327, 142] on div "00" at bounding box center [331, 142] width 31 height 17
type input "4:00 PM"
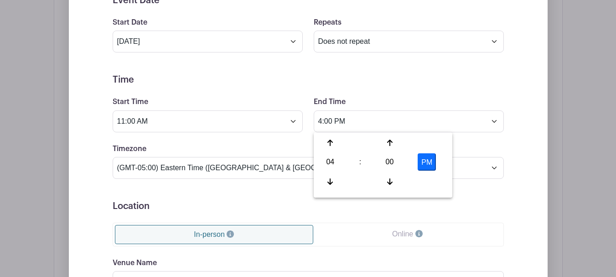
click at [478, 95] on form "Event Date Start Date [DATE] Repeats Does not repeat Daily Weekly Monthly on da…" at bounding box center [308, 200] width 391 height 410
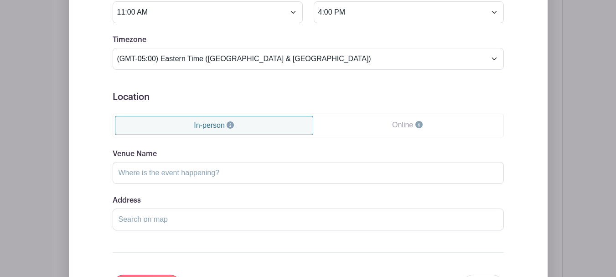
scroll to position [802, 0]
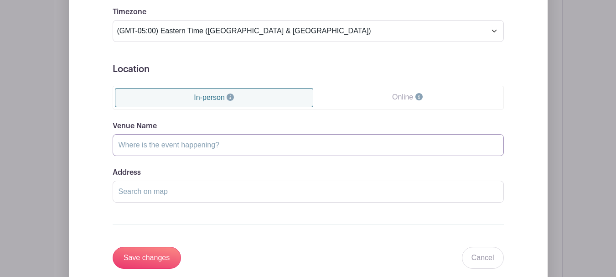
drag, startPoint x: 212, startPoint y: 143, endPoint x: 206, endPoint y: 143, distance: 6.8
click at [212, 143] on input "Venue Name" at bounding box center [308, 145] width 391 height 22
paste input "[GEOGRAPHIC_DATA]"
type input "[GEOGRAPHIC_DATA]"
click at [290, 192] on input "Address" at bounding box center [308, 192] width 391 height 22
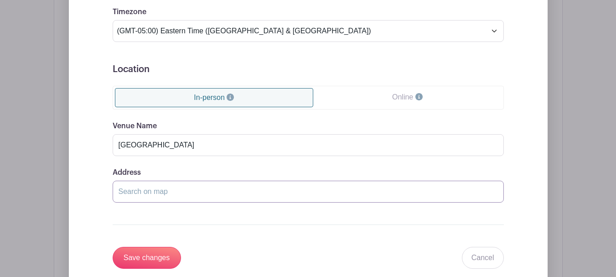
paste input "[STREET_ADDRESS]"
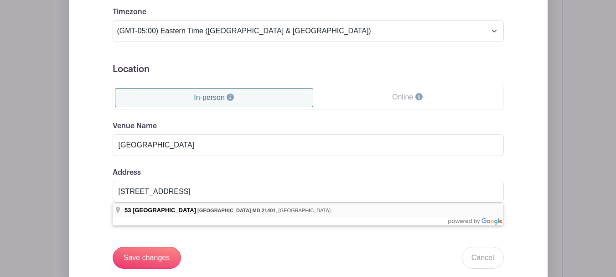
type input "[STREET_ADDRESS]"
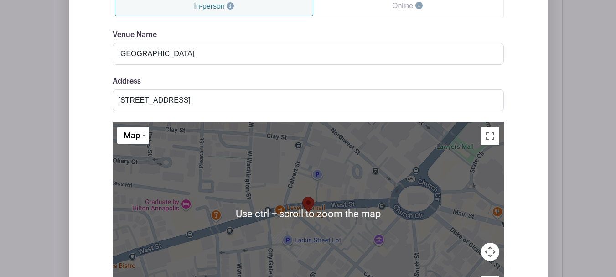
scroll to position [1030, 0]
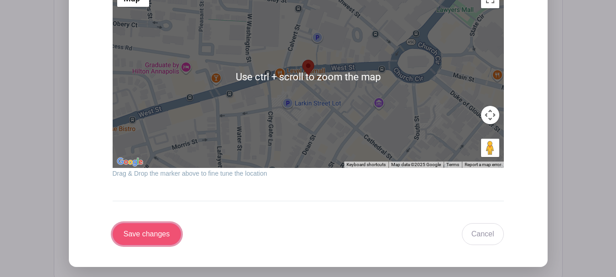
click at [141, 231] on input "Save changes" at bounding box center [147, 234] width 68 height 22
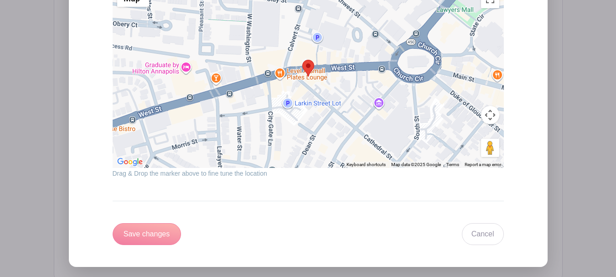
scroll to position [677, 0]
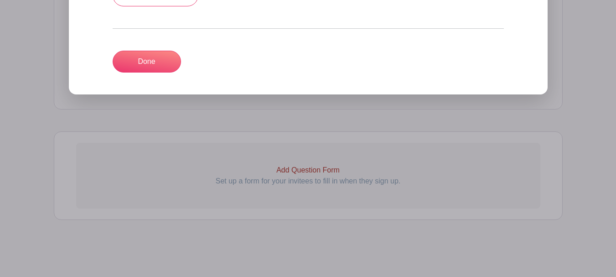
click at [156, 45] on turbo-frame "Add Date & Location Done" at bounding box center [308, 28] width 391 height 88
click at [161, 55] on link "Done" at bounding box center [147, 62] width 68 height 22
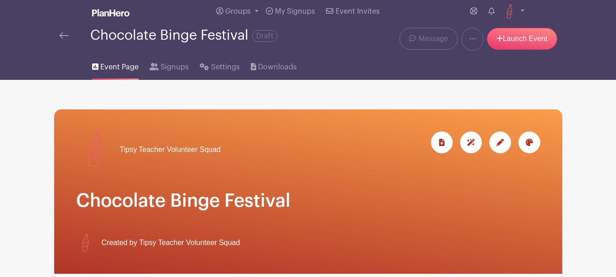
scroll to position [9, 0]
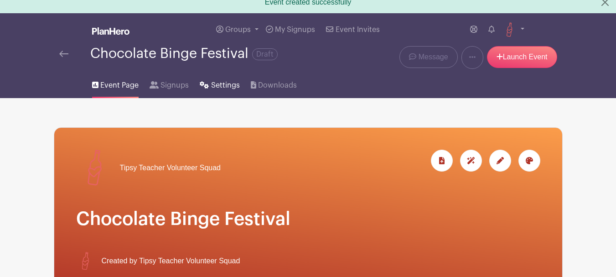
click at [219, 85] on span "Settings" at bounding box center [225, 85] width 29 height 11
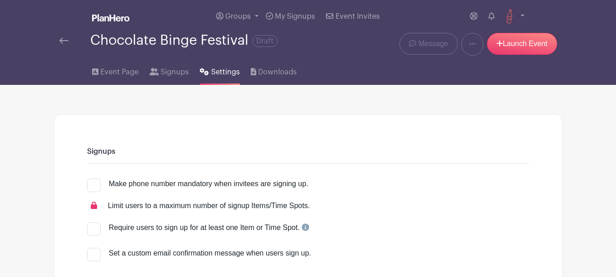
click at [90, 185] on div at bounding box center [94, 185] width 14 height 14
click at [90, 184] on input "Make phone number mandatory when invitees are signing up." at bounding box center [90, 181] width 6 height 6
checkbox input "true"
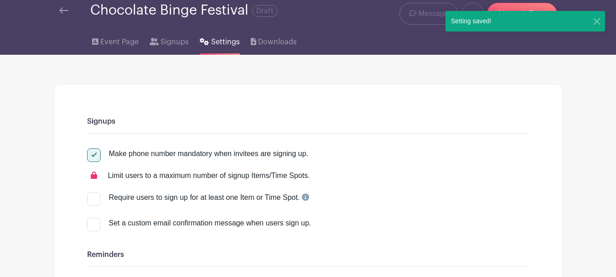
scroll to position [46, 0]
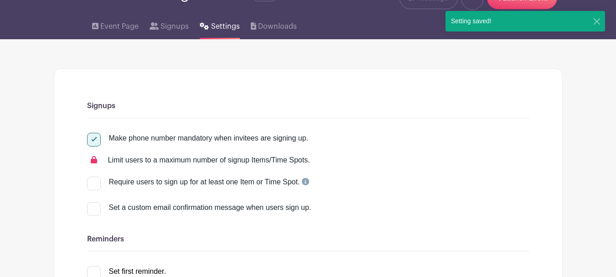
click at [98, 207] on div at bounding box center [94, 209] width 14 height 14
click at [93, 207] on input "Set a custom email confirmation message when users sign up." at bounding box center [90, 205] width 6 height 6
checkbox input "true"
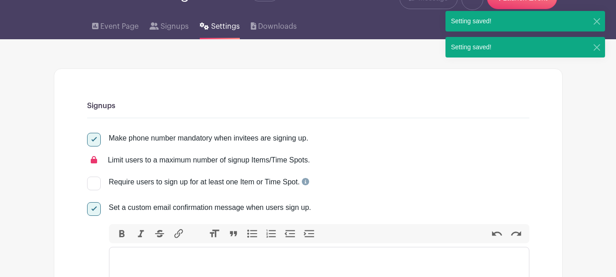
scroll to position [137, 0]
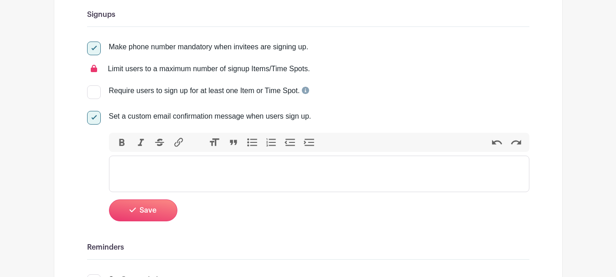
click at [222, 186] on trix-editor at bounding box center [319, 173] width 420 height 36
paste trix-editor "<div>Thank you for Volunteering with Tipsy Teacher and supporting our mission o…"
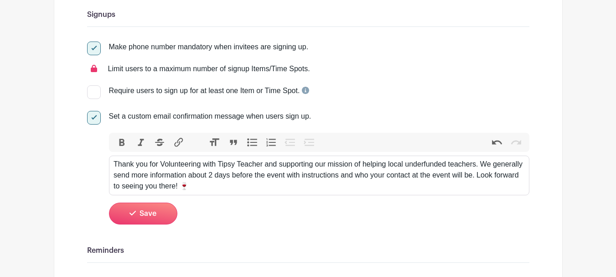
type trix-editor "<div>Thank you for Volunteering with Tipsy Teacher and supporting our mission o…"
click at [138, 208] on button "Save" at bounding box center [143, 213] width 68 height 22
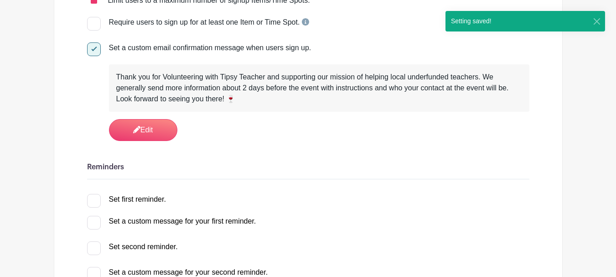
scroll to position [228, 0]
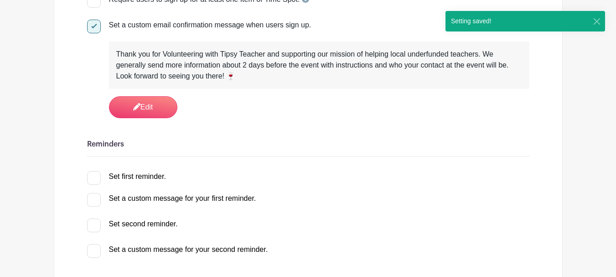
click at [87, 174] on input "Set first reminder." at bounding box center [90, 174] width 6 height 6
checkbox input "true"
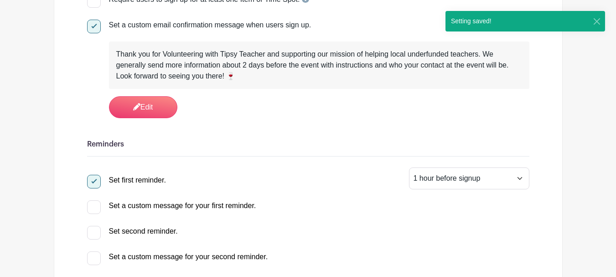
click at [93, 204] on div at bounding box center [94, 207] width 14 height 14
click at [93, 204] on input "Set a custom message for your first reminder." at bounding box center [90, 203] width 6 height 6
checkbox input "true"
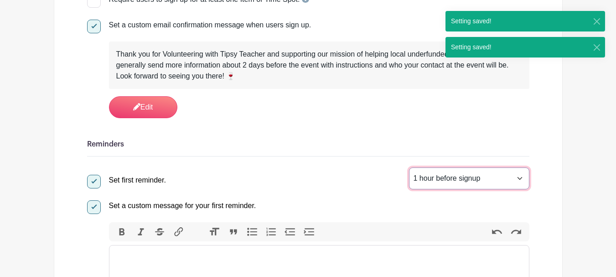
click at [520, 179] on select "1 hour before signup 2 hours before signup 3 hours before signup 4 hours before…" at bounding box center [469, 178] width 120 height 22
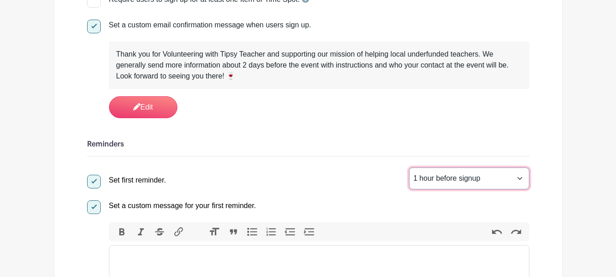
select select "48"
click at [409, 167] on select "1 hour before signup 2 hours before signup 3 hours before signup 4 hours before…" at bounding box center [469, 178] width 120 height 22
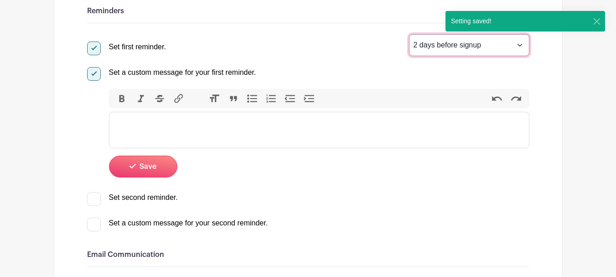
scroll to position [365, 0]
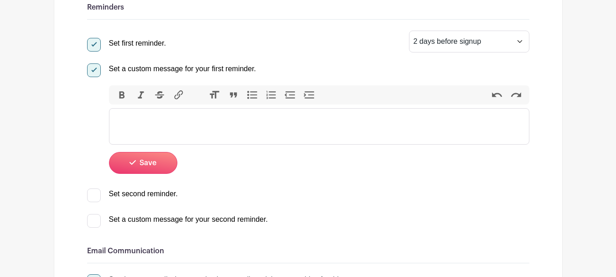
click at [230, 113] on trix-editor at bounding box center [319, 126] width 420 height 36
paste trix-editor "<div>Hey there! Quick reminder: the event is only 2 days away now! 🍷 We're so e…"
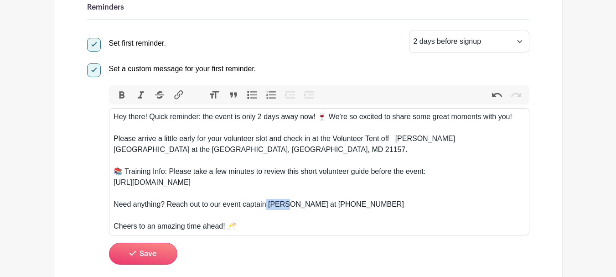
drag, startPoint x: 265, startPoint y: 202, endPoint x: 287, endPoint y: 209, distance: 22.9
click at [287, 209] on div "Need anything? Reach out to our event captain [PERSON_NAME] at [PHONE_NUMBER]" at bounding box center [319, 204] width 411 height 11
click at [266, 203] on div "Need anything? Reach out to our event captainJess at [PHONE_NUMBER]" at bounding box center [319, 204] width 411 height 11
drag, startPoint x: 295, startPoint y: 203, endPoint x: 360, endPoint y: 207, distance: 65.8
click at [360, 207] on div "Need anything? Reach out to our event captain [PERSON_NAME] at [PHONE_NUMBER]" at bounding box center [319, 204] width 411 height 11
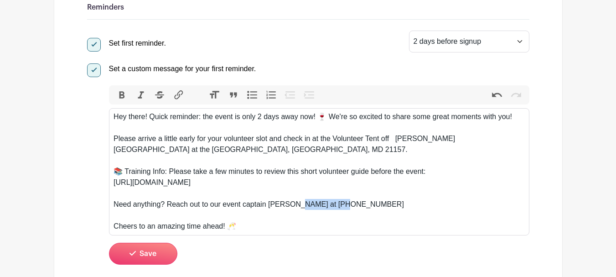
paste trix-editor "<div>Hey there! Quick reminder: the event is only 2 days away now! 🍷 We're so e…"
click at [246, 150] on div "Please arrive a little early for your volunteer slot and check in at the Volunt…" at bounding box center [319, 149] width 411 height 33
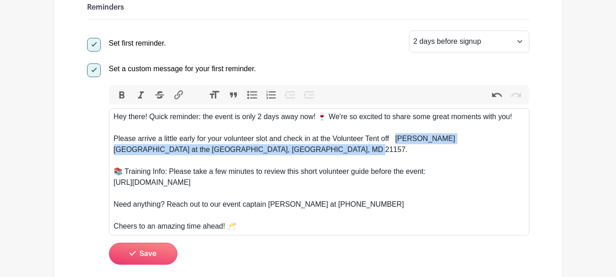
drag, startPoint x: 396, startPoint y: 138, endPoint x: 406, endPoint y: 151, distance: 16.2
click at [406, 151] on div "Please arrive a little early for your volunteer slot and check in at the Volunt…" at bounding box center [319, 149] width 411 height 33
paste trix-editor "<div>Hey there! Quick reminder: the event is only 2 days away now! 🍷 We're so e…"
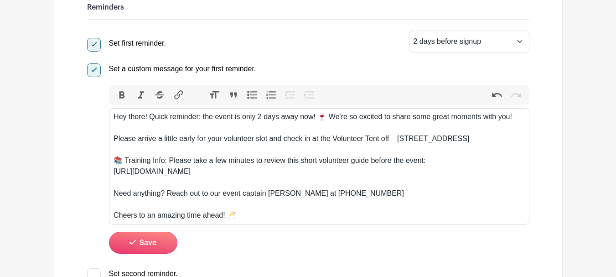
click at [396, 137] on div "Please arrive a little early for your volunteer slot and check in at the Volunt…" at bounding box center [319, 144] width 411 height 22
type trix-editor "<div>Hey there! Quick reminder: the event is only 2 days away now! 🍷 We're so e…"
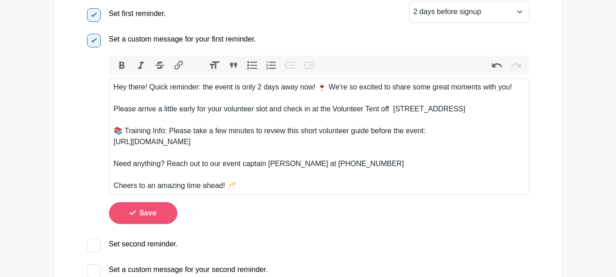
scroll to position [410, 0]
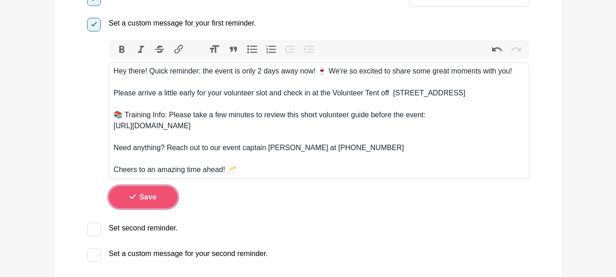
click at [161, 202] on button "Save" at bounding box center [143, 197] width 68 height 22
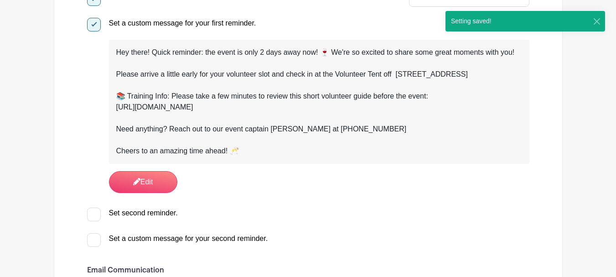
click at [95, 213] on div at bounding box center [94, 214] width 14 height 14
click at [93, 213] on input "Set second reminder." at bounding box center [90, 210] width 6 height 6
checkbox input "true"
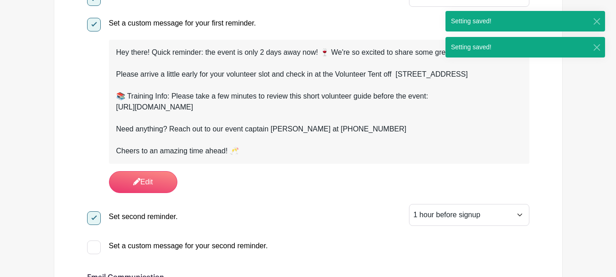
click at [94, 246] on div at bounding box center [94, 247] width 14 height 14
click at [93, 246] on input "Set a custom message for your second reminder." at bounding box center [90, 243] width 6 height 6
checkbox input "true"
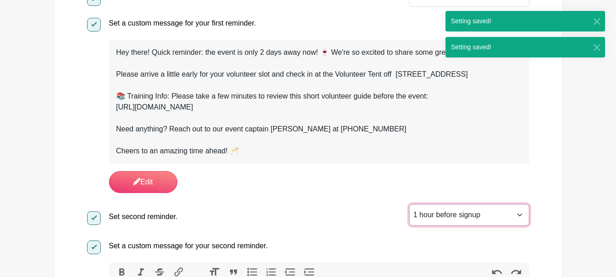
click at [499, 221] on select "1 hour before signup 2 hours before signup 3 hours before signup 4 hours before…" at bounding box center [469, 215] width 120 height 22
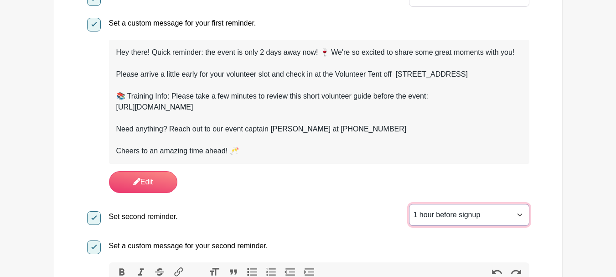
select select "3"
click at [409, 204] on select "1 hour before signup 2 hours before signup 3 hours before signup 4 hours before…" at bounding box center [469, 215] width 120 height 22
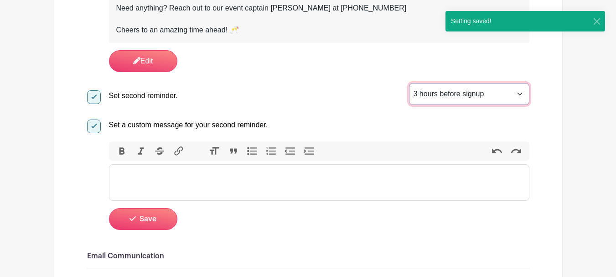
scroll to position [547, 0]
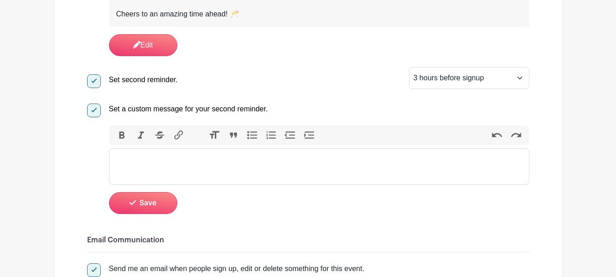
click at [260, 161] on trix-editor at bounding box center [319, 166] width 420 height 36
paste trix-editor "<div>Hey! Can you believe it? We're just 3 hours away from kicking off the even…"
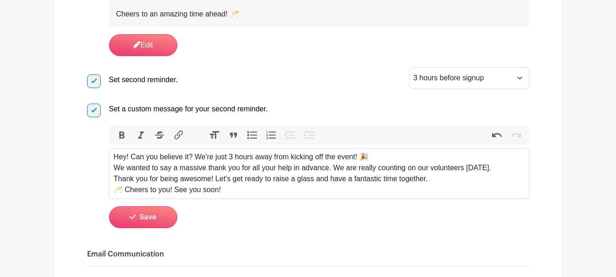
type trix-editor "<div>Hey! Can you believe it? We're just 3 hours away from kicking off the even…"
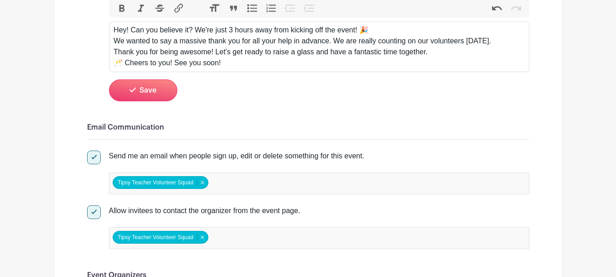
scroll to position [684, 0]
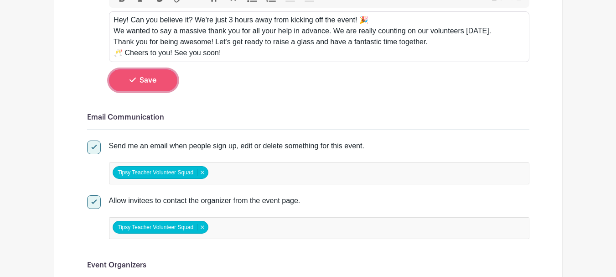
click at [165, 83] on button "Save" at bounding box center [143, 80] width 68 height 22
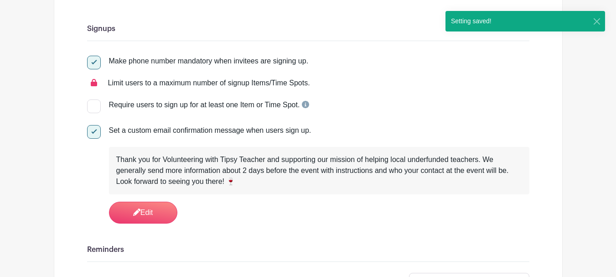
scroll to position [0, 0]
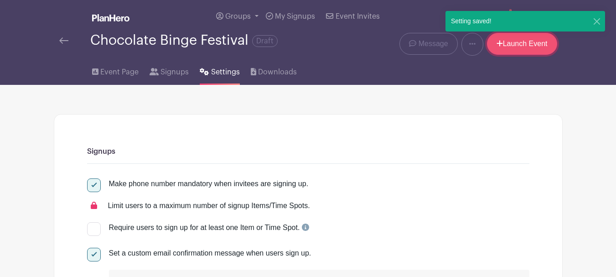
click at [521, 46] on link "Launch Event" at bounding box center [522, 44] width 70 height 22
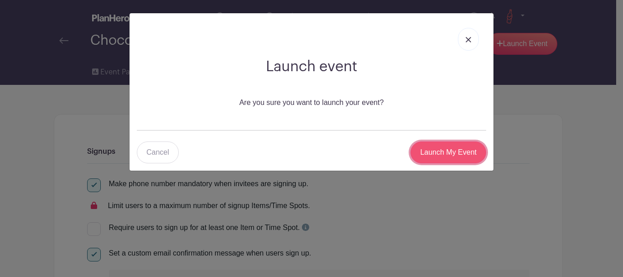
click at [447, 152] on input "Launch My Event" at bounding box center [448, 152] width 76 height 22
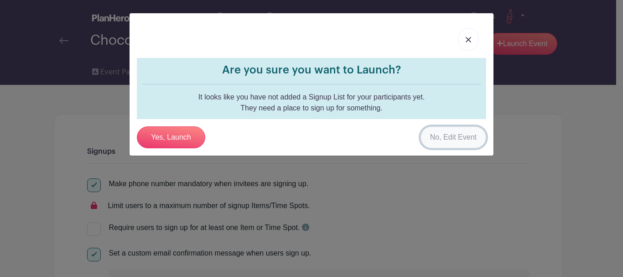
click at [431, 135] on link "No, Edit Event" at bounding box center [453, 137] width 66 height 22
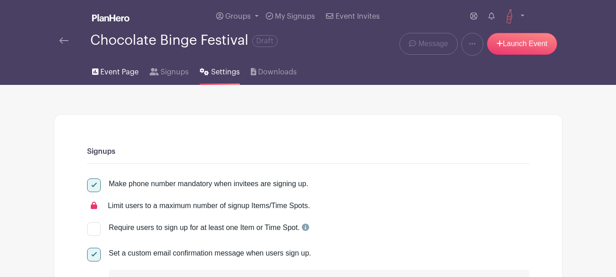
click at [127, 75] on span "Event Page" at bounding box center [119, 72] width 38 height 11
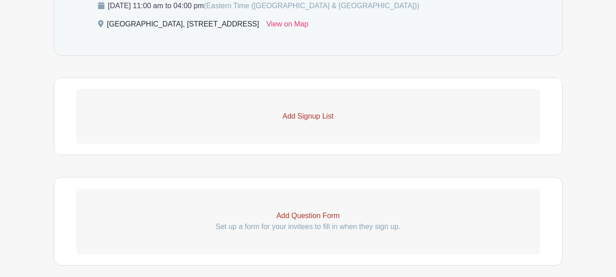
scroll to position [580, 0]
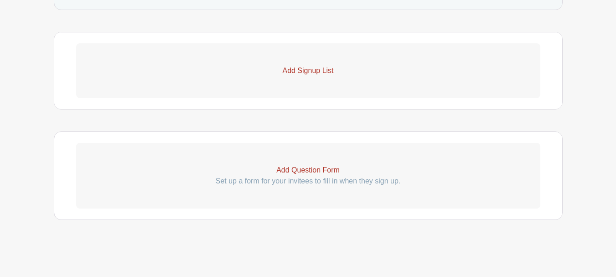
click at [312, 70] on p "Add Signup List" at bounding box center [308, 70] width 464 height 11
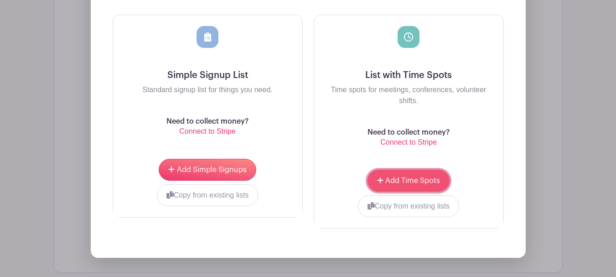
click at [407, 175] on button "Add Time Spots" at bounding box center [409, 181] width 82 height 22
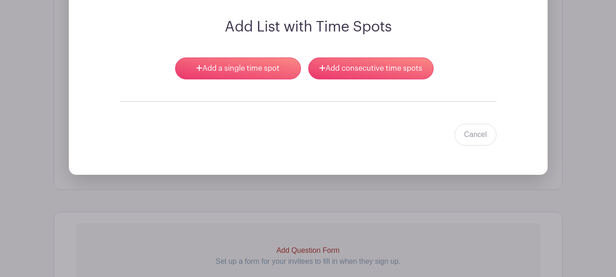
scroll to position [698, 0]
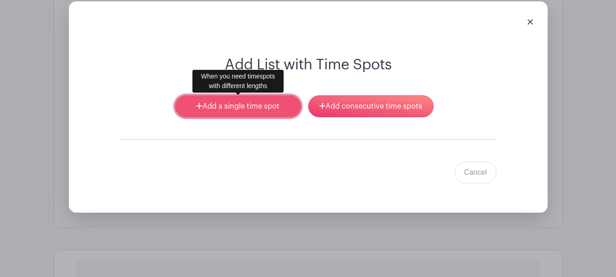
click at [248, 108] on link "Add a single time spot" at bounding box center [237, 106] width 125 height 22
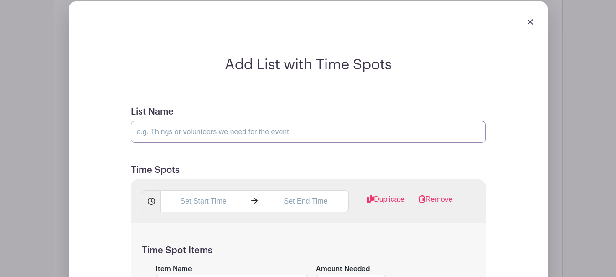
click at [217, 135] on input "List Name" at bounding box center [308, 132] width 355 height 22
click at [440, 131] on input "Volunteer here! Feel free to sign up for multiple time slots. Please provide fu…" at bounding box center [308, 132] width 355 height 22
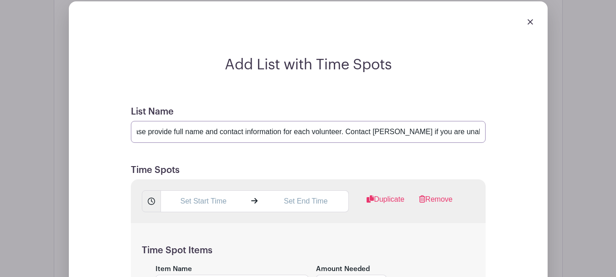
type input "Volunteer here! Feel free to sign up for multiple time slots. Please provide fu…"
click at [327, 135] on input "Volunteer here! Feel free to sign up for multiple time slots. Please provide fu…" at bounding box center [308, 132] width 355 height 22
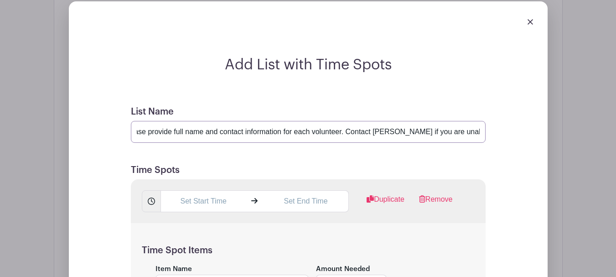
click at [327, 135] on input "Volunteer here! Feel free to sign up for multiple time slots. Please provide fu…" at bounding box center [308, 132] width 355 height 22
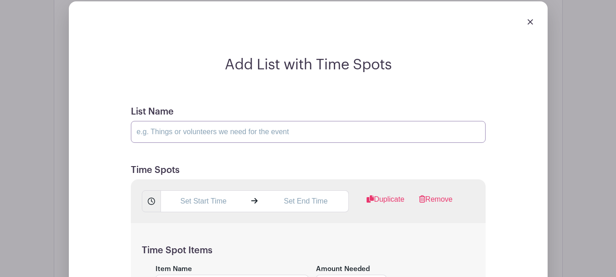
scroll to position [0, 0]
click at [326, 132] on input "List Name" at bounding box center [308, 132] width 355 height 22
type input "Volunteer here! Feel free to sign up for multiple time slots. Please provide fu…"
click at [415, 141] on input "Volunteer here! Feel free to sign up for multiple time slots. Please provide fu…" at bounding box center [308, 132] width 355 height 22
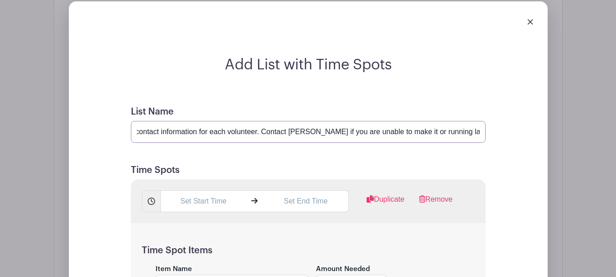
scroll to position [0, 297]
click at [226, 204] on input "text" at bounding box center [203, 201] width 86 height 22
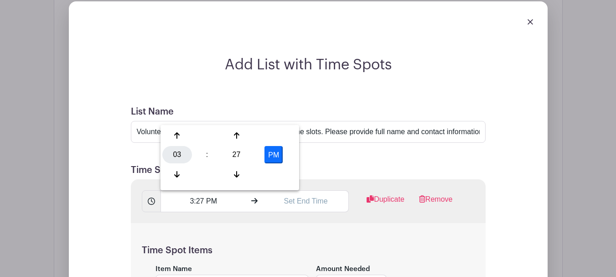
click at [178, 155] on div "03" at bounding box center [177, 154] width 30 height 17
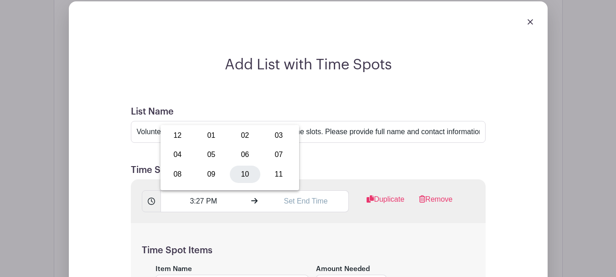
click at [244, 174] on div "10" at bounding box center [245, 174] width 31 height 17
click at [234, 159] on div "27" at bounding box center [237, 154] width 30 height 17
click at [215, 171] on div "45" at bounding box center [211, 174] width 31 height 17
click at [274, 159] on button "PM" at bounding box center [273, 154] width 18 height 17
type input "10:45 AM"
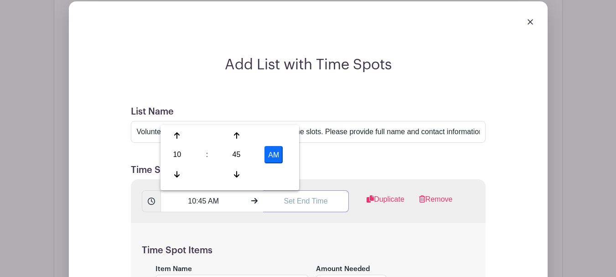
click at [292, 203] on input "text" at bounding box center [306, 201] width 86 height 22
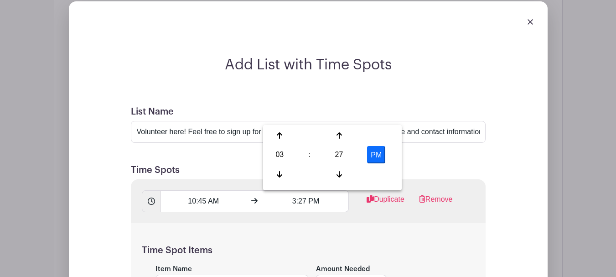
click at [283, 160] on div "03" at bounding box center [280, 154] width 30 height 17
click at [315, 140] on div "01" at bounding box center [314, 135] width 31 height 17
click at [335, 156] on div "27" at bounding box center [339, 154] width 30 height 17
click at [348, 155] on div "30" at bounding box center [347, 154] width 31 height 17
type input "1:30 PM"
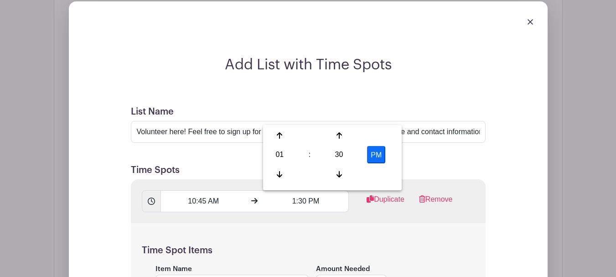
click at [307, 230] on div "Time Spot Items Item Name Amount Needed - 1 + Unlimited Add Item Add bulk items" at bounding box center [308, 276] width 355 height 106
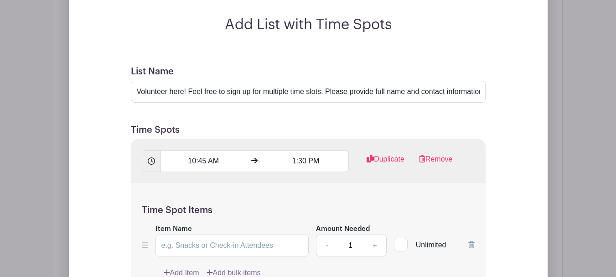
scroll to position [744, 0]
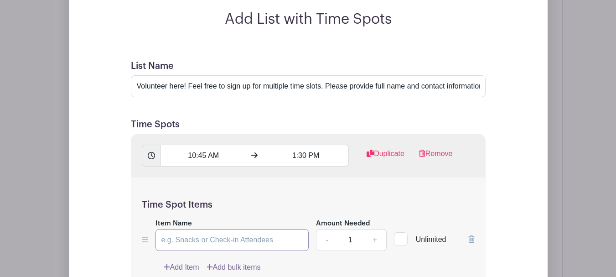
click at [260, 236] on input "Item Name" at bounding box center [232, 240] width 154 height 22
type input "pour wine"
click at [376, 242] on link "+" at bounding box center [374, 240] width 23 height 22
type input "2"
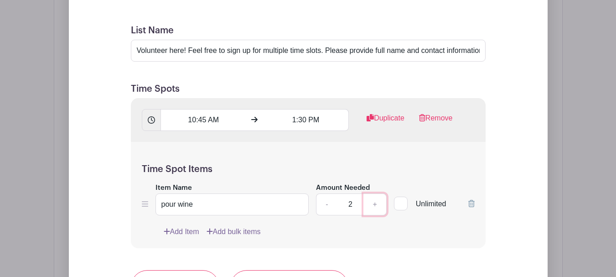
scroll to position [835, 0]
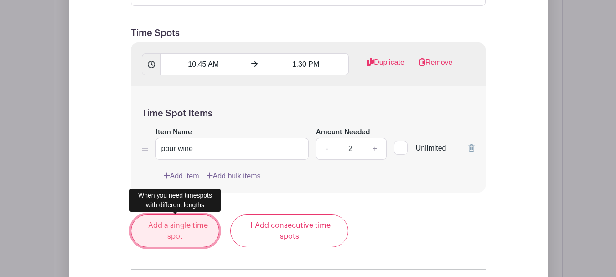
click at [183, 220] on link "Add a single time spot" at bounding box center [175, 230] width 89 height 33
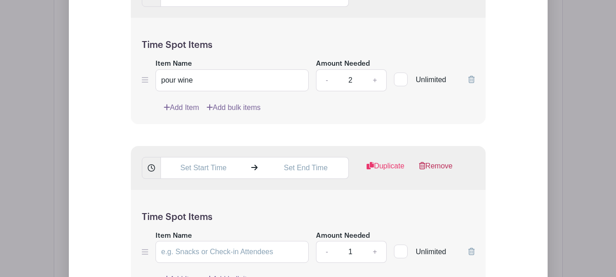
scroll to position [853, 0]
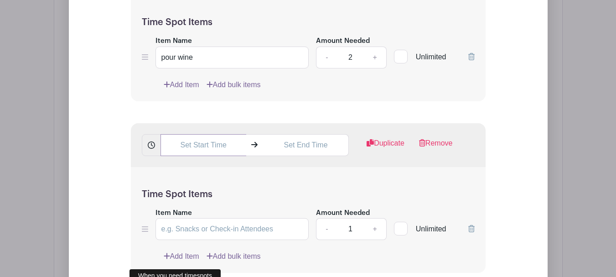
click at [226, 147] on input "text" at bounding box center [203, 145] width 86 height 22
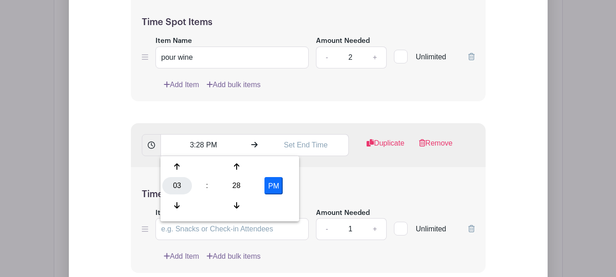
click at [178, 181] on div "03" at bounding box center [177, 185] width 30 height 17
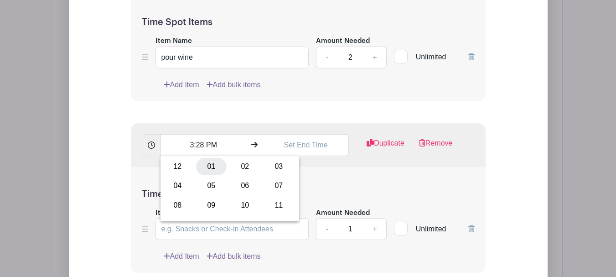
click at [223, 167] on div "01" at bounding box center [211, 166] width 31 height 17
click at [236, 191] on div "28" at bounding box center [237, 185] width 30 height 17
click at [274, 169] on div "15" at bounding box center [279, 166] width 31 height 17
type input "1:15 PM"
click at [315, 146] on input "text" at bounding box center [306, 145] width 86 height 22
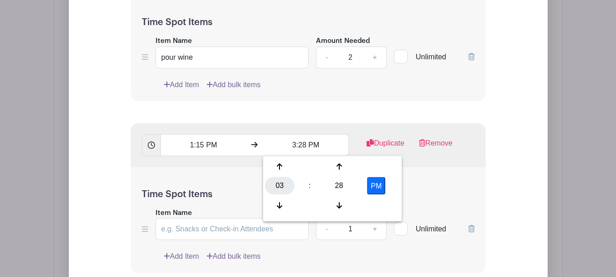
click at [278, 179] on div "03" at bounding box center [280, 185] width 30 height 17
click at [285, 187] on div "04" at bounding box center [280, 185] width 31 height 17
click at [338, 185] on div "28" at bounding box center [339, 185] width 30 height 17
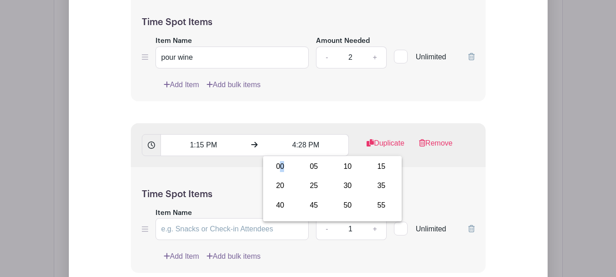
click at [282, 163] on div "00" at bounding box center [280, 166] width 31 height 17
type input "4:00 PM"
click at [368, 111] on form "List Name Volunteer here! Feel free to sign up for multiple time slots. Please …" at bounding box center [308, 168] width 377 height 603
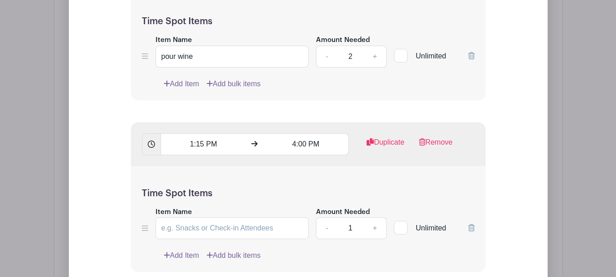
scroll to position [899, 0]
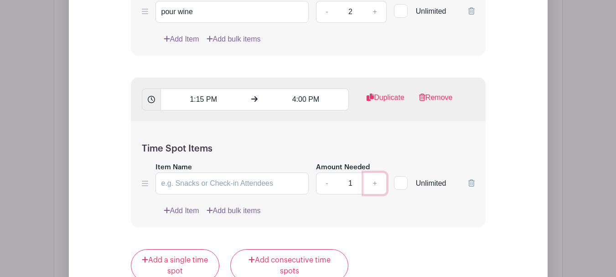
click at [370, 182] on link "+" at bounding box center [374, 183] width 23 height 22
type input "2"
click at [274, 181] on input "Item Name" at bounding box center [232, 183] width 154 height 22
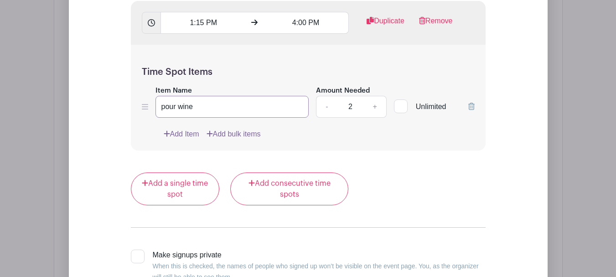
scroll to position [990, 0]
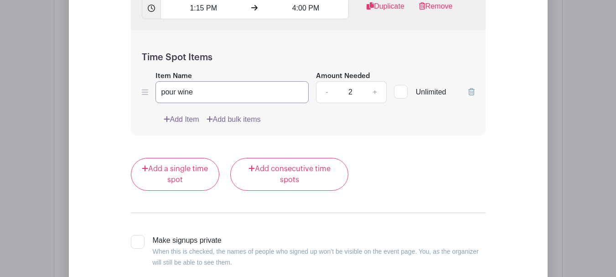
type input "pour wine"
click at [141, 241] on div at bounding box center [138, 242] width 14 height 14
click at [137, 241] on input "Make signups private When this is checked, the names of people who signed up wo…" at bounding box center [134, 238] width 6 height 6
checkbox input "true"
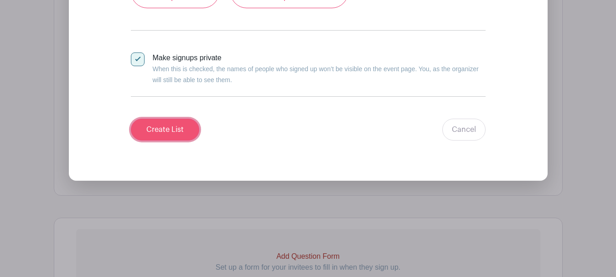
click at [183, 127] on input "Create List" at bounding box center [165, 130] width 68 height 22
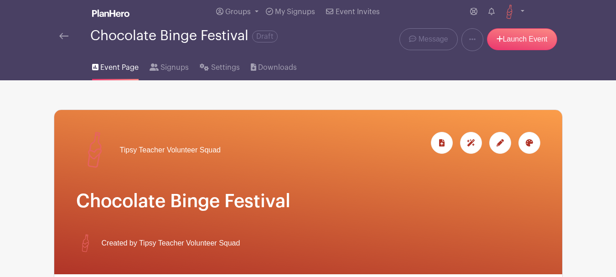
scroll to position [0, 0]
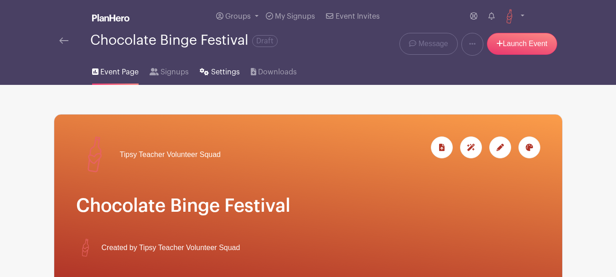
click at [224, 72] on span "Settings" at bounding box center [225, 72] width 29 height 11
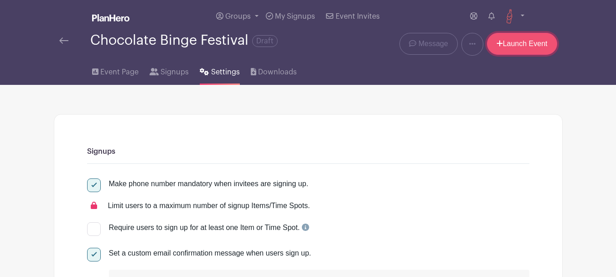
click at [537, 48] on link "Launch Event" at bounding box center [522, 44] width 70 height 22
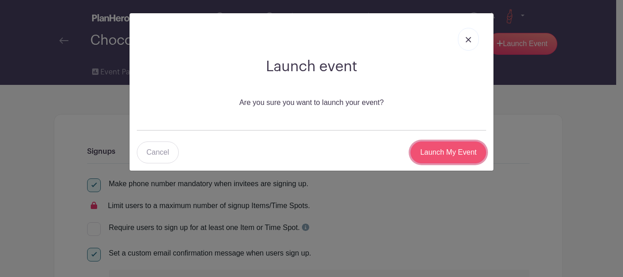
click at [454, 155] on input "Launch My Event" at bounding box center [448, 152] width 76 height 22
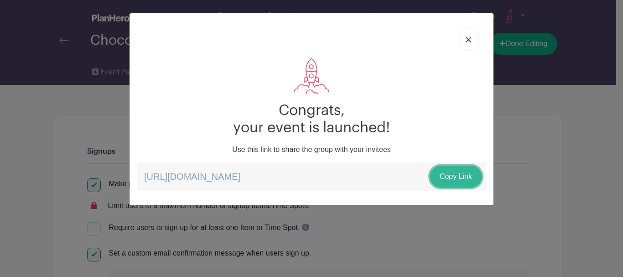
click at [445, 177] on link "Copy Link" at bounding box center [456, 177] width 52 height 22
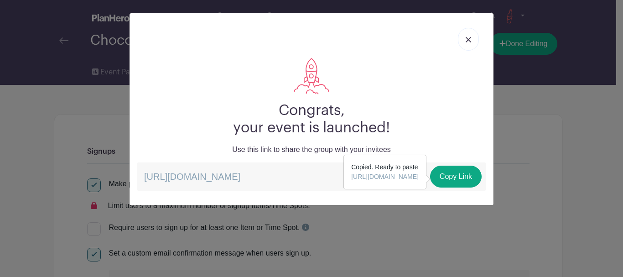
drag, startPoint x: 466, startPoint y: 44, endPoint x: 461, endPoint y: 52, distance: 9.6
click at [466, 45] on link at bounding box center [468, 39] width 21 height 23
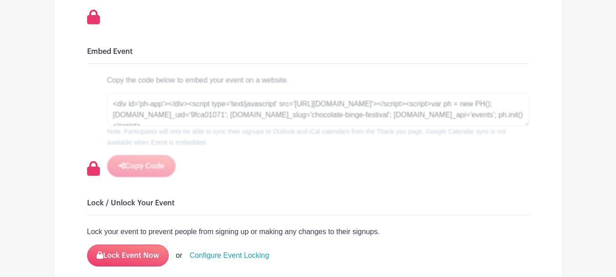
scroll to position [1097, 0]
